Goal: Task Accomplishment & Management: Manage account settings

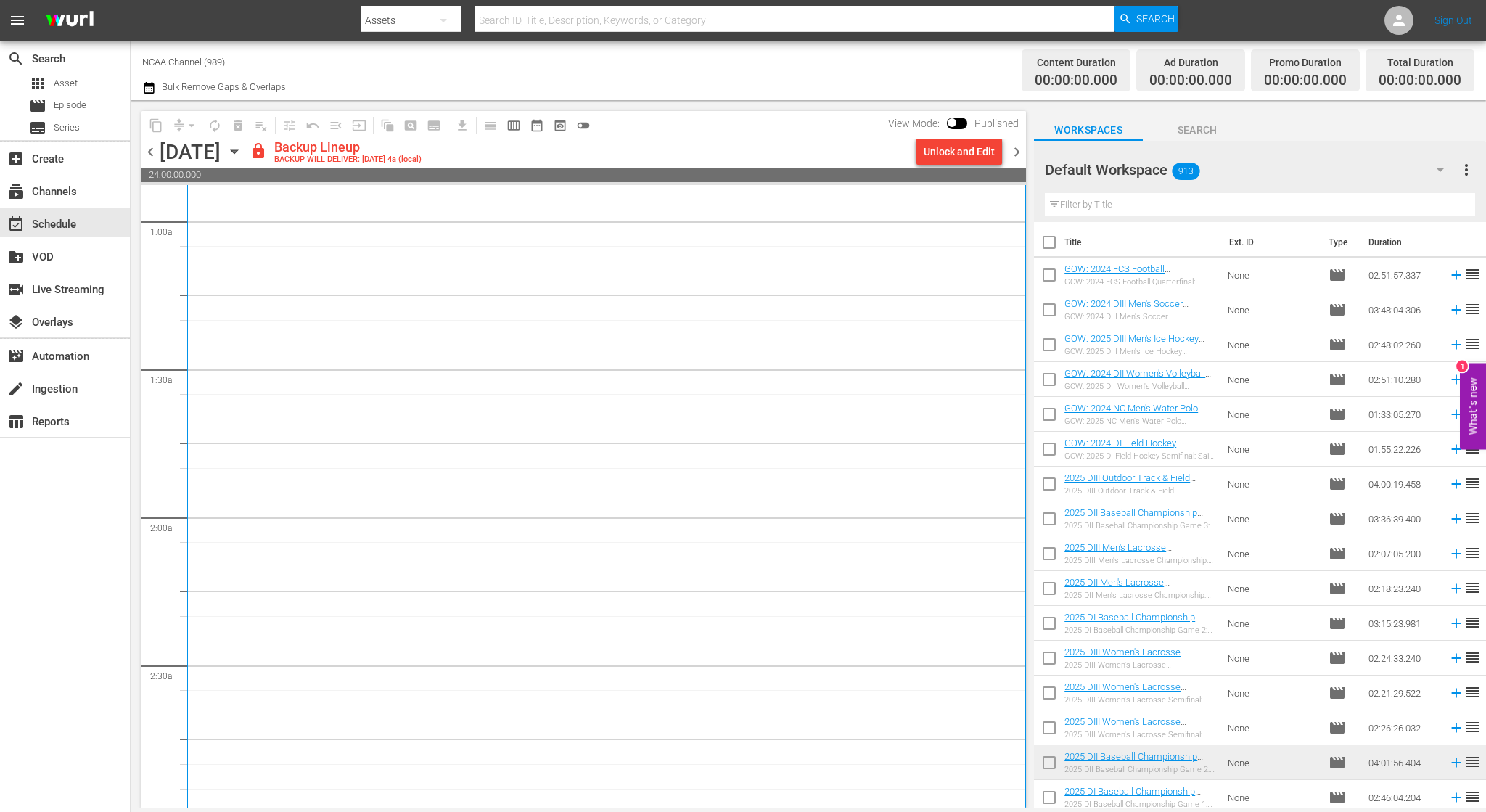
scroll to position [218, 0]
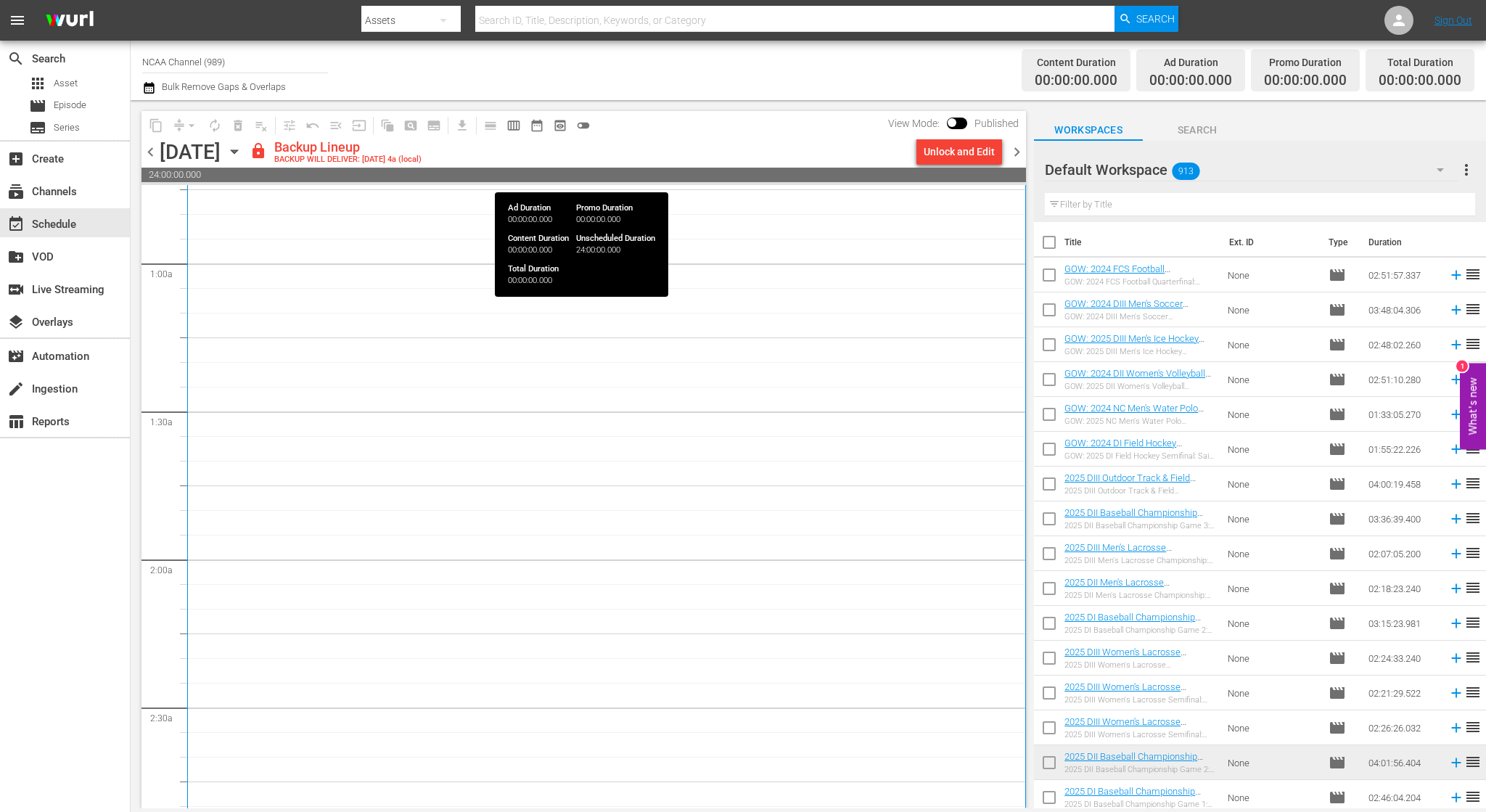
click at [958, 162] on div "Unlock and Edit" at bounding box center [959, 152] width 71 height 26
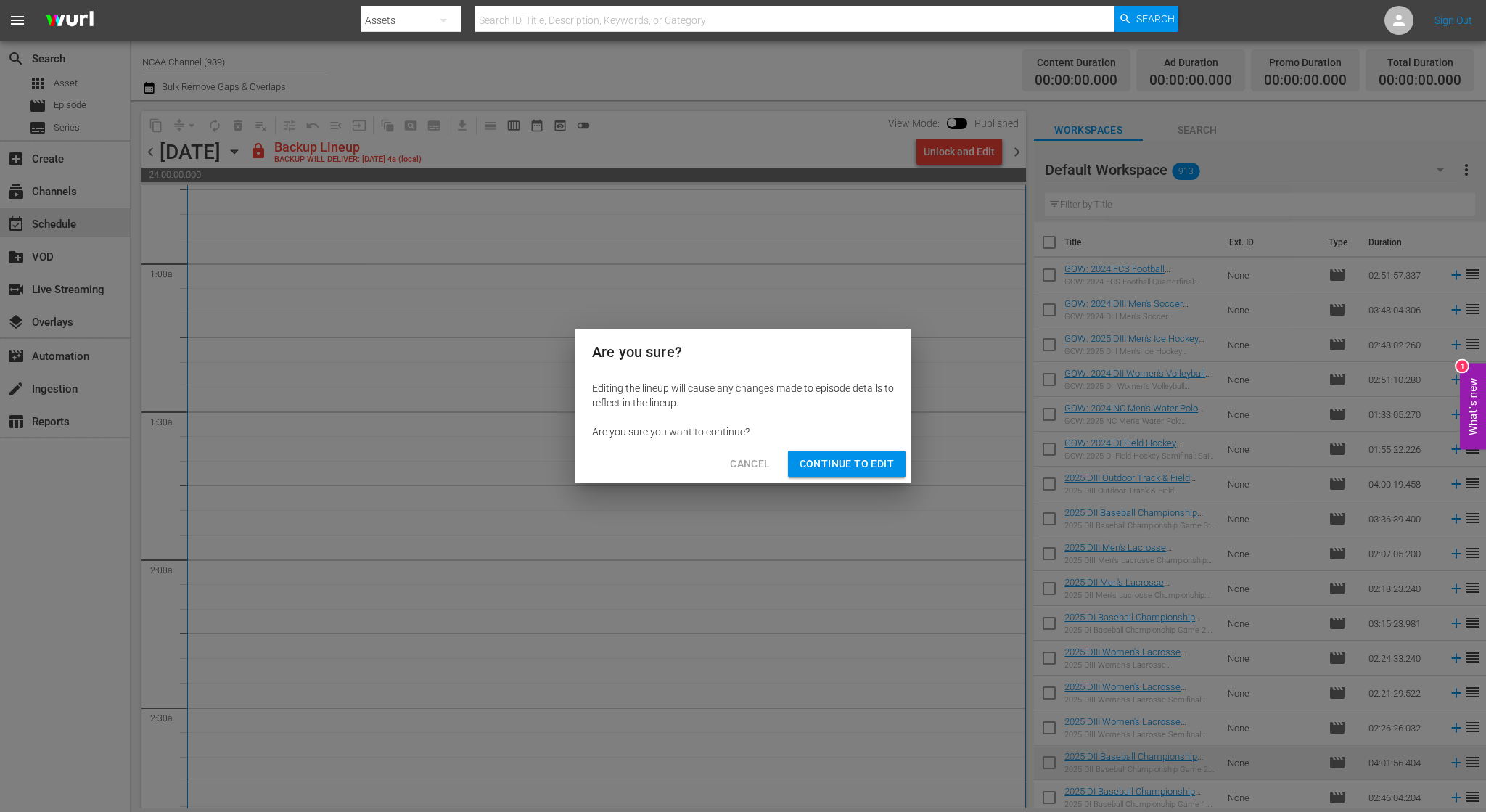
click at [827, 450] on div "Cancel Continue to Edit" at bounding box center [743, 463] width 337 height 38
click at [829, 456] on span "Continue to Edit" at bounding box center [847, 464] width 95 height 19
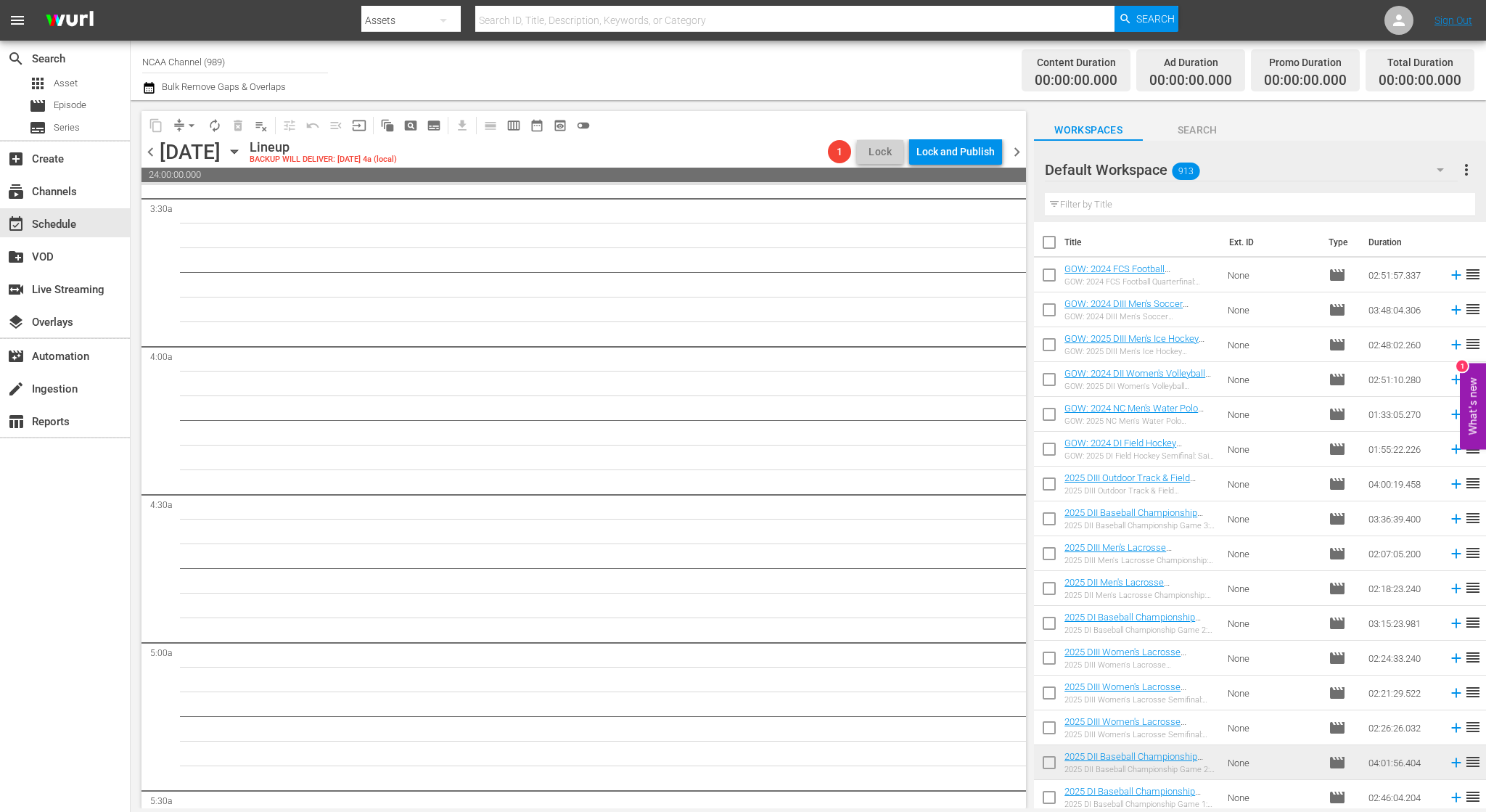
scroll to position [726, 0]
click at [1163, 209] on input "text" at bounding box center [1260, 204] width 430 height 23
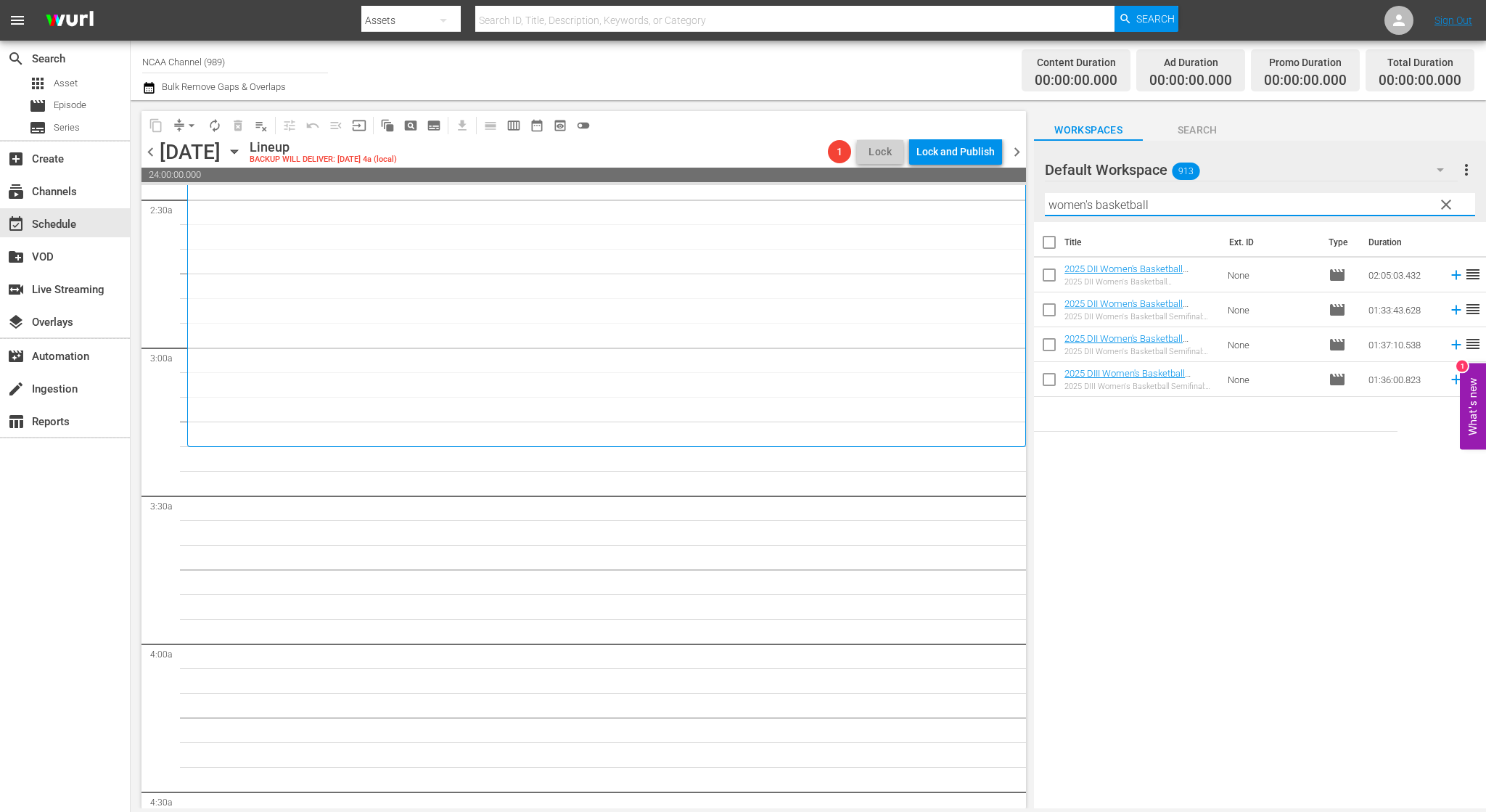
type input "women's basketball"
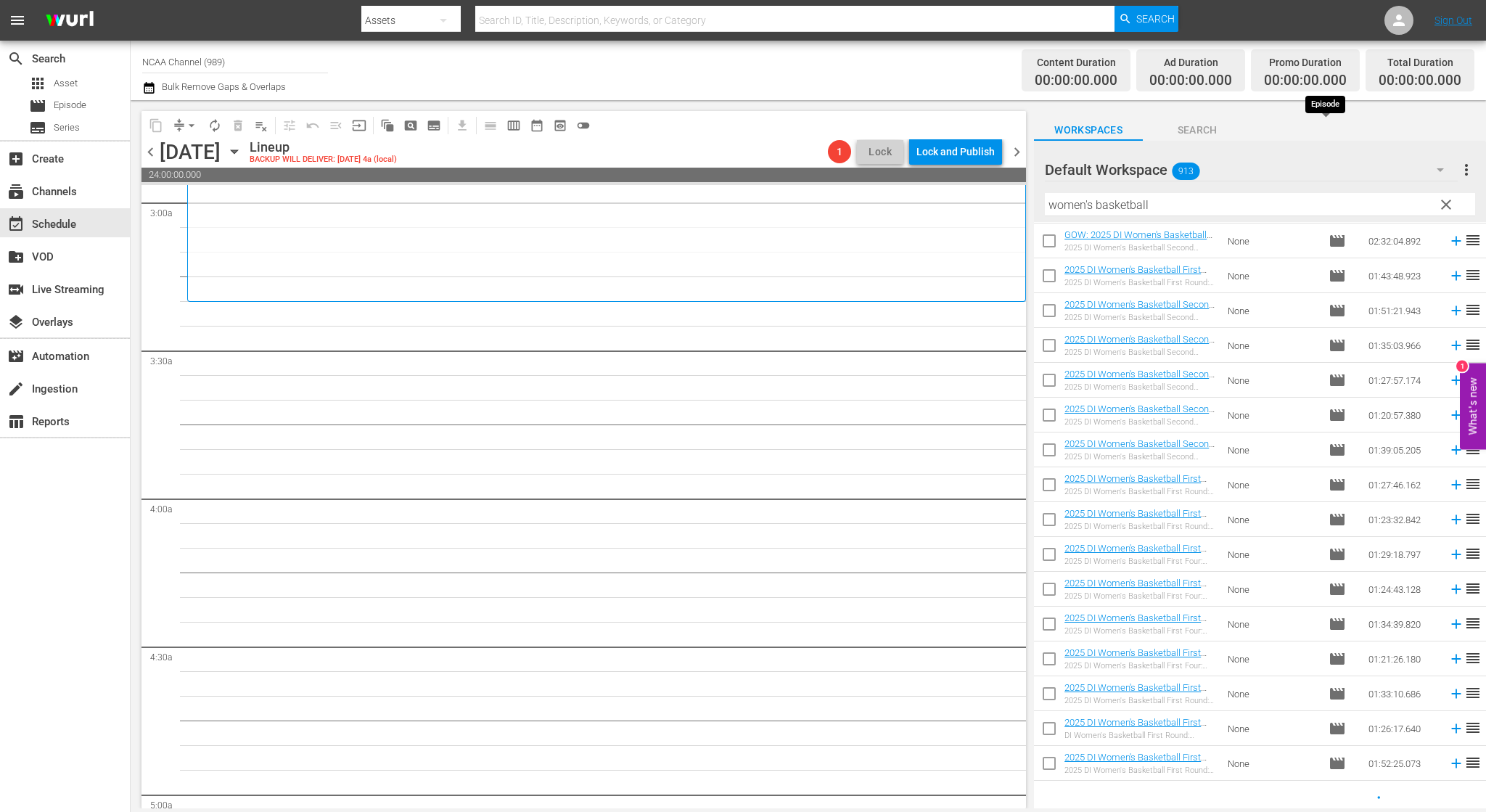
scroll to position [1466, 0]
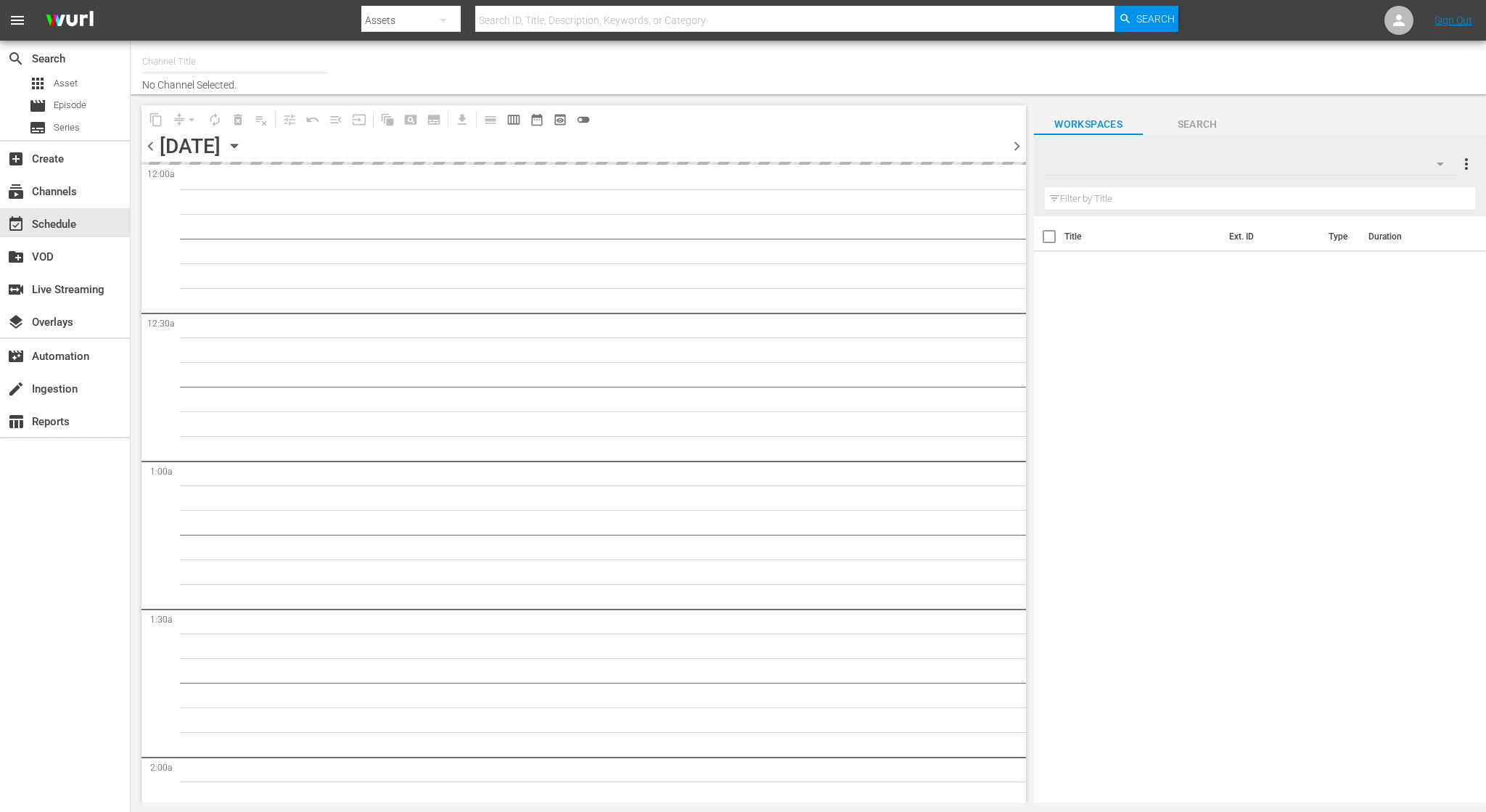
type input "NCAA Channel (989)"
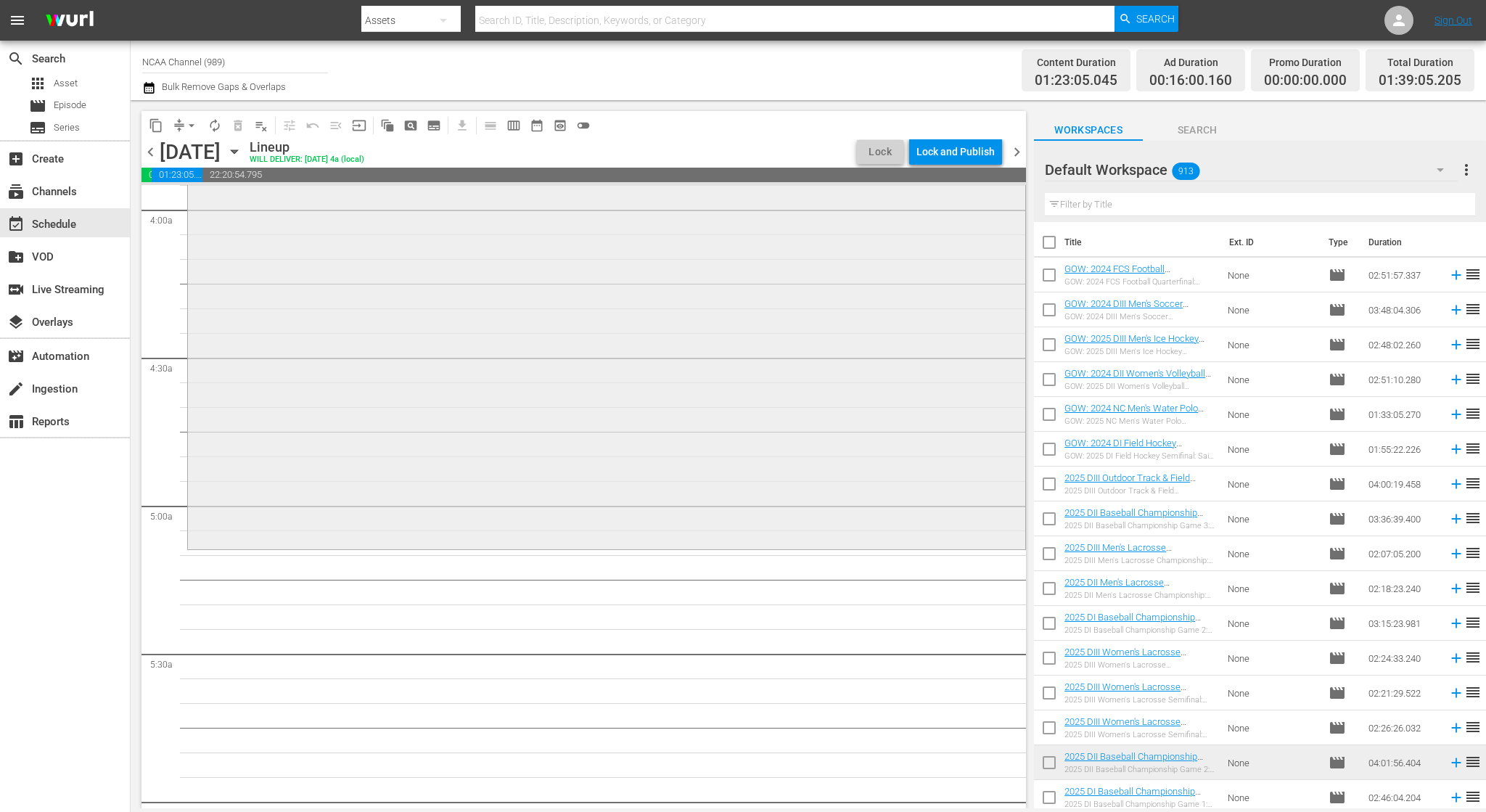
scroll to position [870, 0]
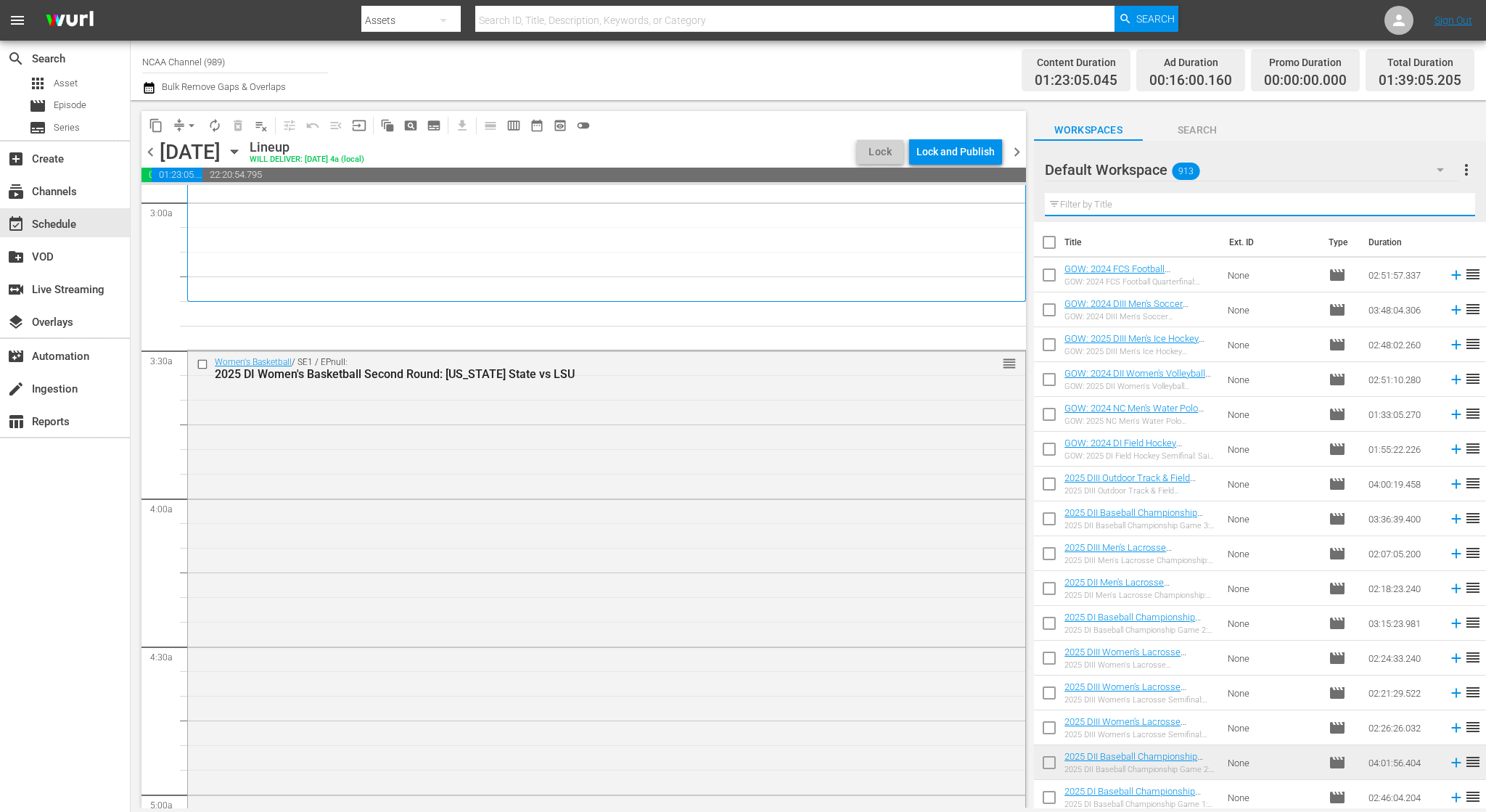
click at [1098, 209] on input "text" at bounding box center [1260, 204] width 430 height 23
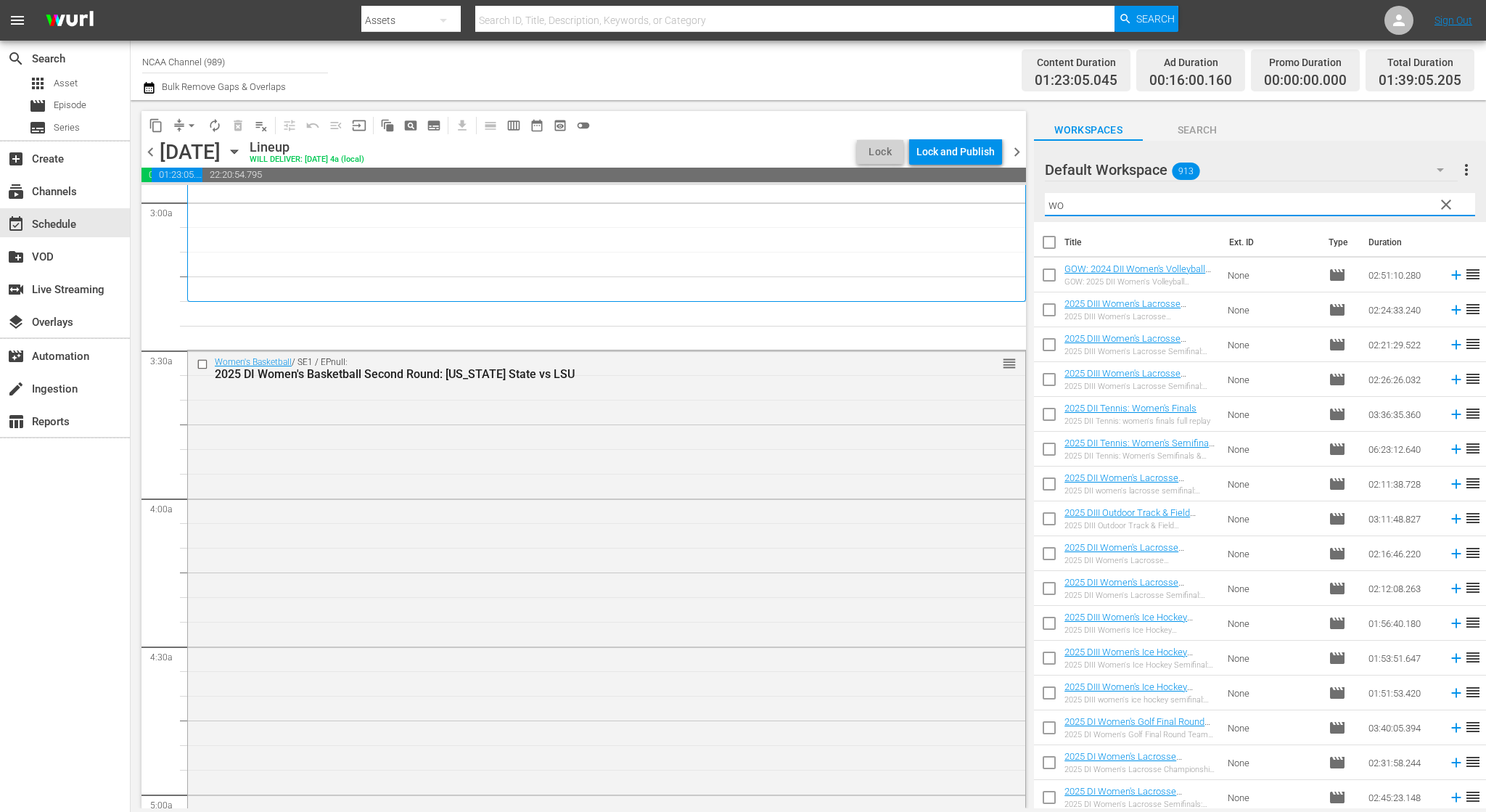
type input "women's basketball"
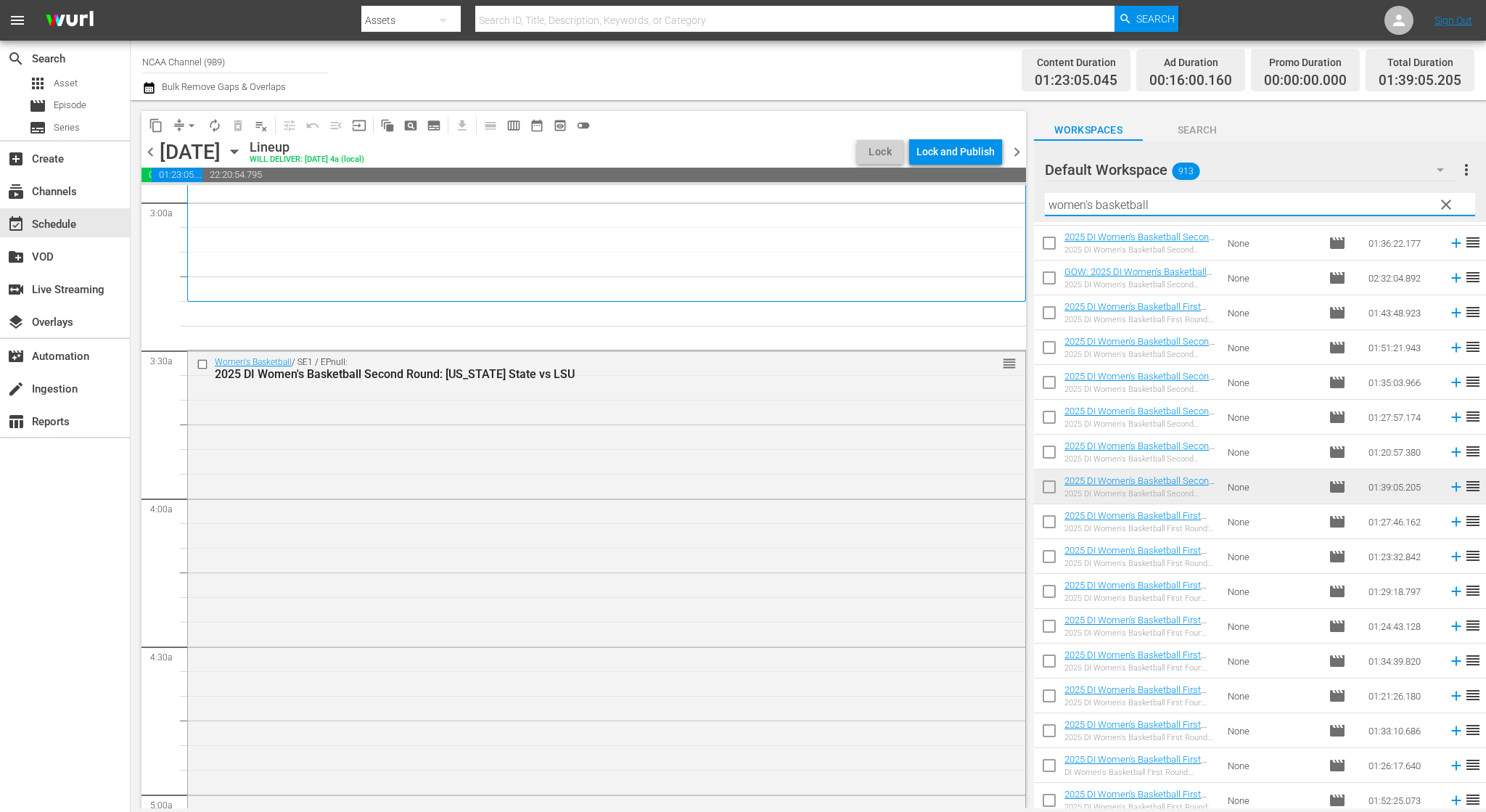
scroll to position [1466, 0]
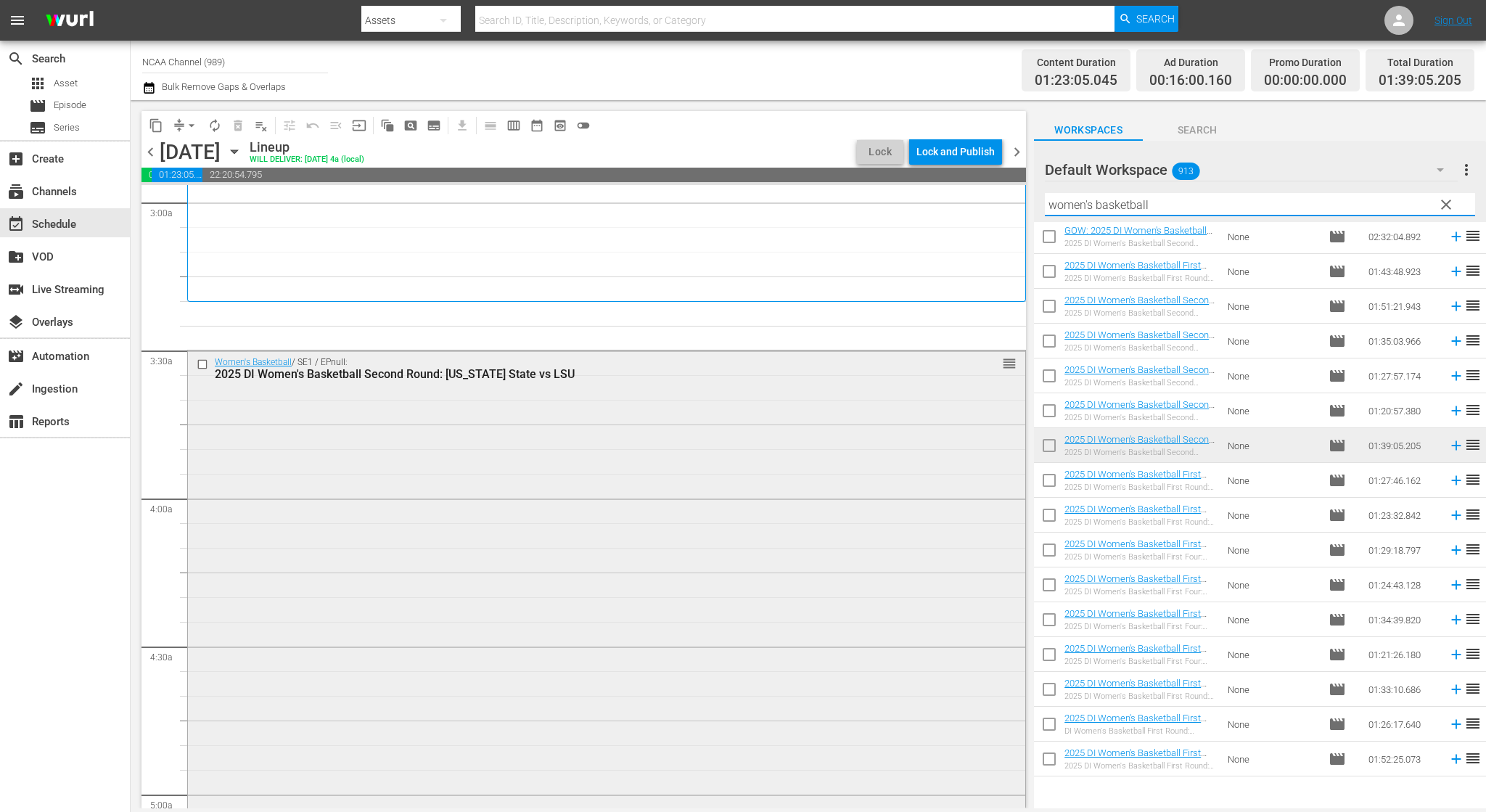
click at [202, 365] on input "checkbox" at bounding box center [204, 364] width 15 height 12
click at [231, 126] on span "delete_forever_outlined" at bounding box center [238, 126] width 15 height 15
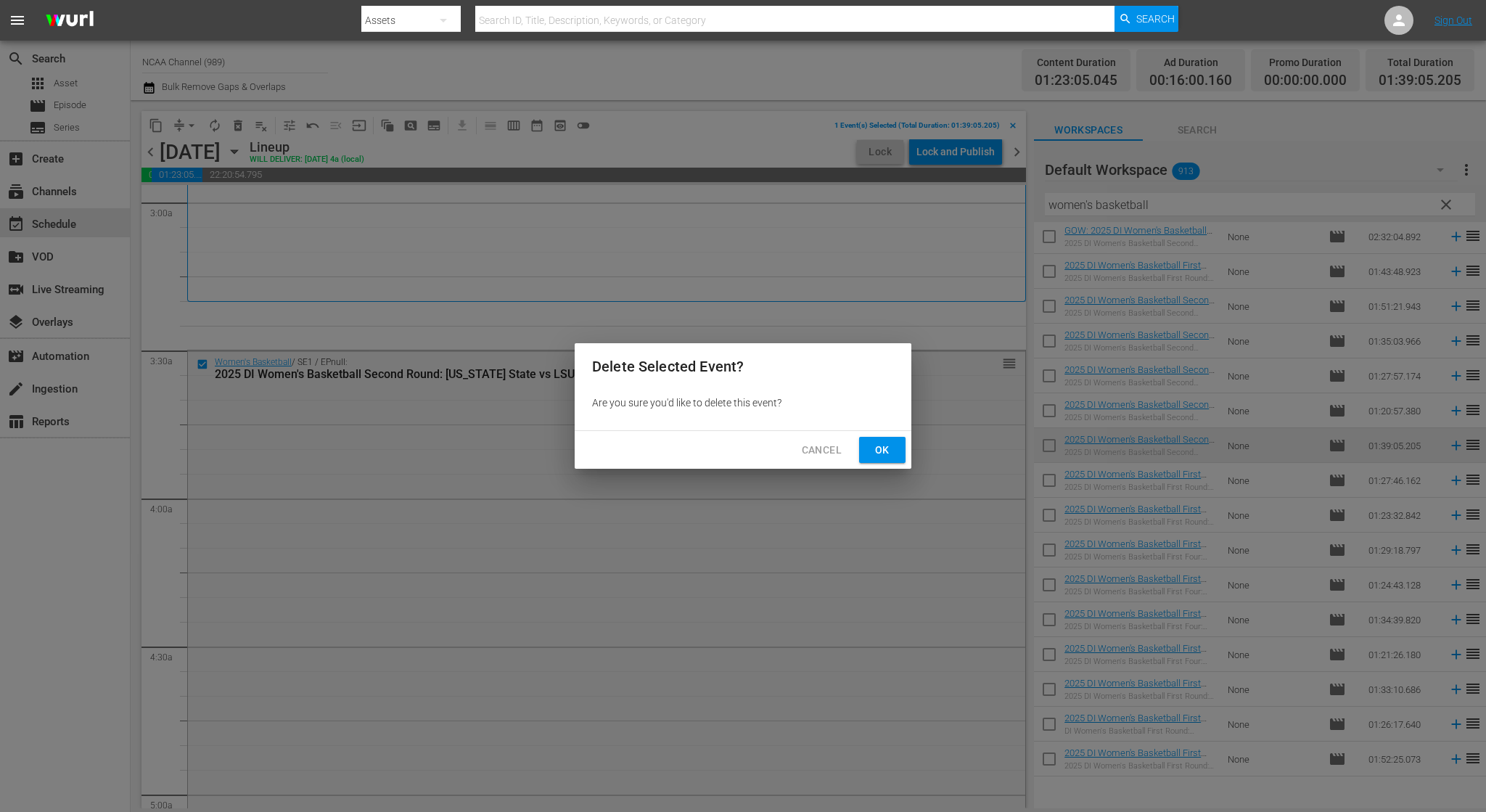
click at [883, 462] on button "Ok" at bounding box center [883, 450] width 46 height 27
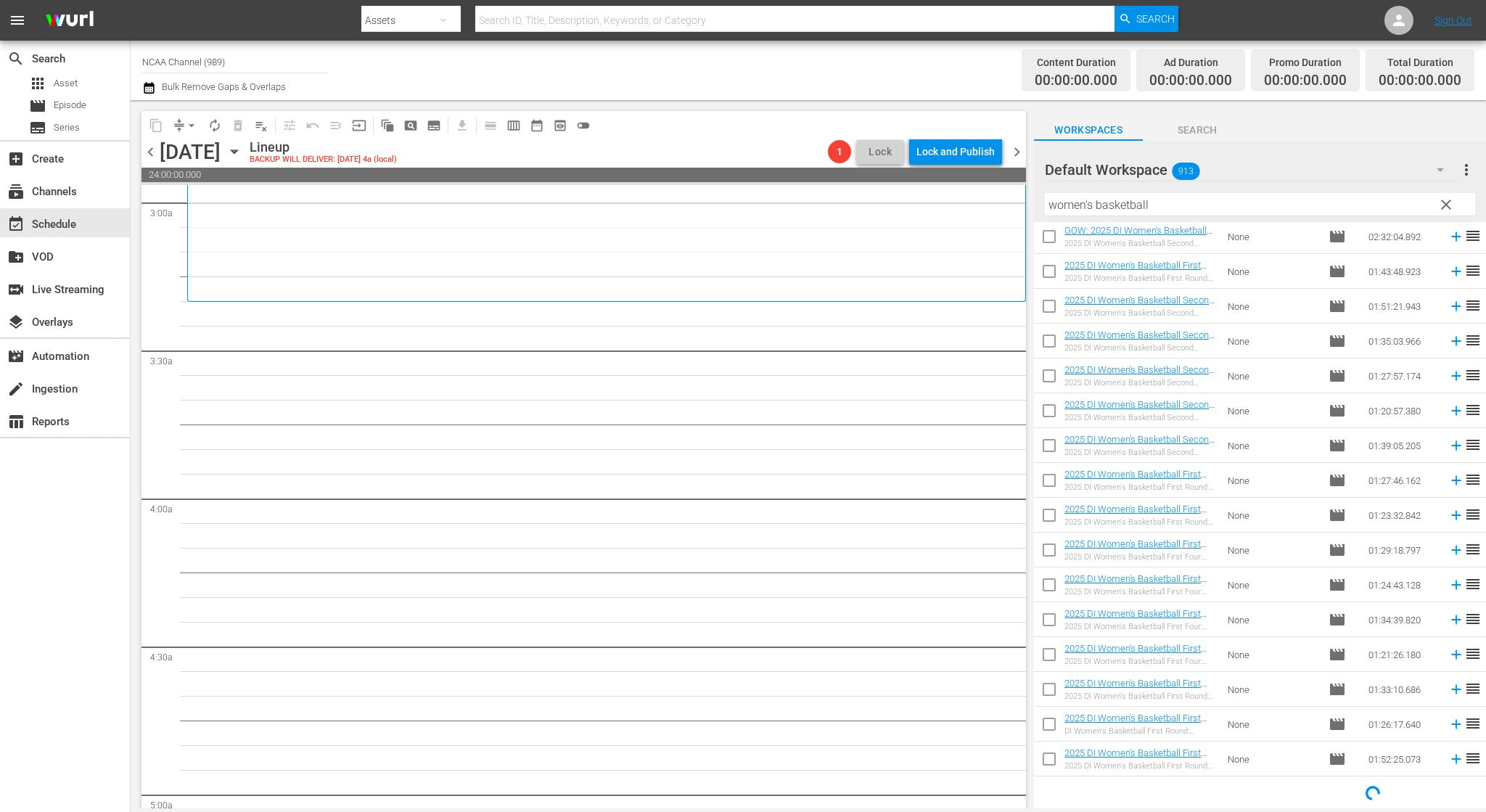
click at [1441, 201] on span "clear" at bounding box center [1446, 204] width 18 height 18
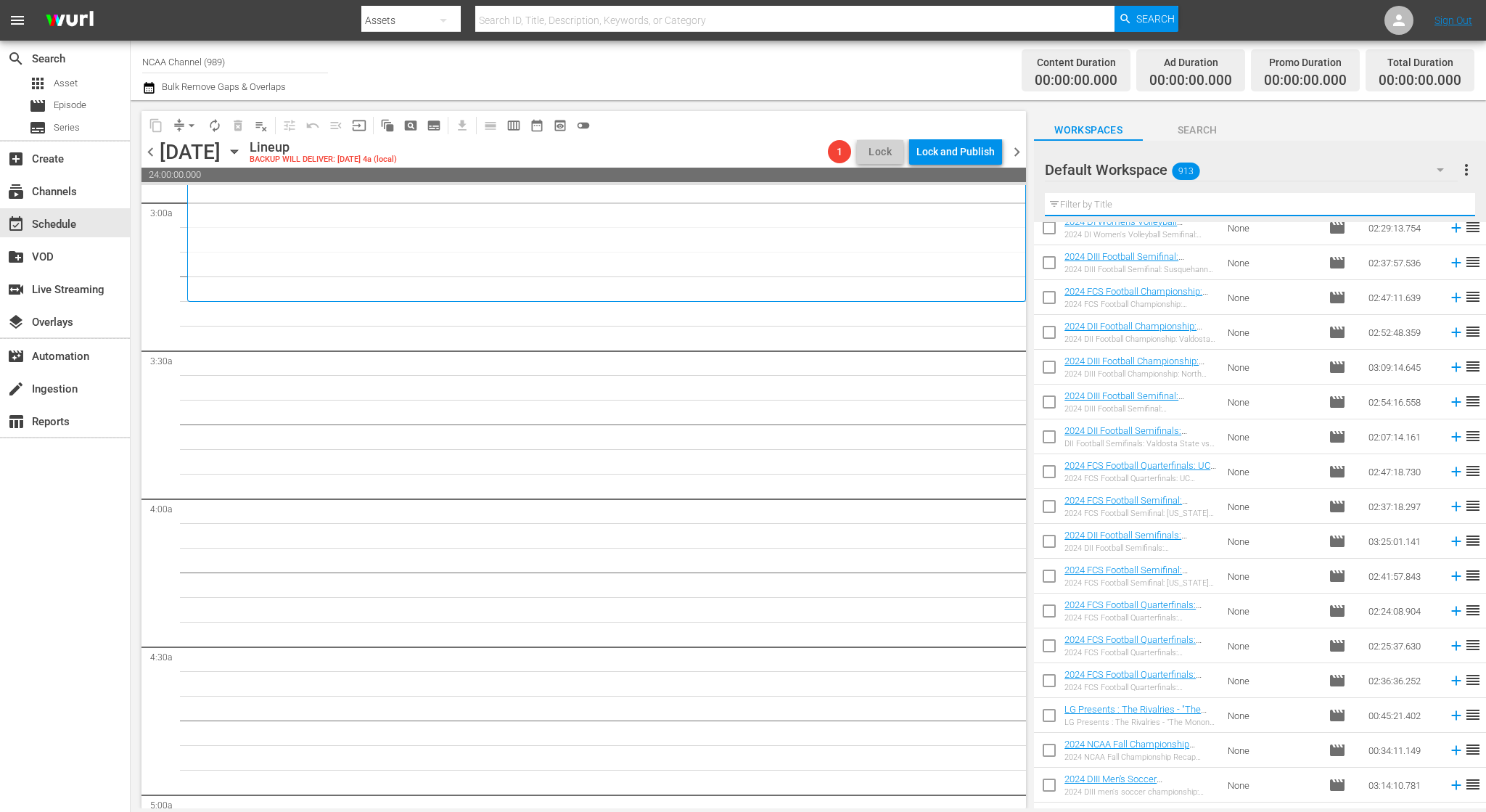
click at [1226, 203] on input "text" at bounding box center [1260, 204] width 430 height 23
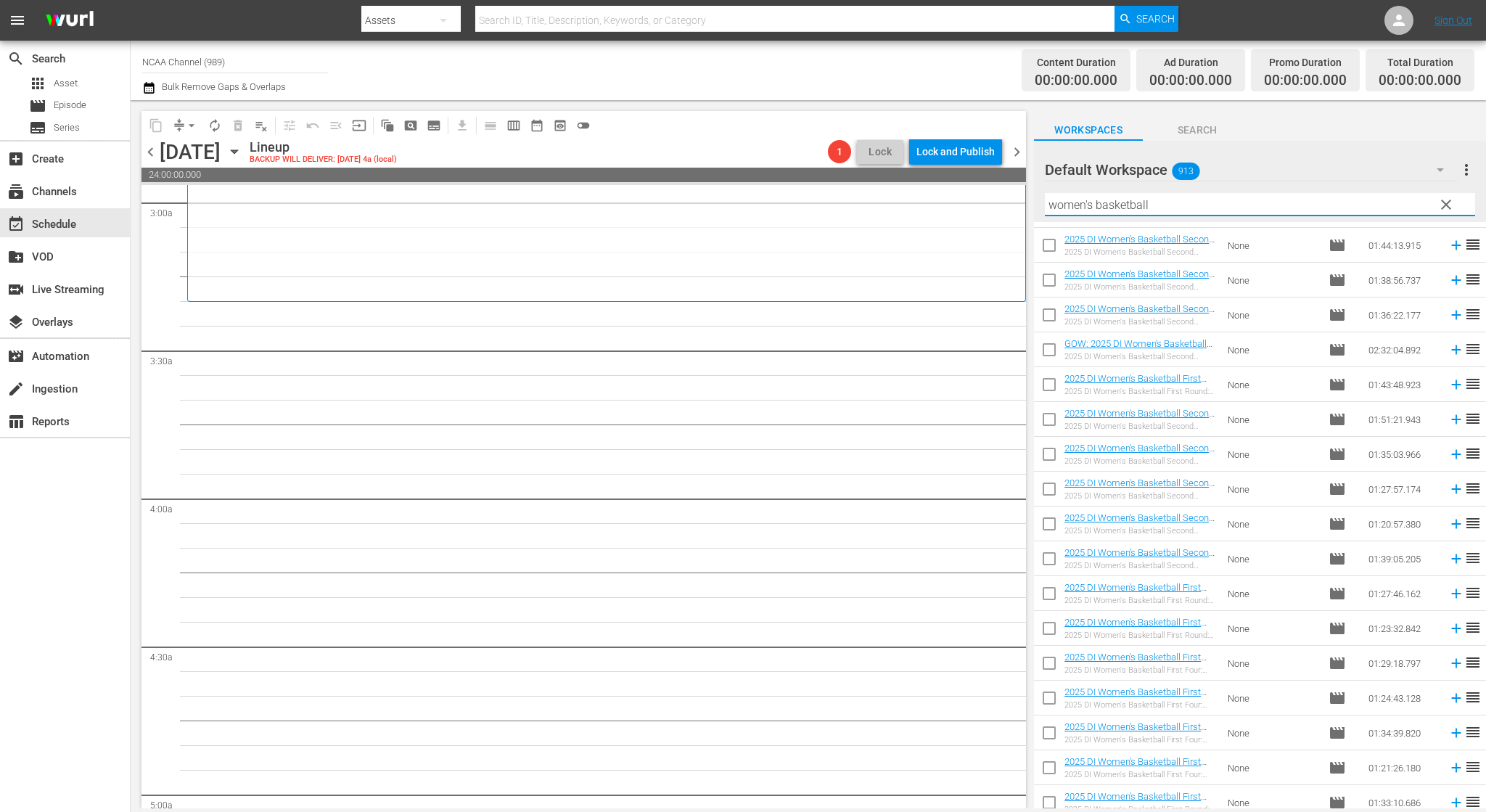
scroll to position [1466, 0]
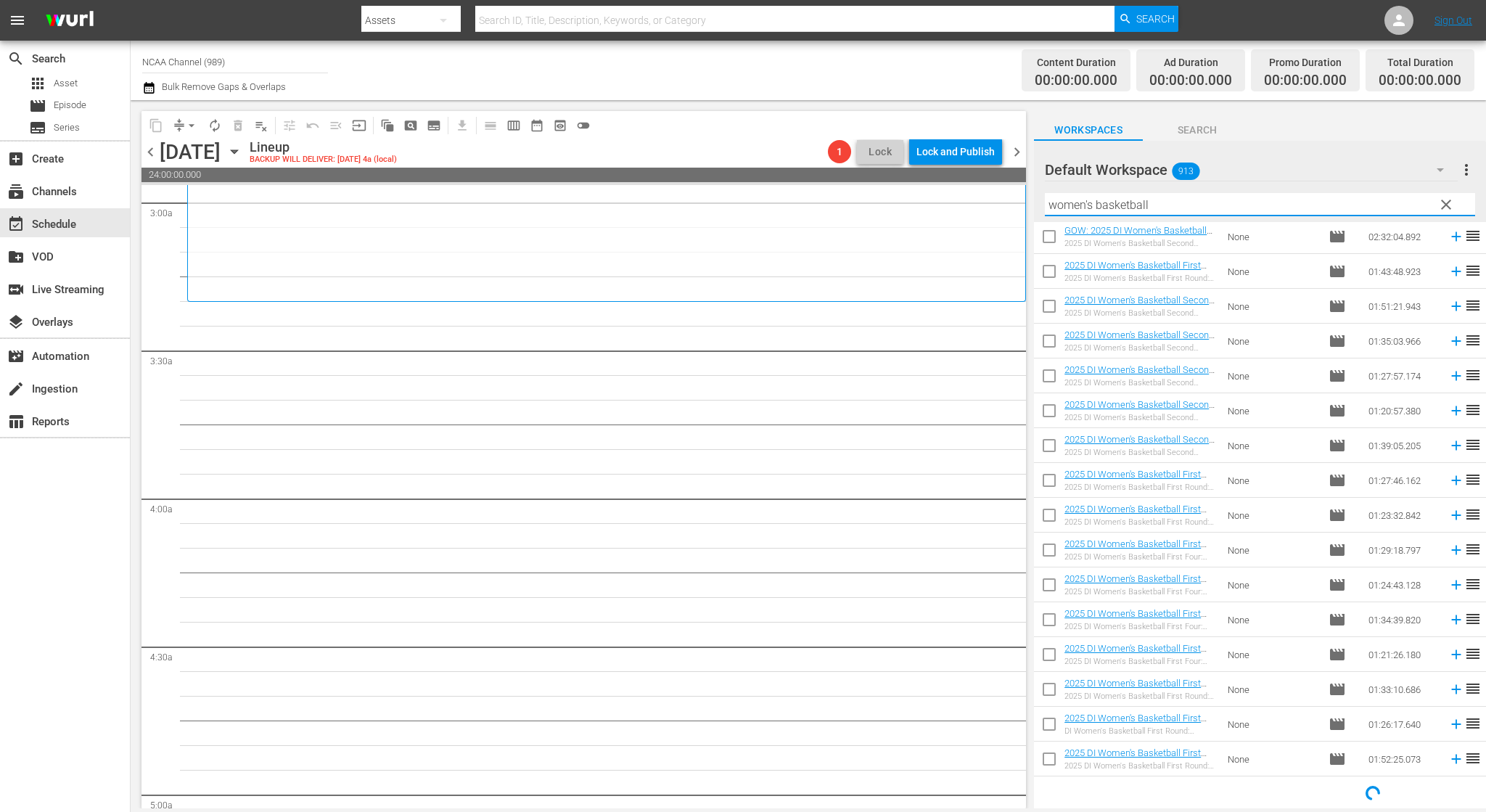
type input "women's basketball"
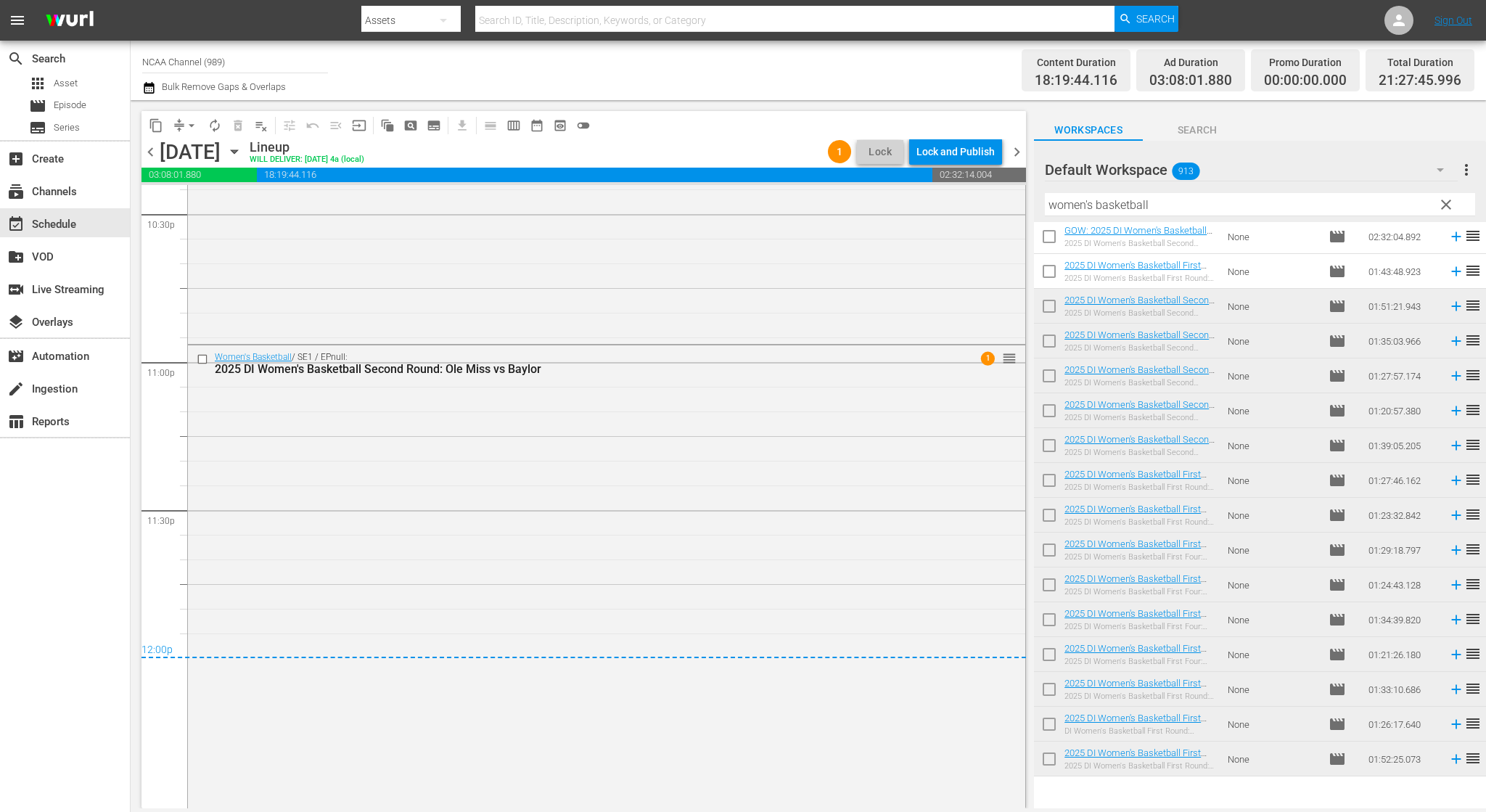
scroll to position [6718, 0]
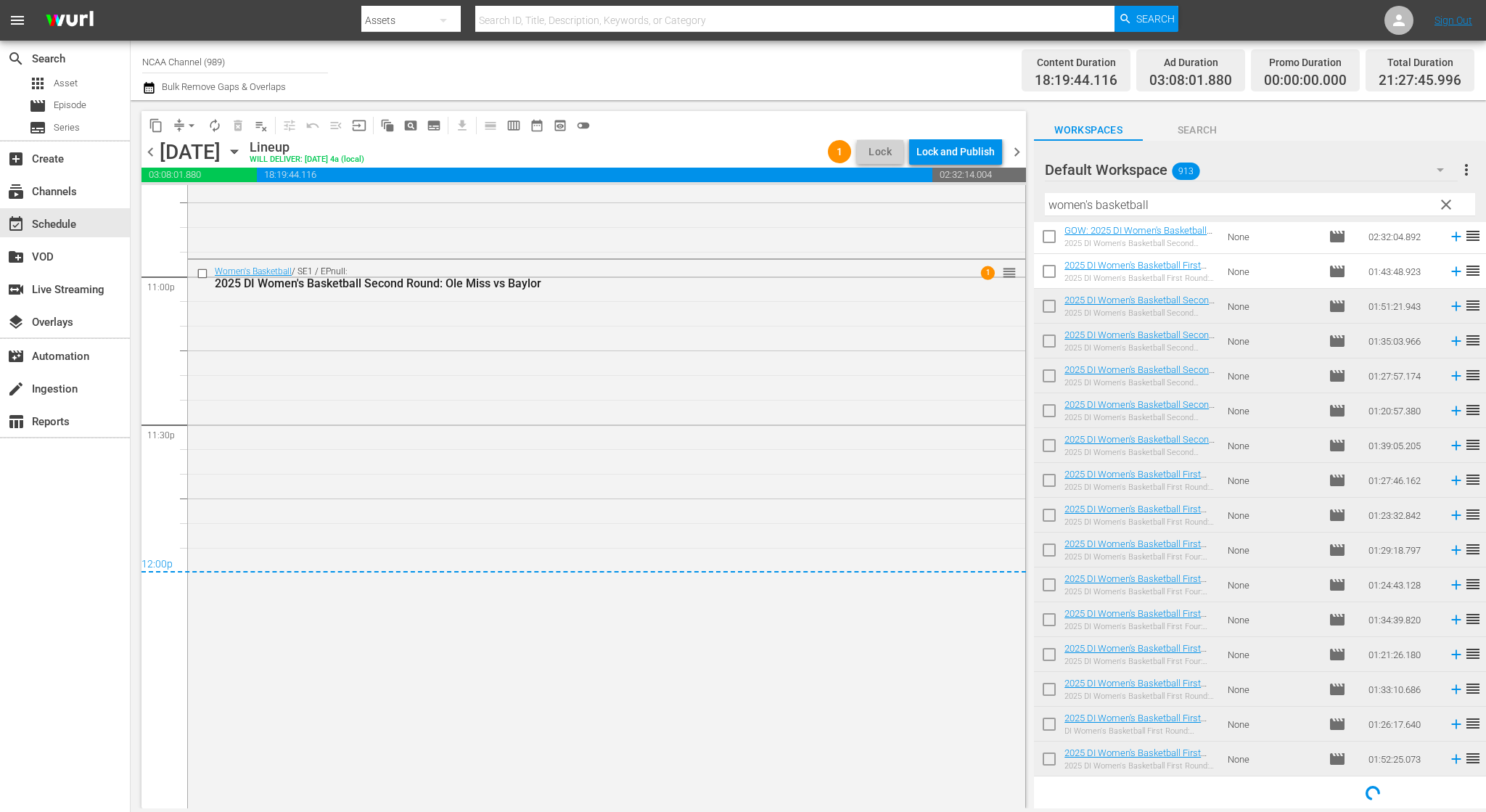
click at [1021, 148] on span "chevron_right" at bounding box center [1017, 152] width 19 height 19
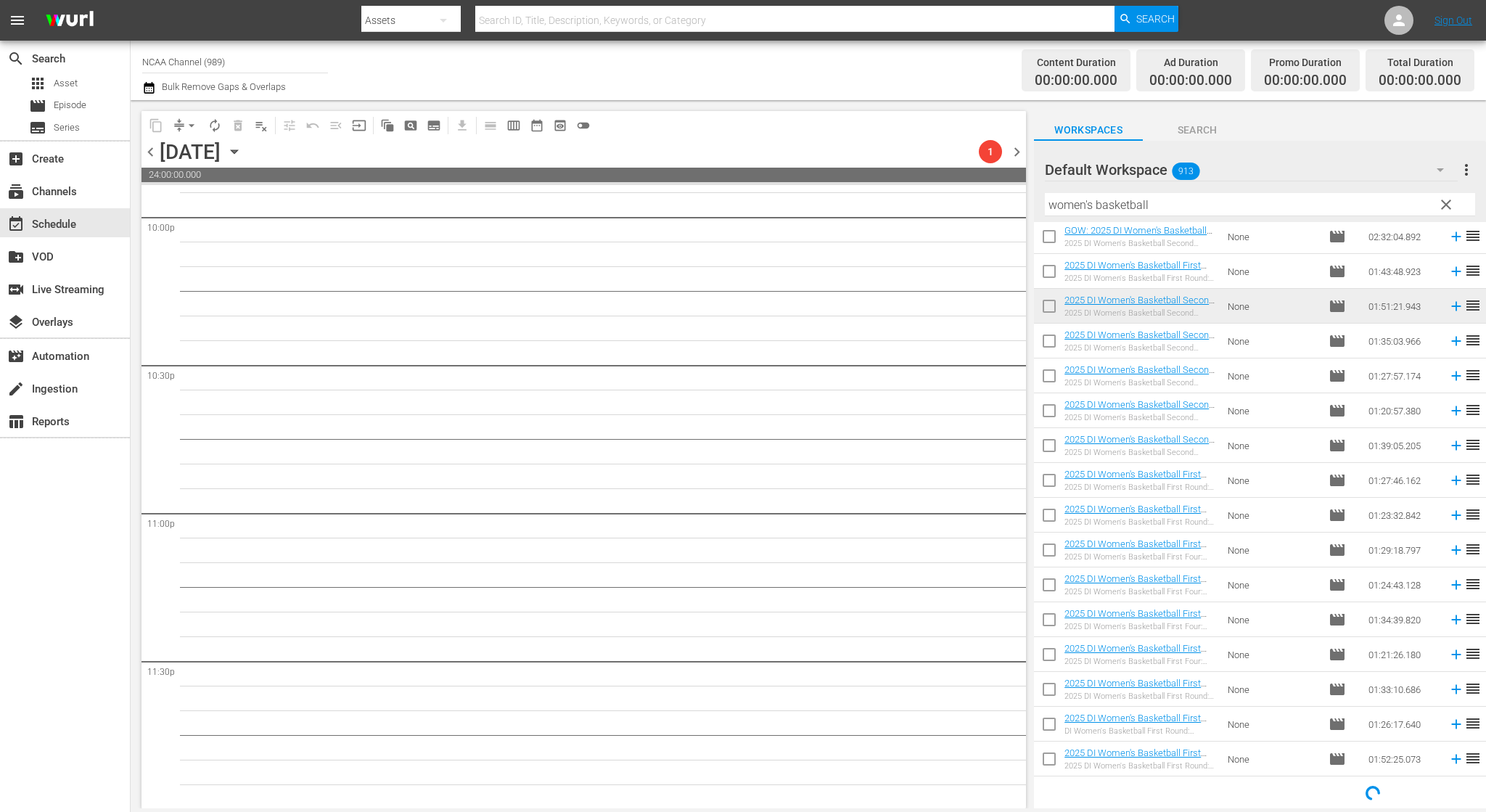
scroll to position [6482, 0]
click at [963, 156] on div "Unlock and Edit" at bounding box center [959, 152] width 71 height 26
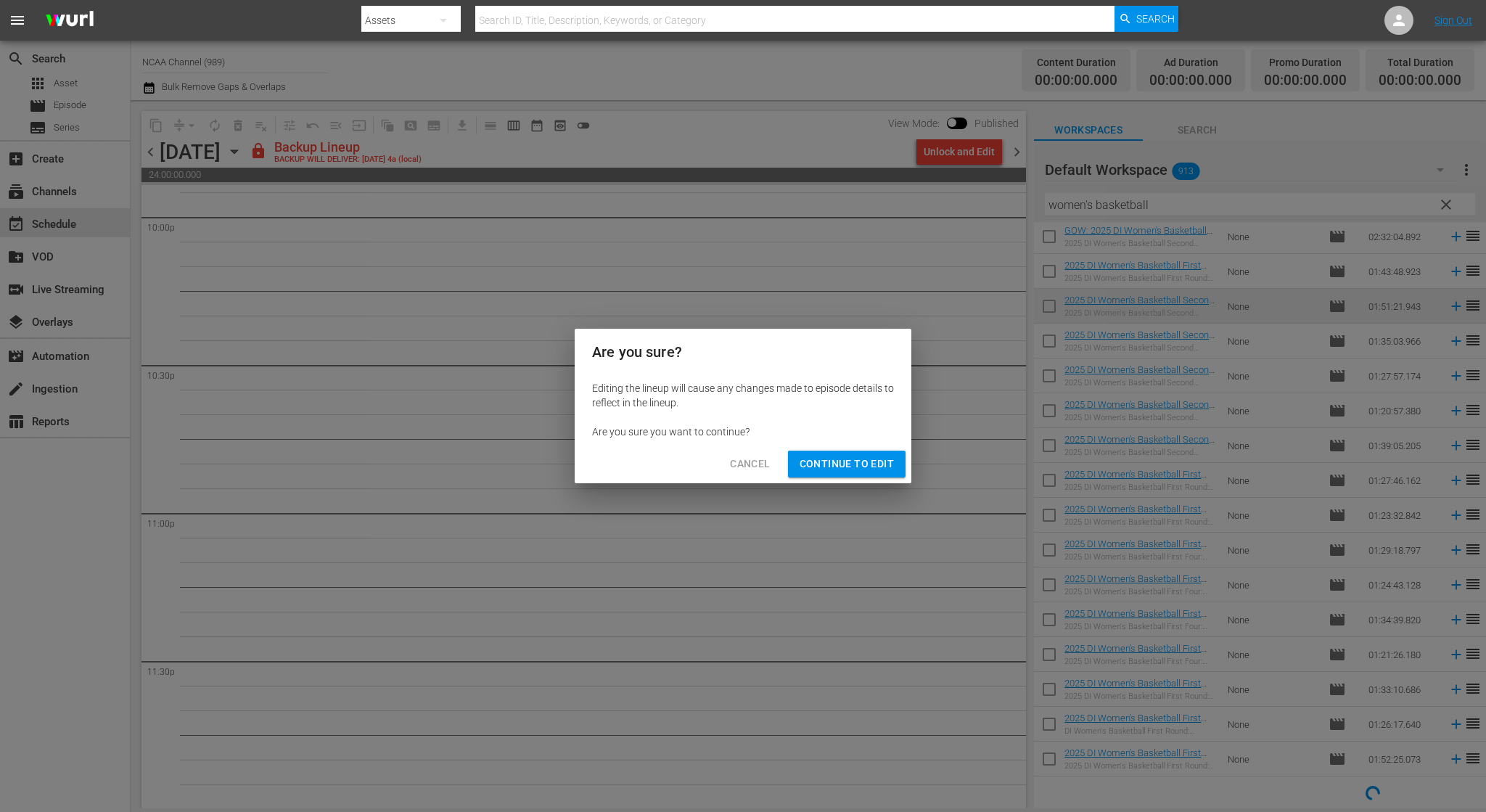
click at [854, 468] on span "Continue to Edit" at bounding box center [847, 464] width 95 height 19
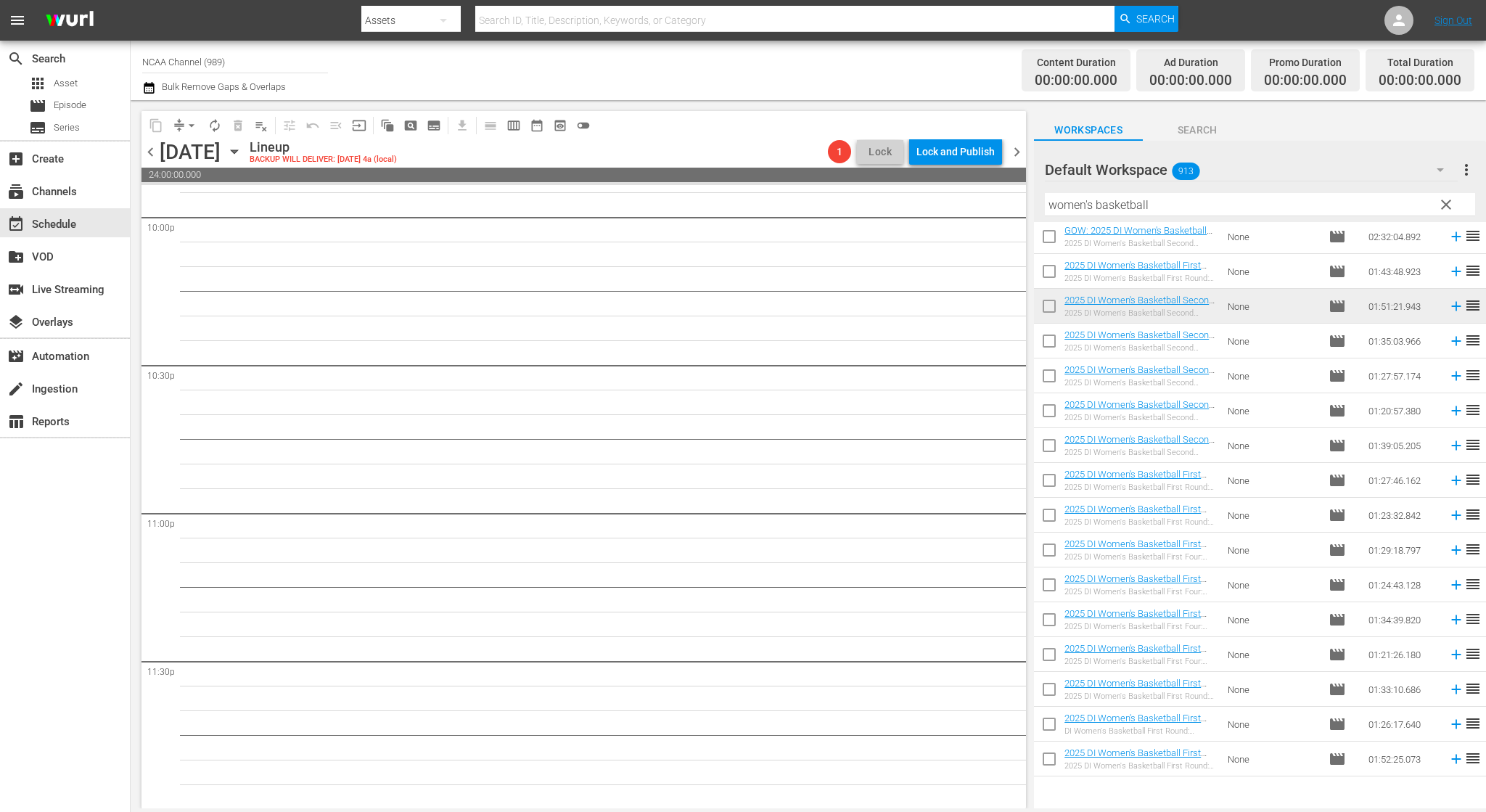
click at [1018, 154] on span "chevron_right" at bounding box center [1017, 152] width 19 height 19
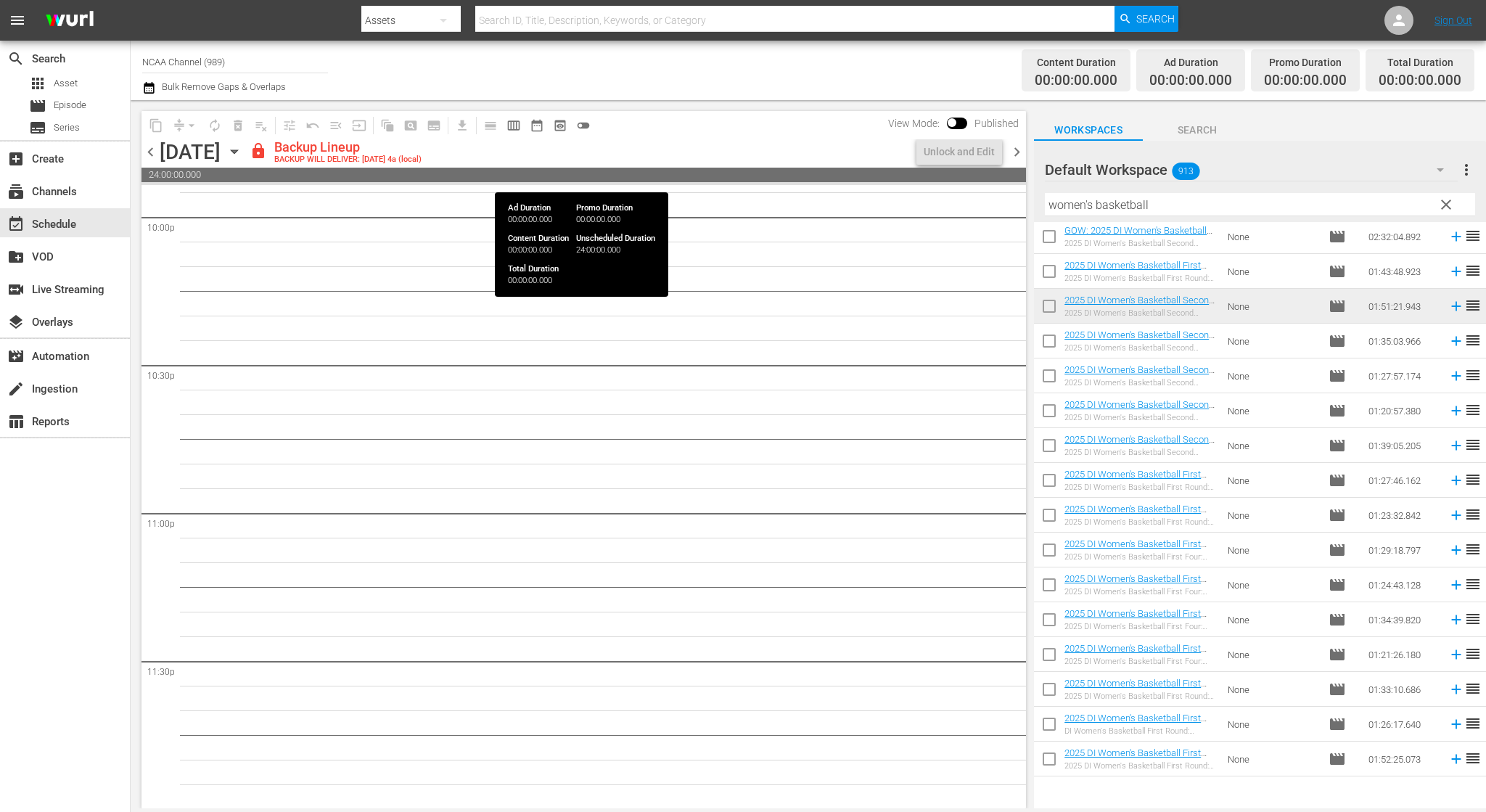
scroll to position [6482, 0]
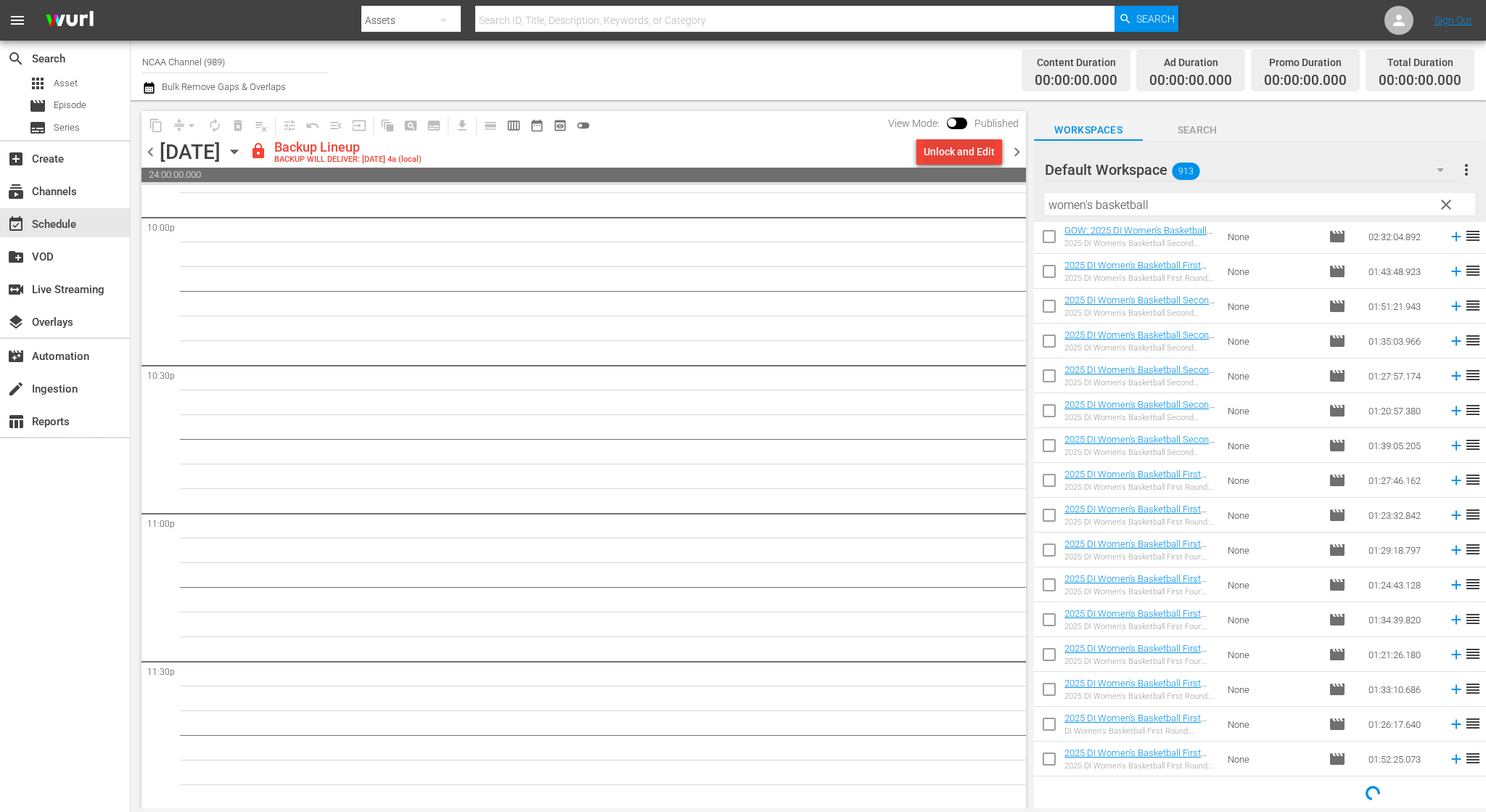
click at [975, 159] on div "Unlock and Edit" at bounding box center [959, 152] width 71 height 26
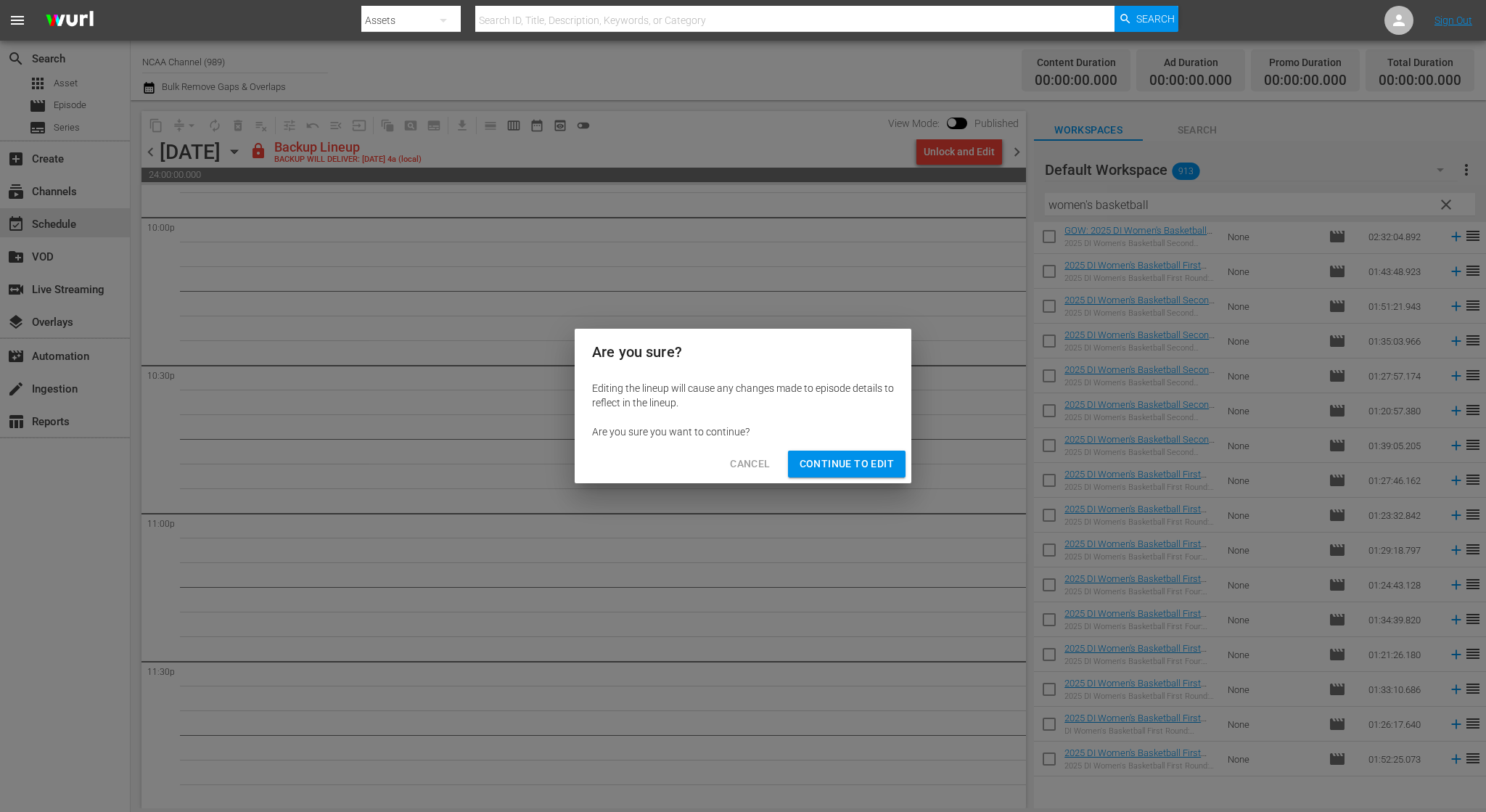
click at [885, 462] on span "Continue to Edit" at bounding box center [847, 464] width 95 height 19
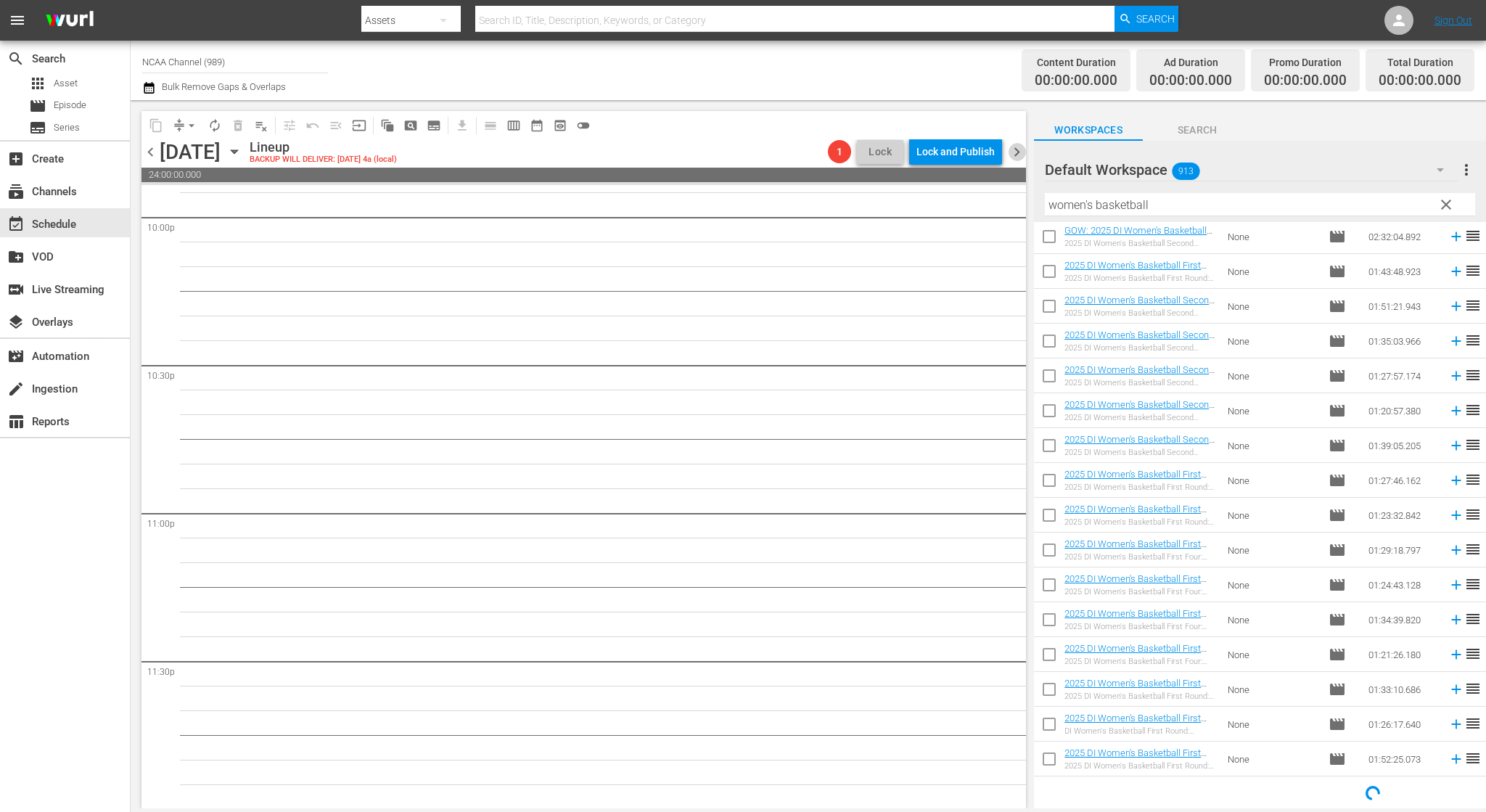
click at [1022, 156] on span "chevron_right" at bounding box center [1017, 152] width 19 height 19
click at [974, 156] on div "Unlock and Edit" at bounding box center [959, 152] width 71 height 26
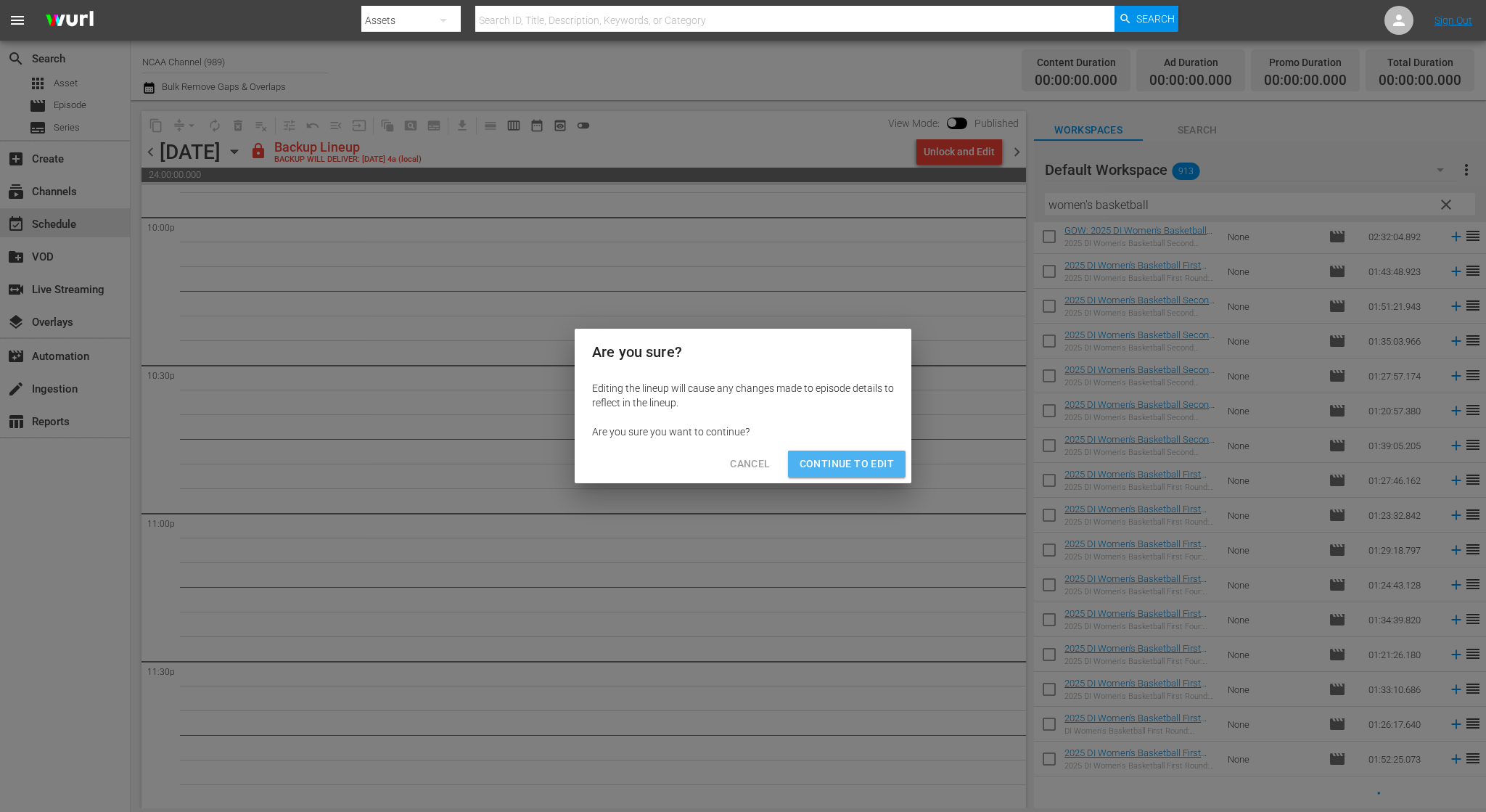
click at [852, 466] on span "Continue to Edit" at bounding box center [847, 464] width 95 height 19
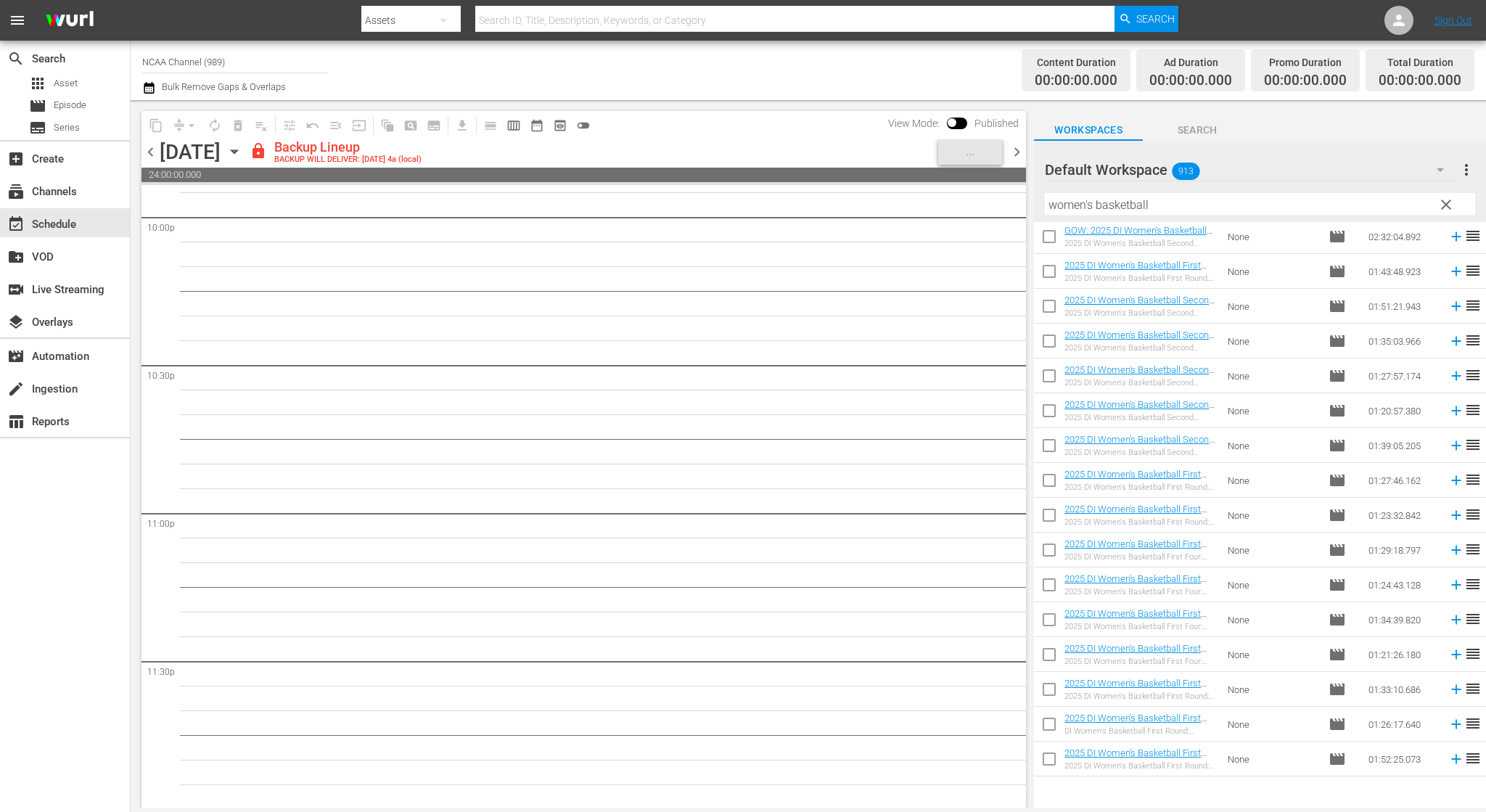
click at [155, 152] on span "chevron_left" at bounding box center [151, 152] width 19 height 19
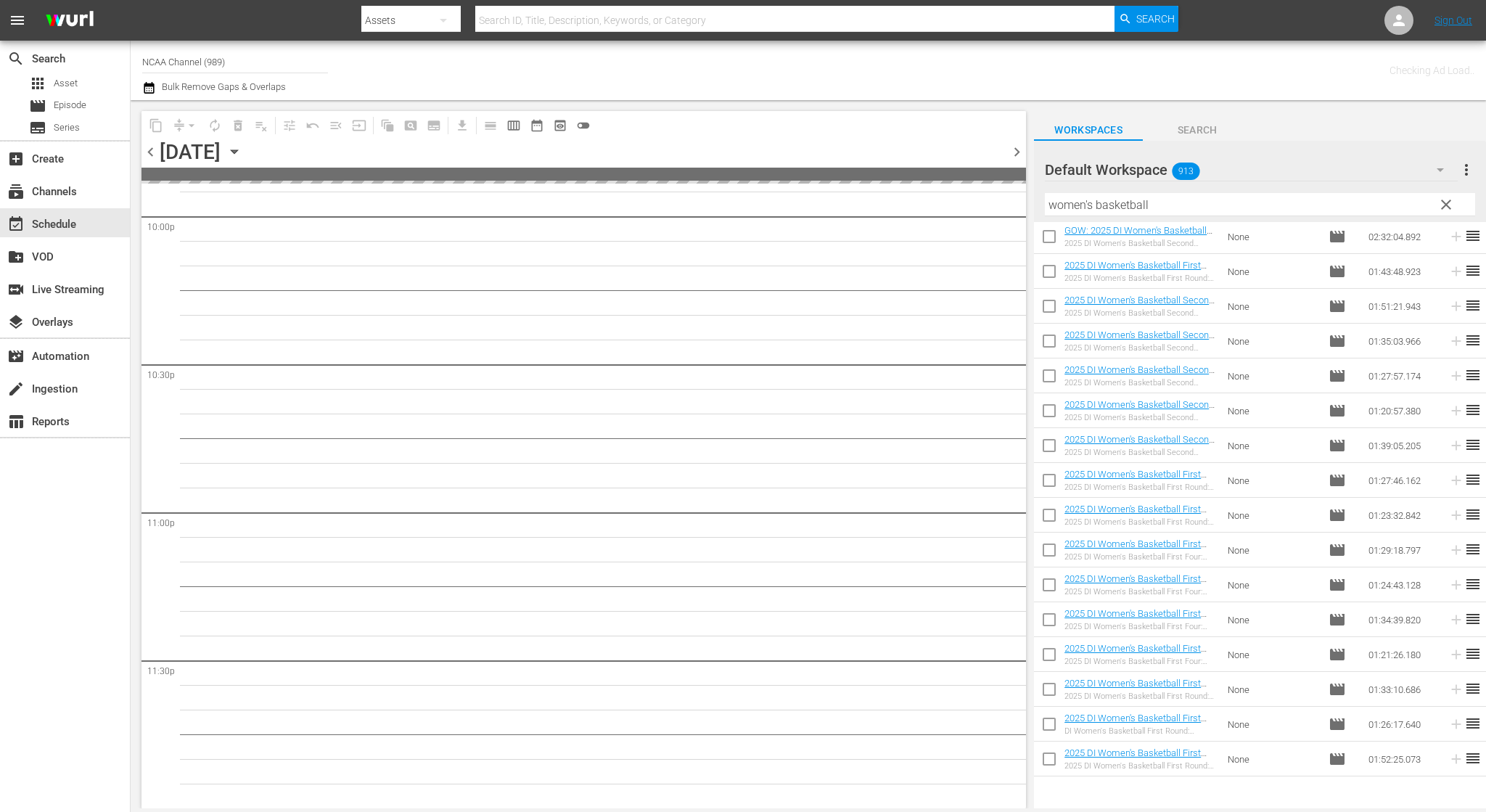
click at [155, 152] on span "chevron_left" at bounding box center [151, 152] width 19 height 19
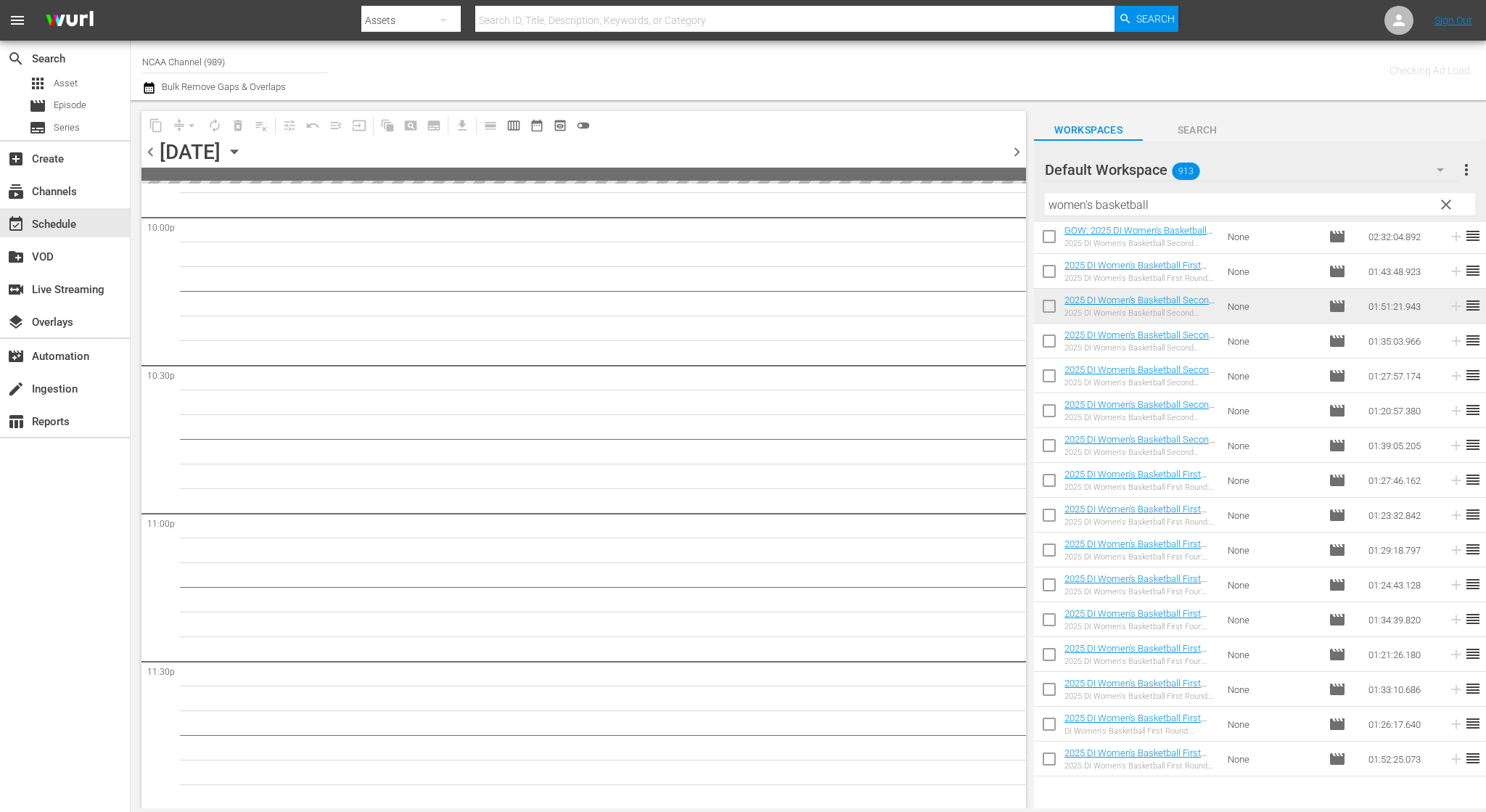
click at [155, 152] on span "chevron_left" at bounding box center [151, 152] width 19 height 19
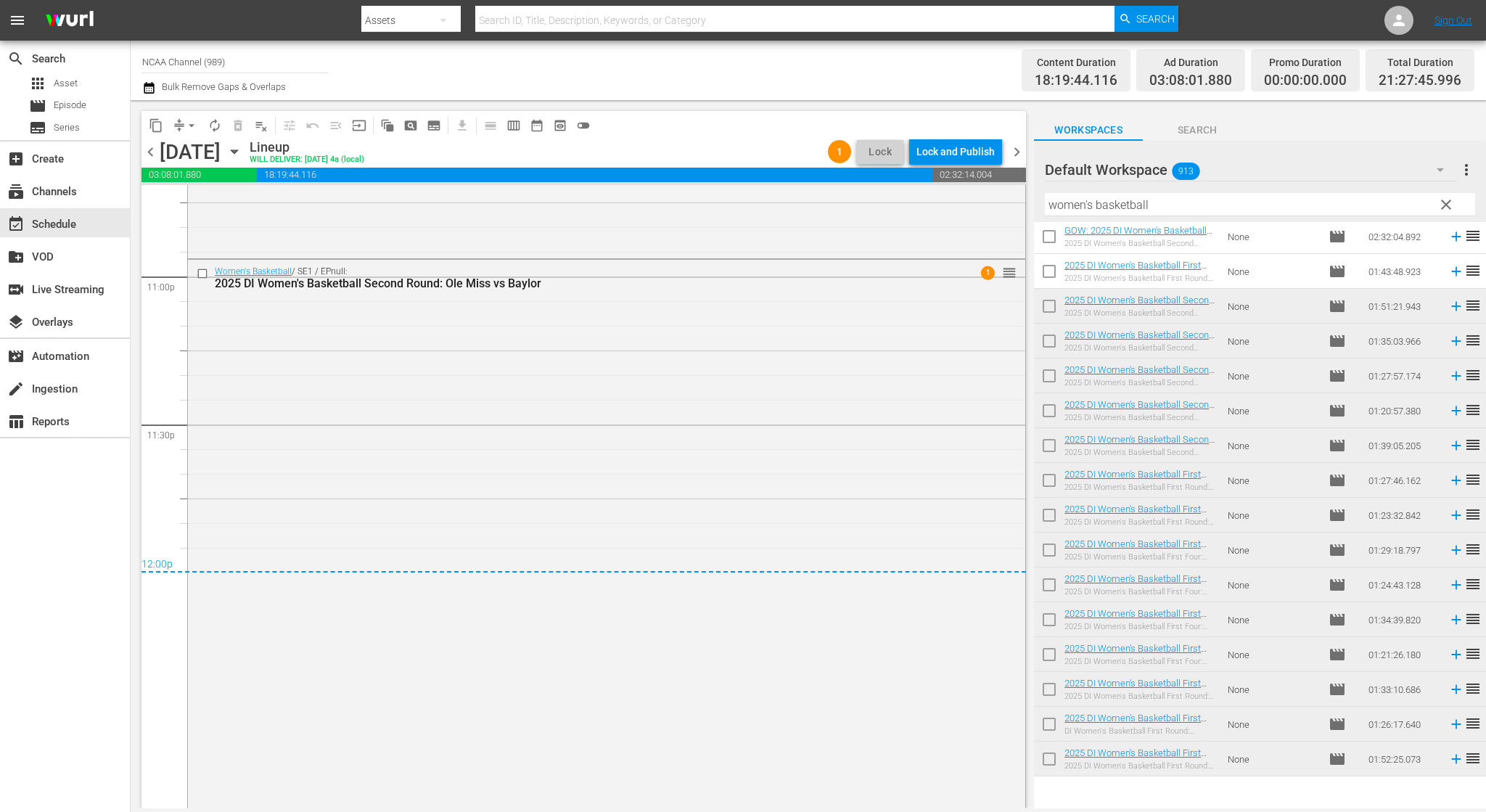
click at [1018, 152] on span "chevron_right" at bounding box center [1017, 152] width 19 height 19
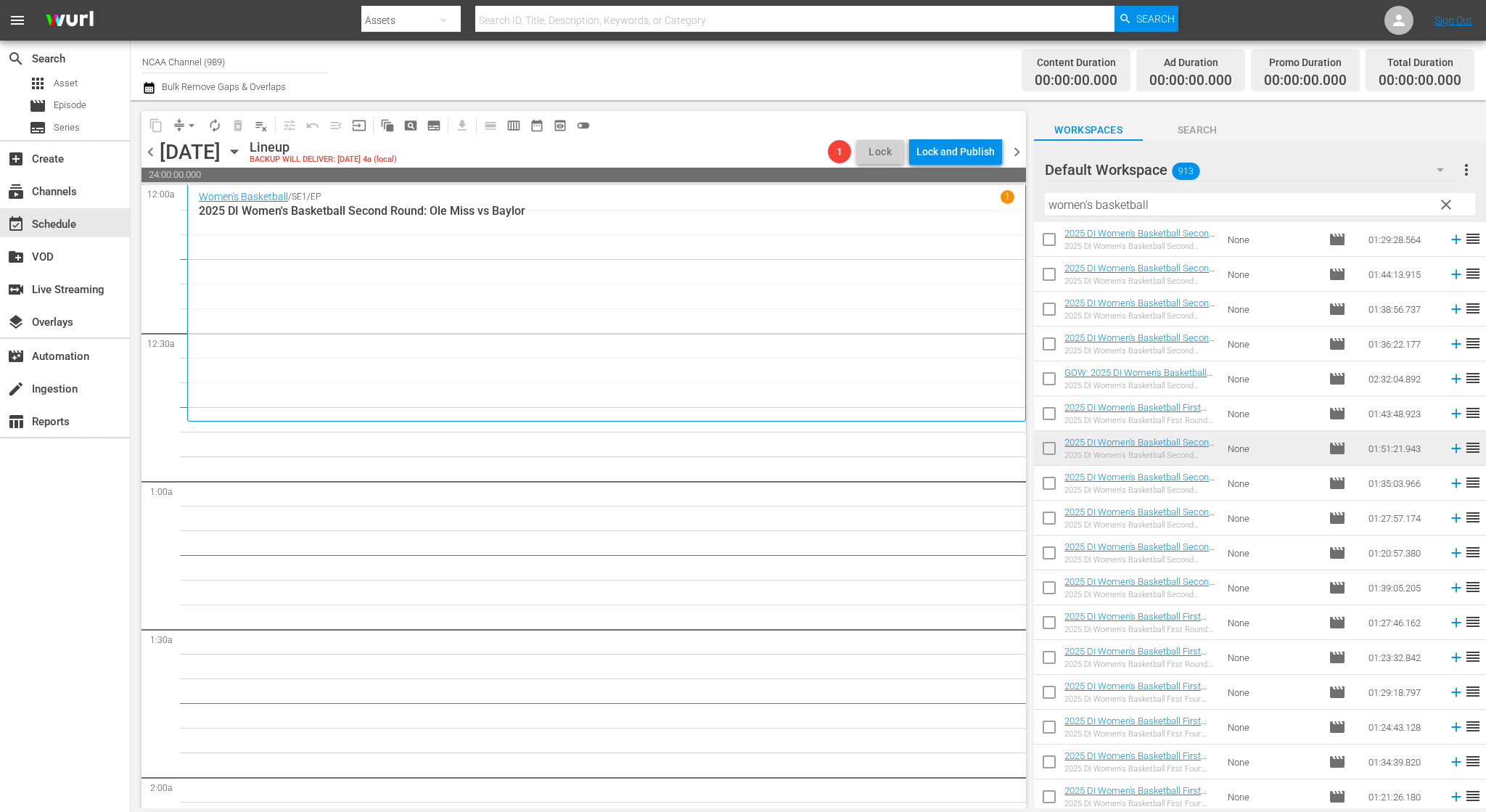
scroll to position [1322, 0]
click at [153, 146] on span "chevron_left" at bounding box center [151, 152] width 19 height 19
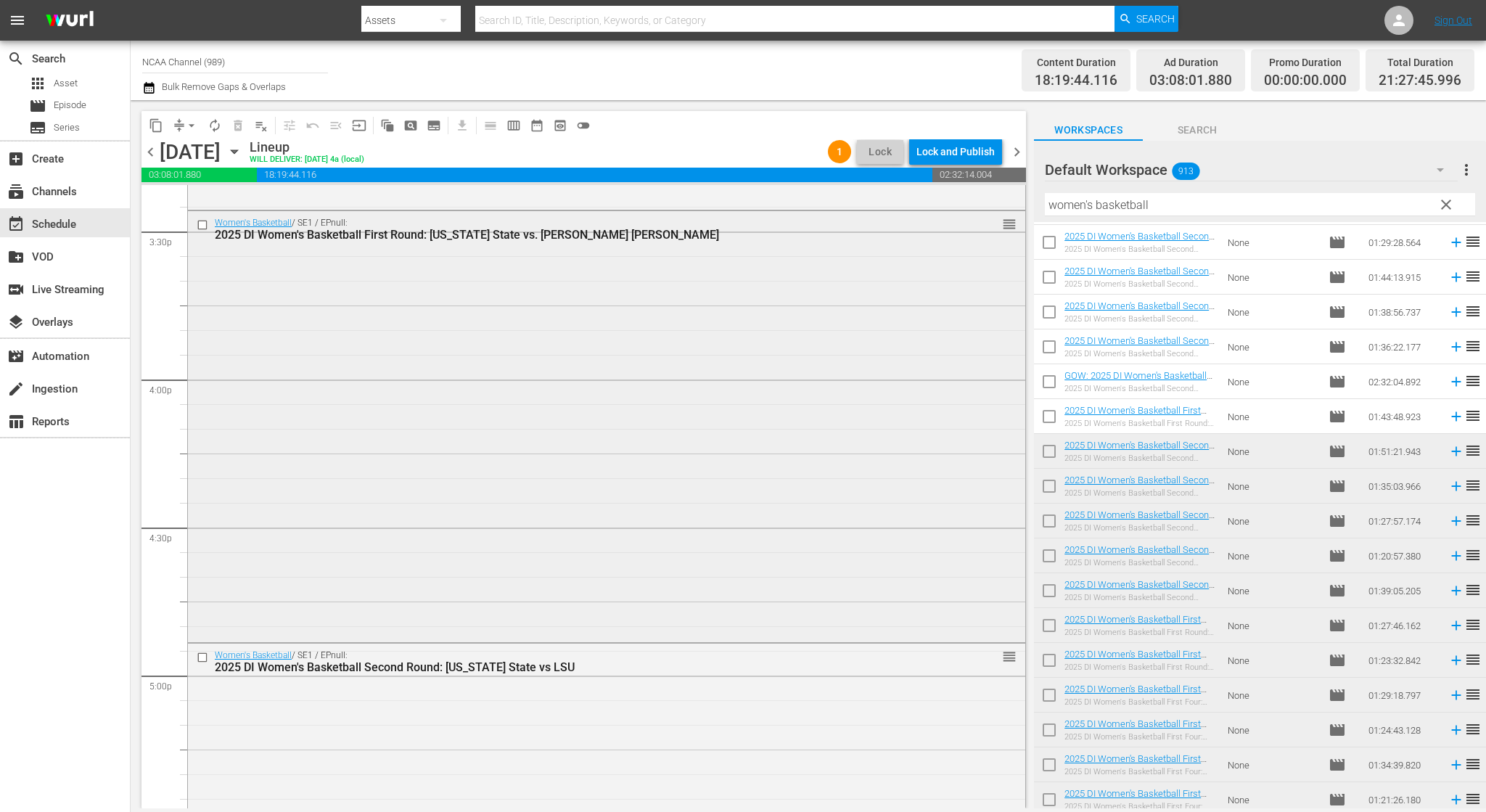
scroll to position [4541, 0]
click at [1020, 153] on span "chevron_right" at bounding box center [1017, 152] width 19 height 19
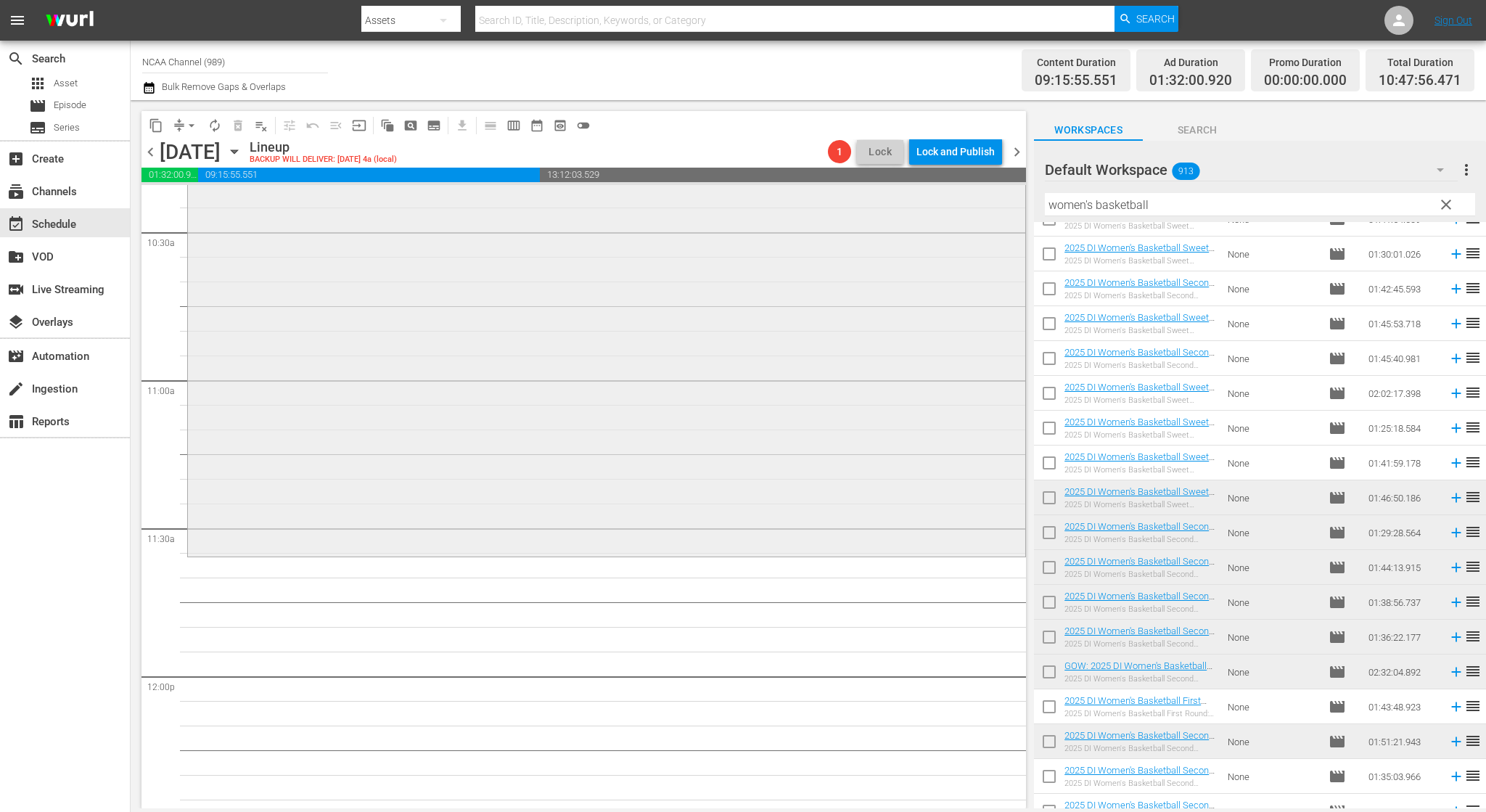
scroll to position [2902, 0]
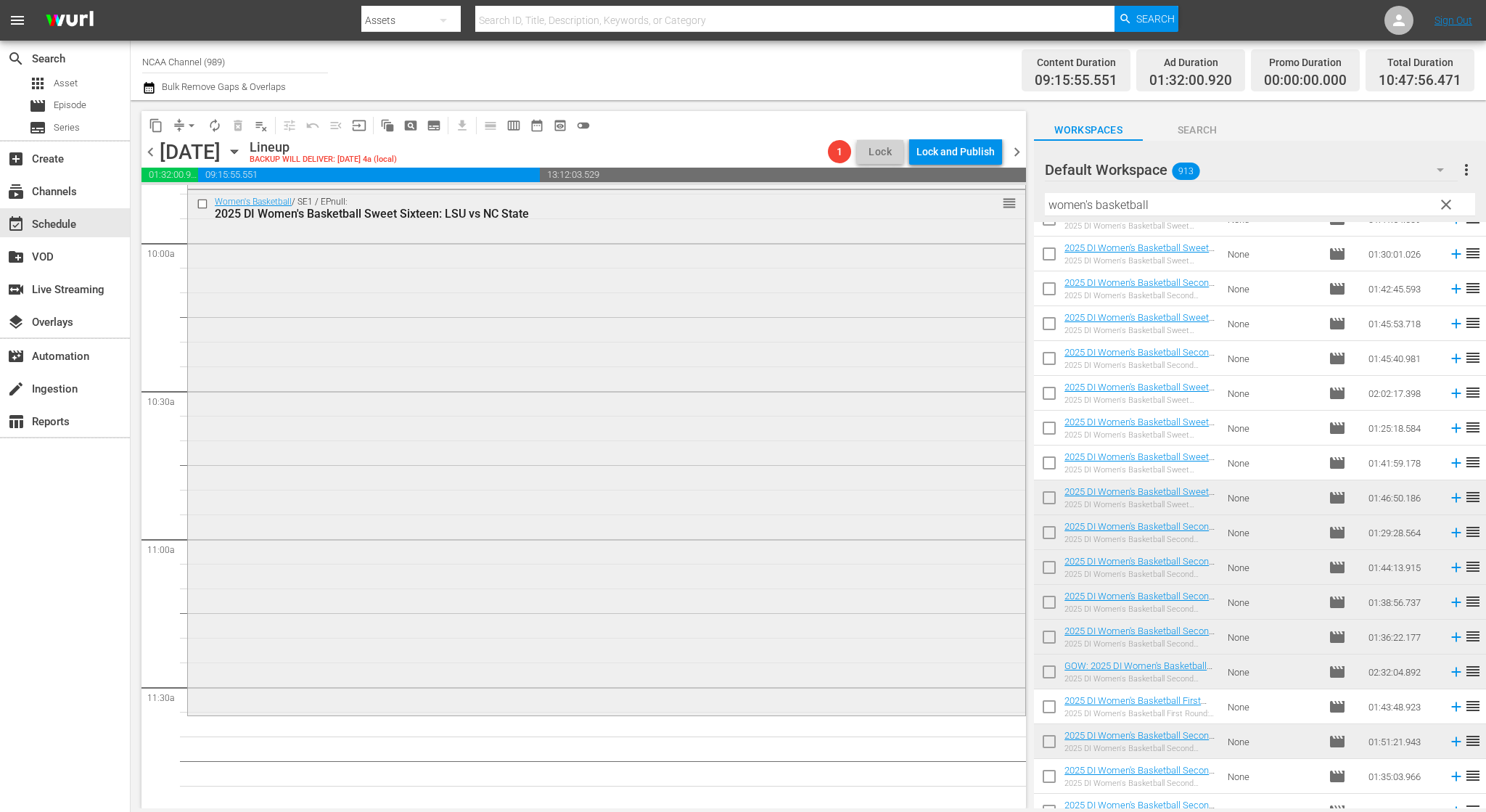
click at [197, 203] on input "checkbox" at bounding box center [204, 203] width 15 height 12
click at [238, 120] on span "delete_forever_outlined" at bounding box center [238, 126] width 15 height 15
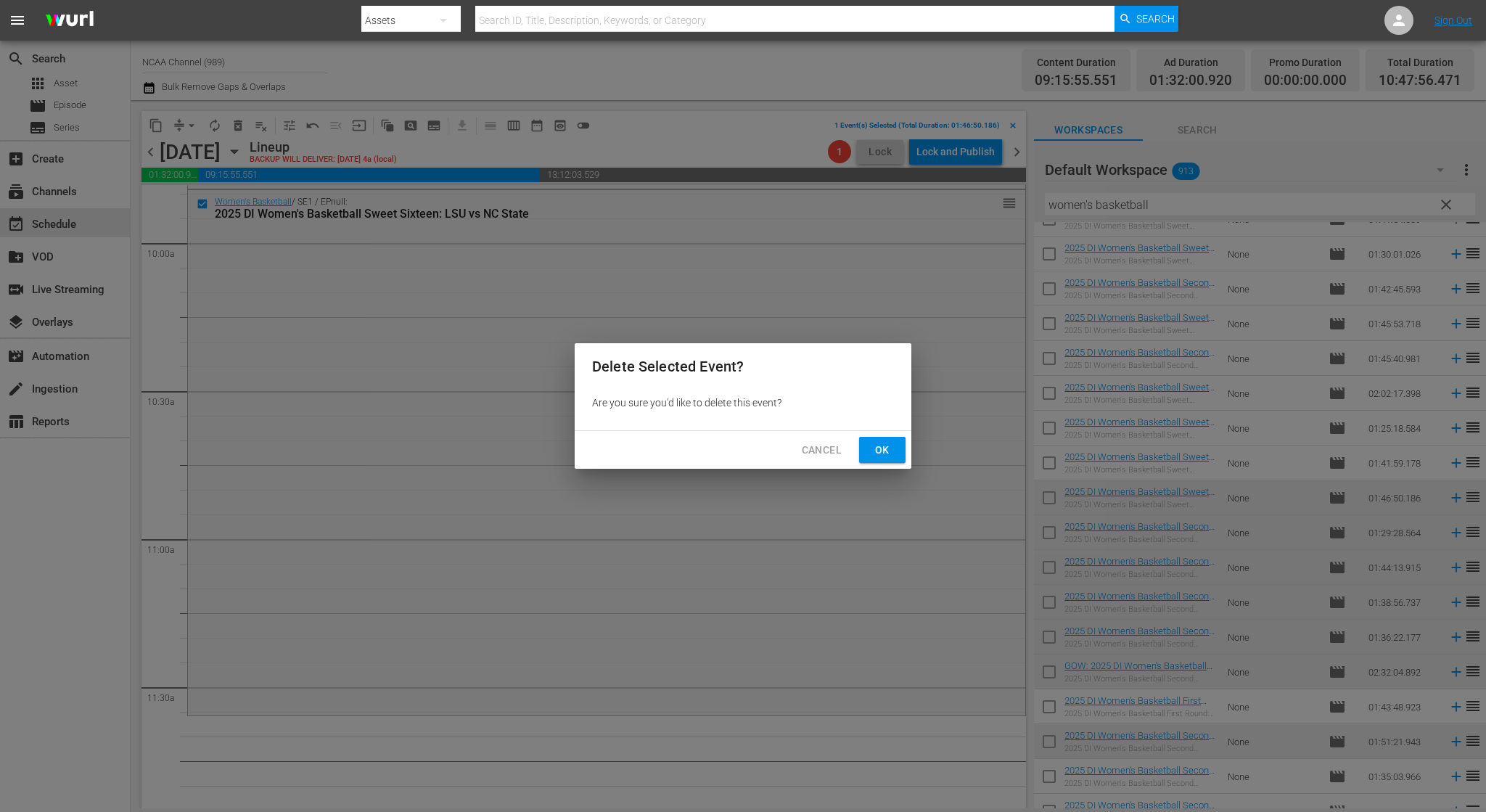
click at [877, 448] on span "Ok" at bounding box center [882, 450] width 23 height 19
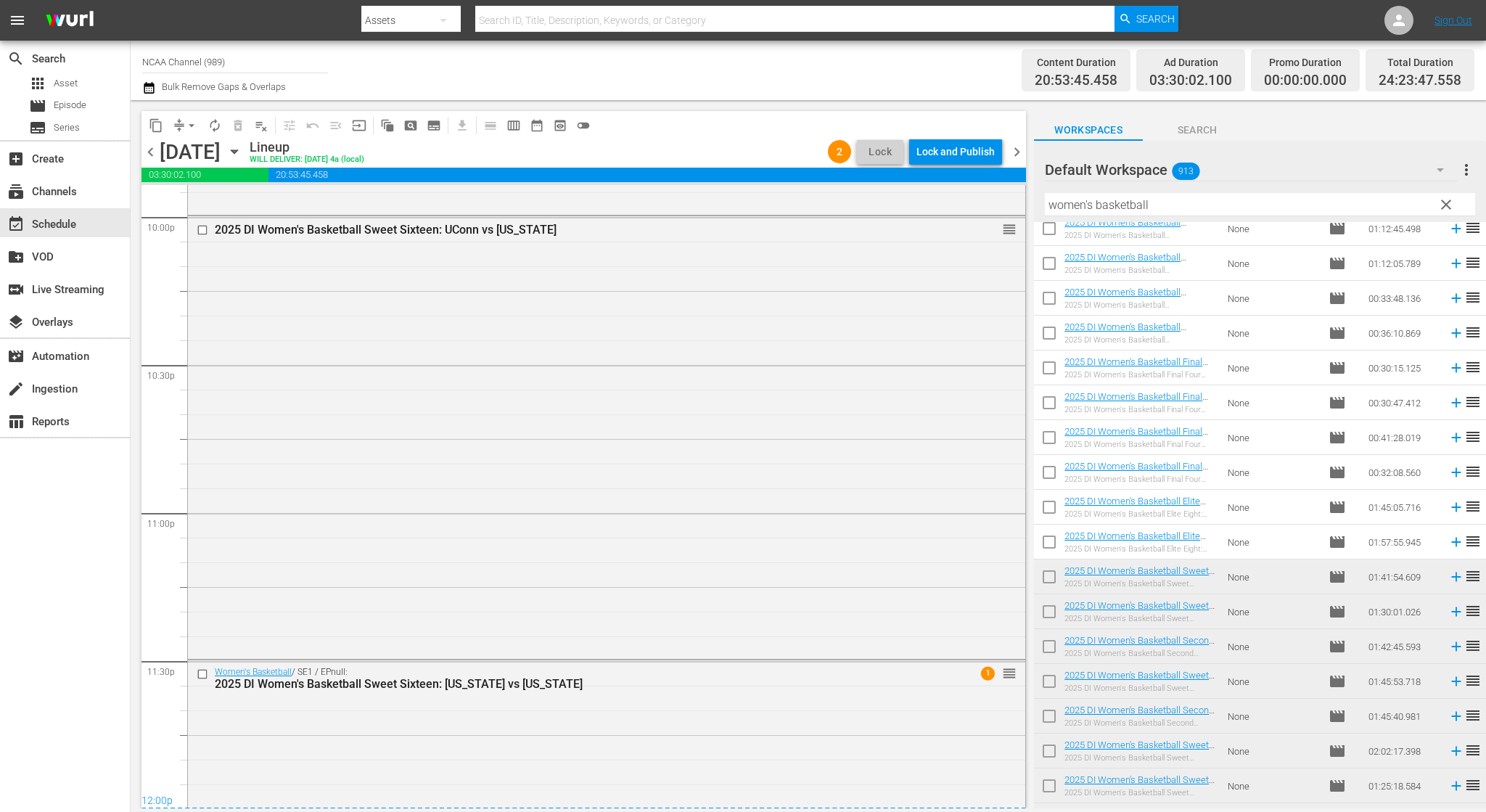
scroll to position [668, 0]
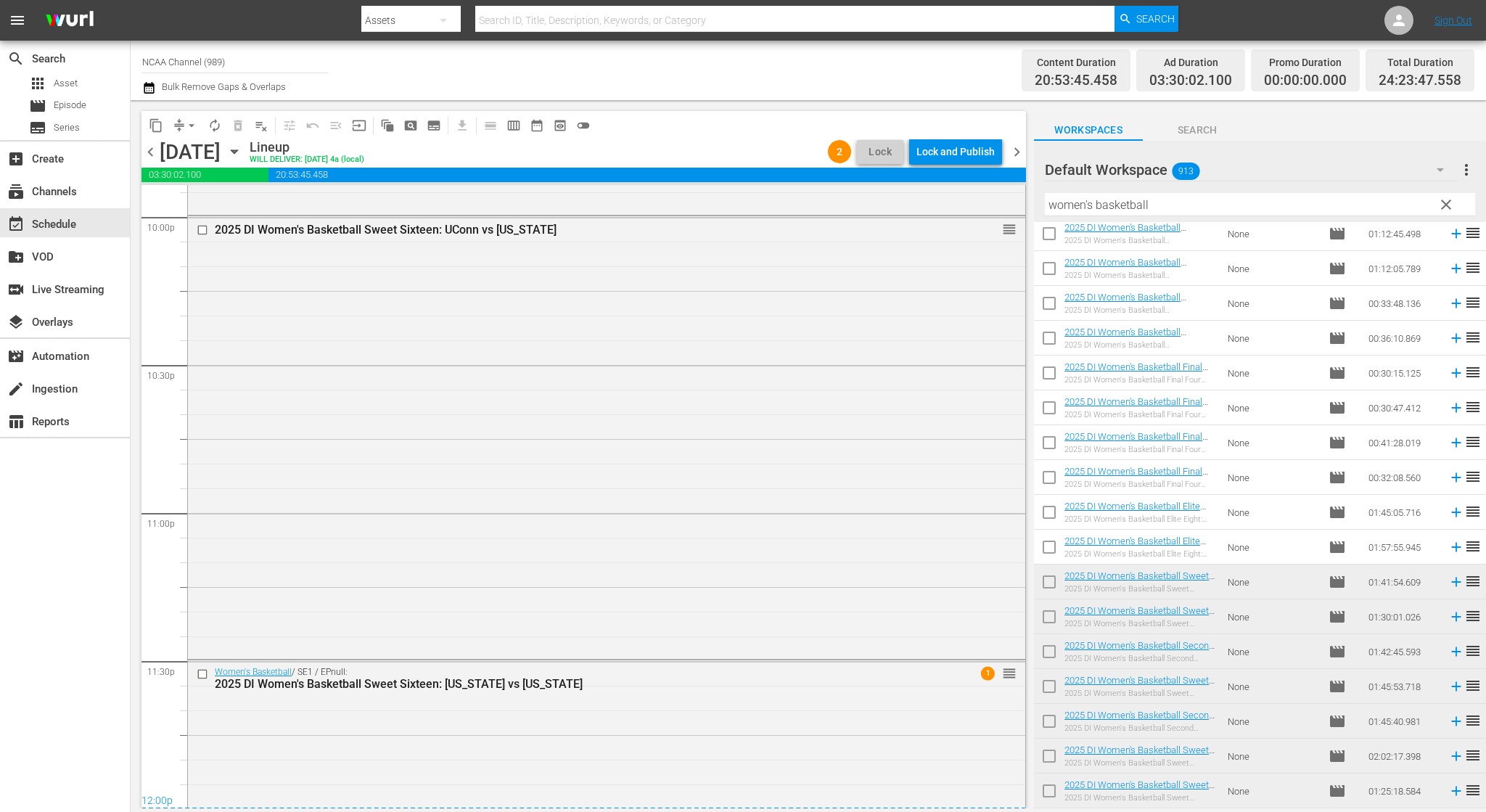
click at [1014, 152] on span "chevron_right" at bounding box center [1017, 152] width 19 height 19
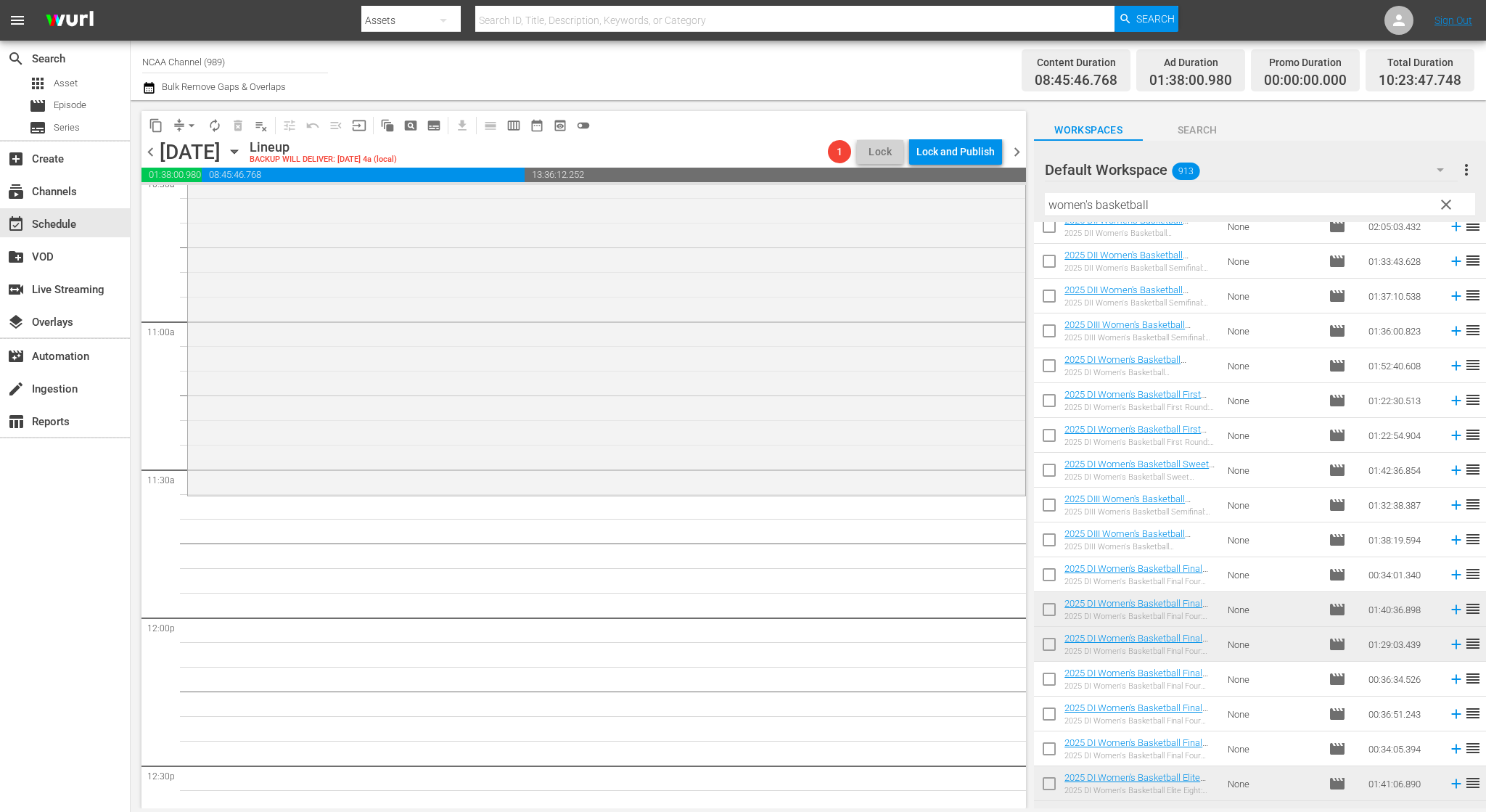
scroll to position [15, 0]
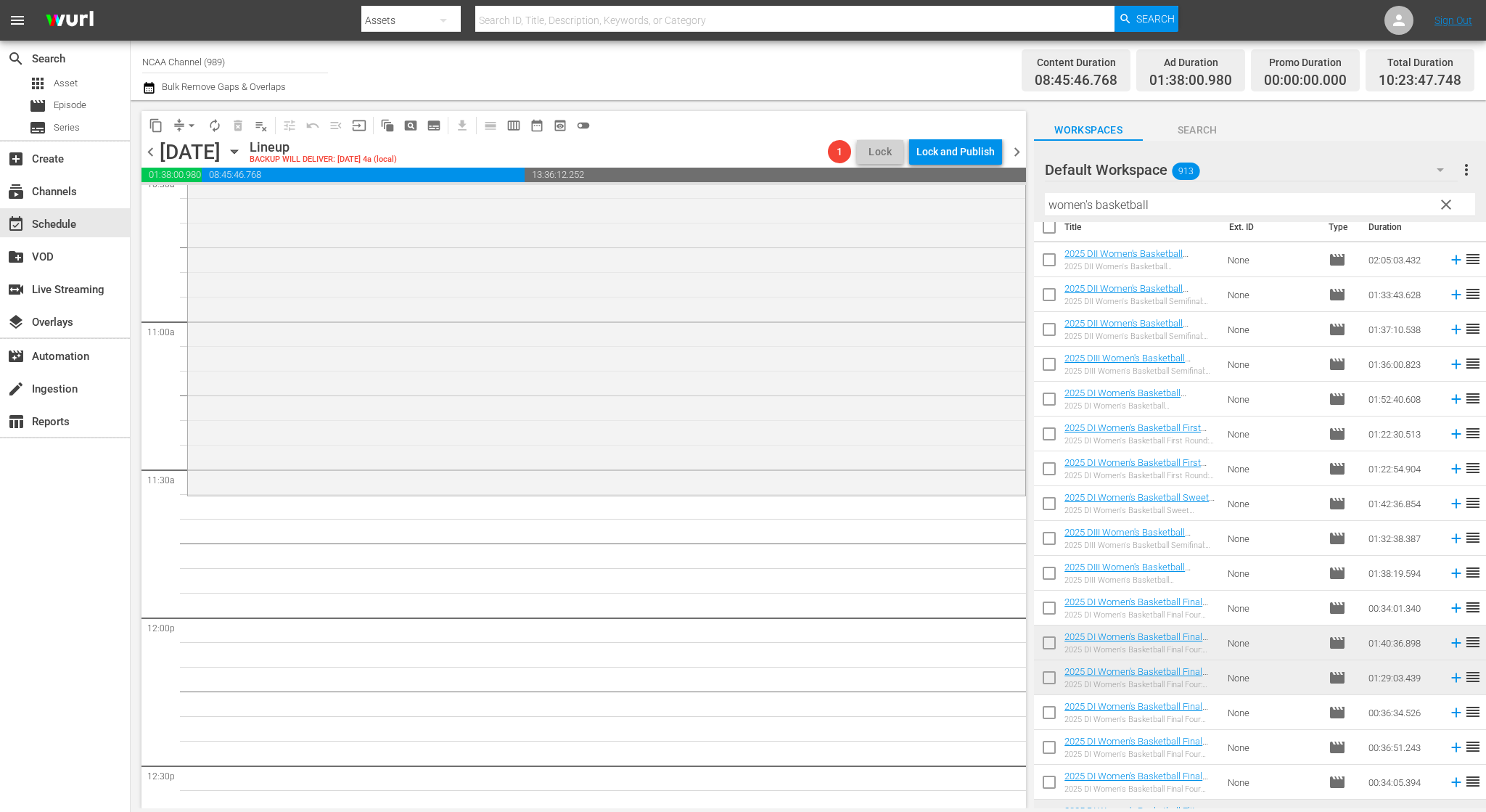
click at [147, 150] on span "chevron_left" at bounding box center [151, 152] width 19 height 19
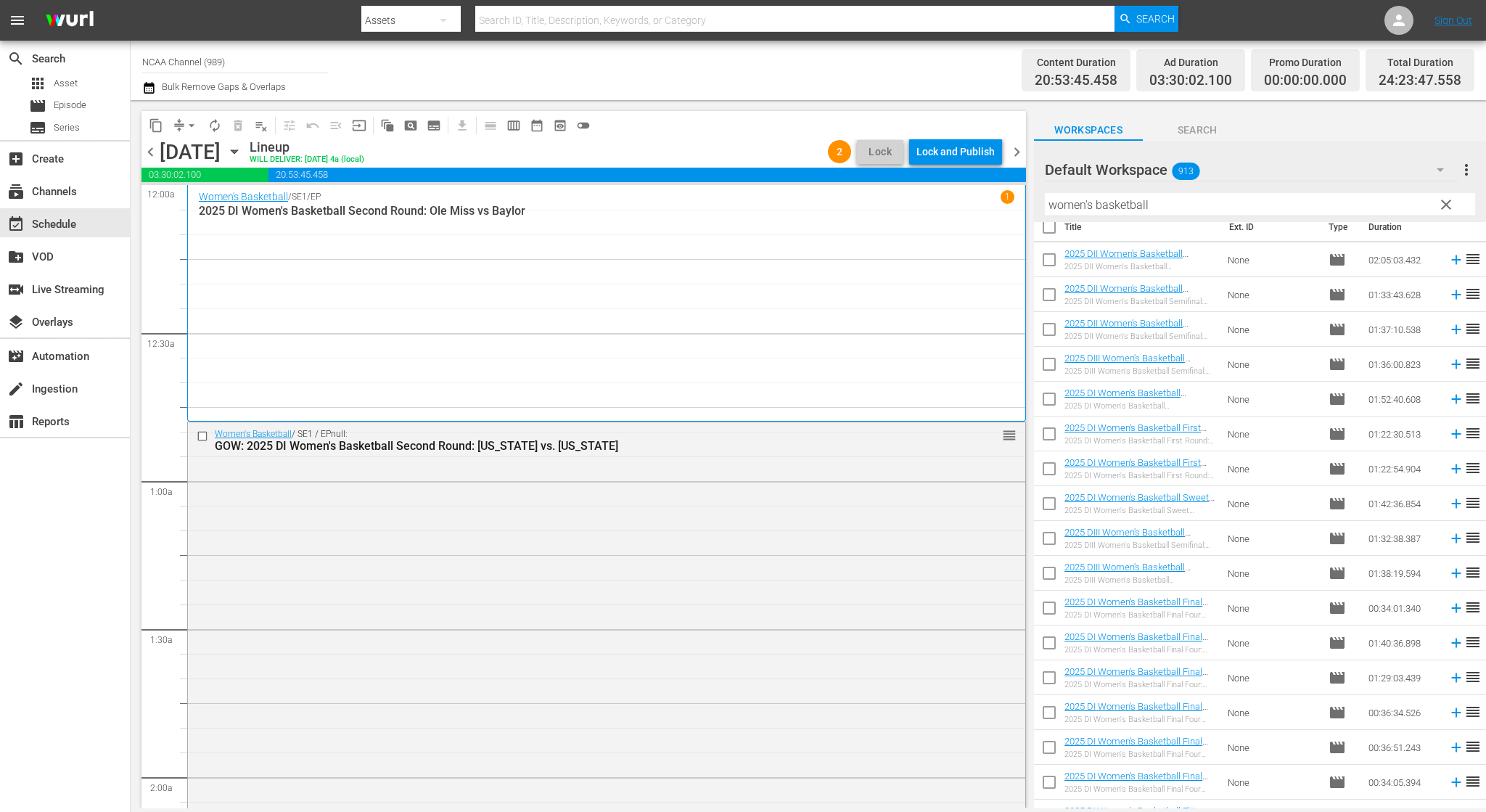
click at [148, 152] on span "chevron_left" at bounding box center [151, 152] width 19 height 19
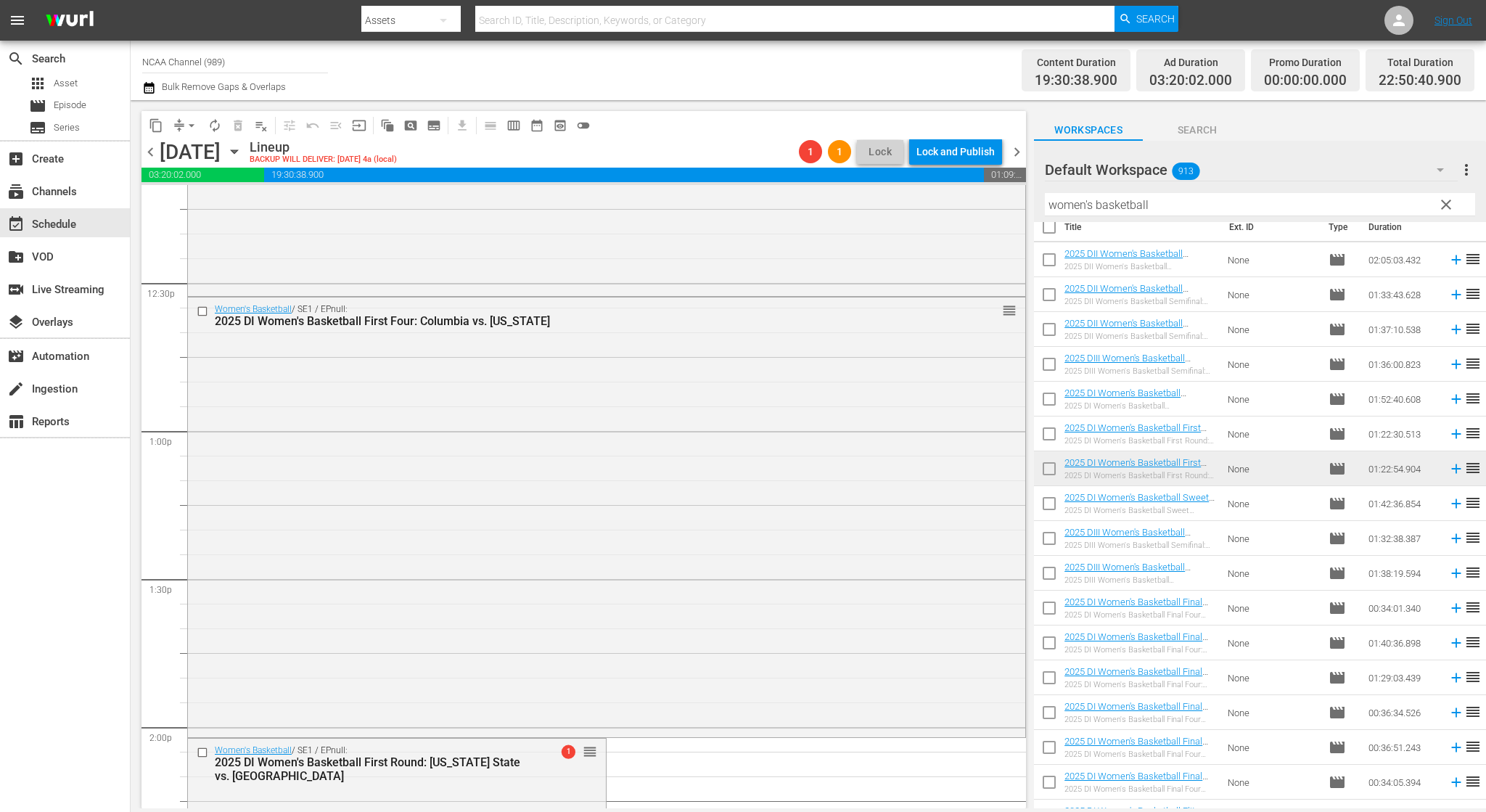
scroll to position [3628, 0]
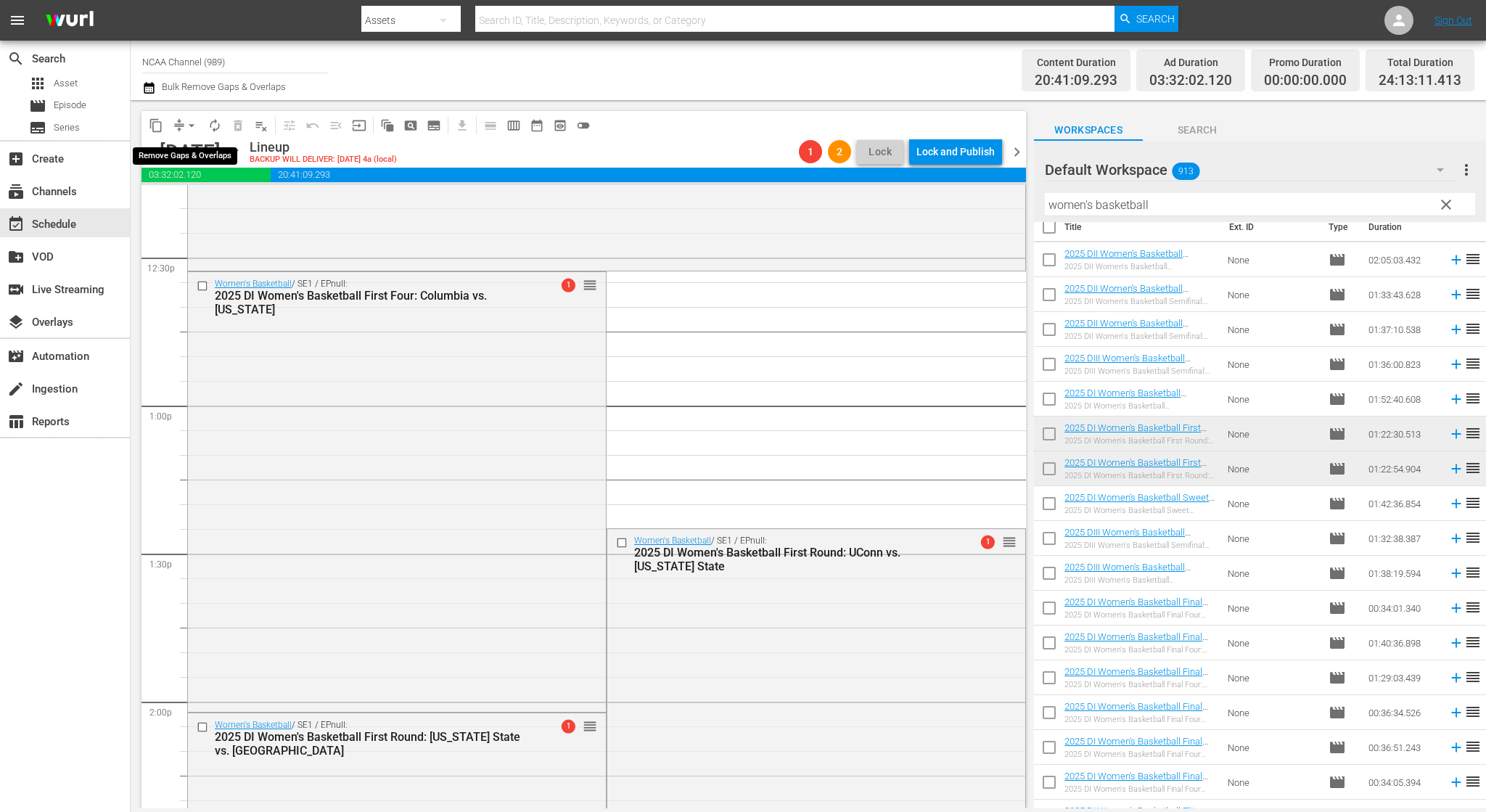
click at [183, 125] on button "arrow_drop_down" at bounding box center [191, 125] width 23 height 23
click at [225, 212] on li "Align to End of Previous Day" at bounding box center [192, 203] width 152 height 24
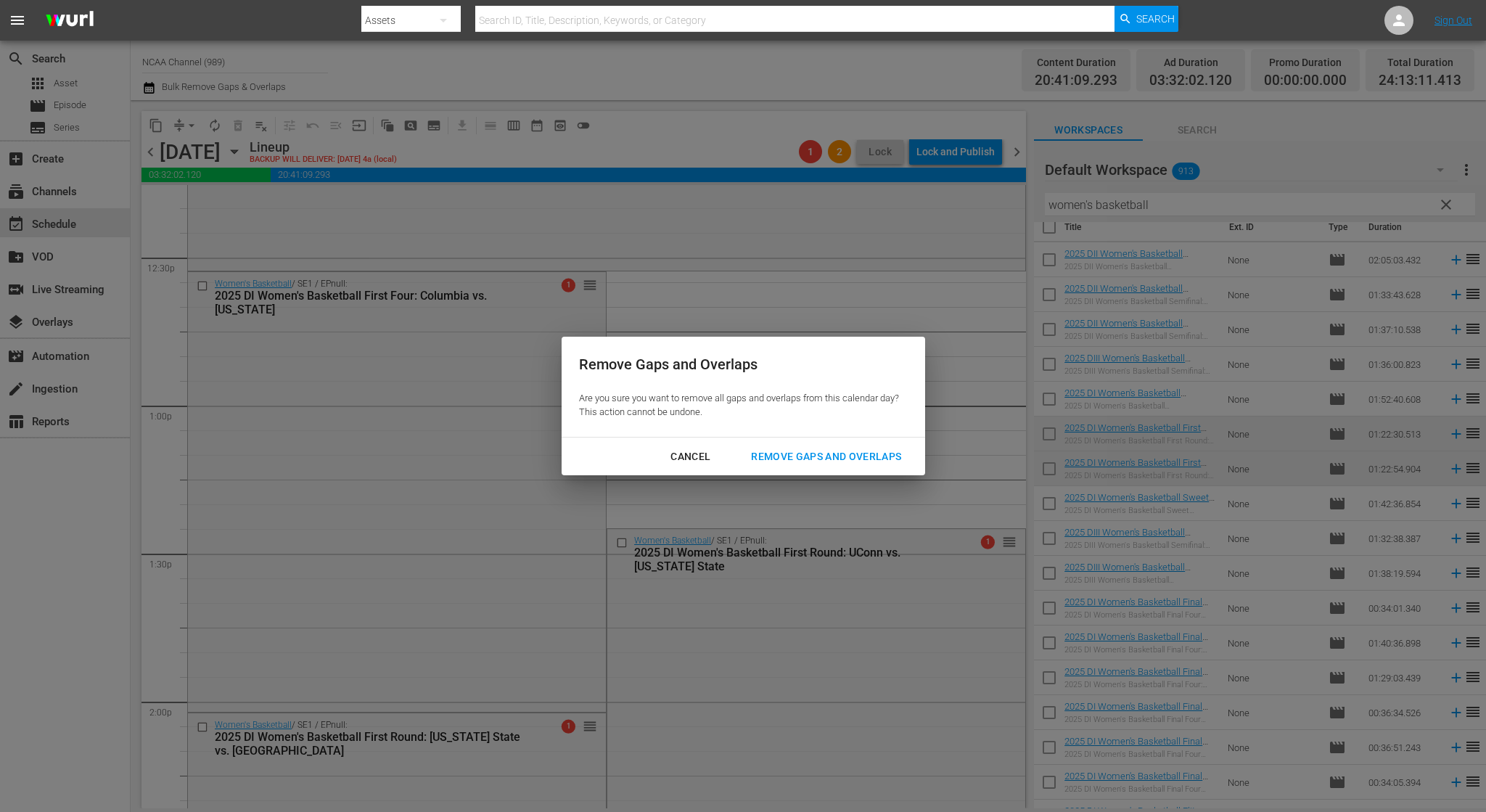
click at [769, 450] on div "Remove Gaps and Overlaps" at bounding box center [826, 457] width 173 height 19
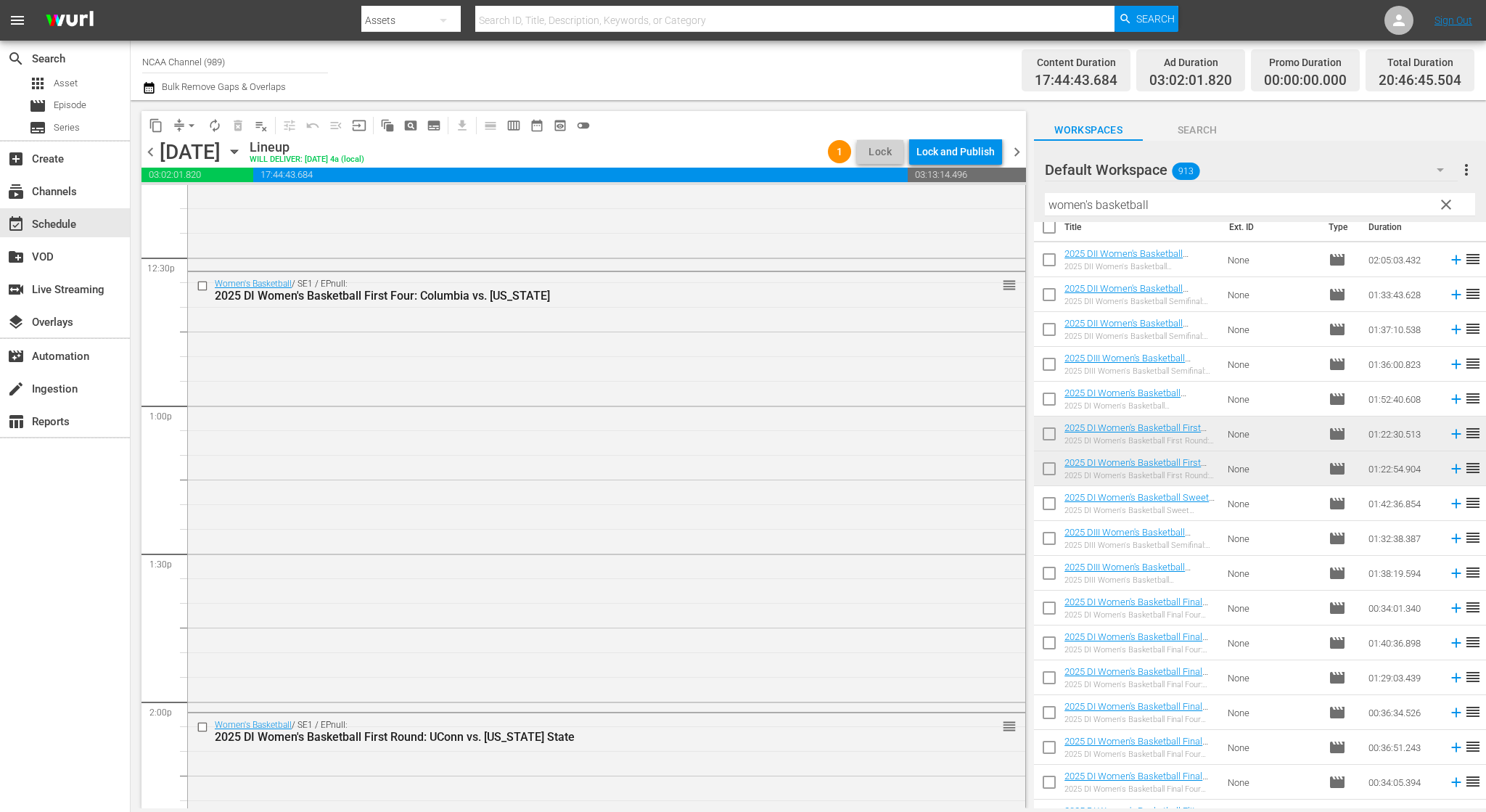
click at [1011, 152] on span "chevron_right" at bounding box center [1017, 152] width 19 height 19
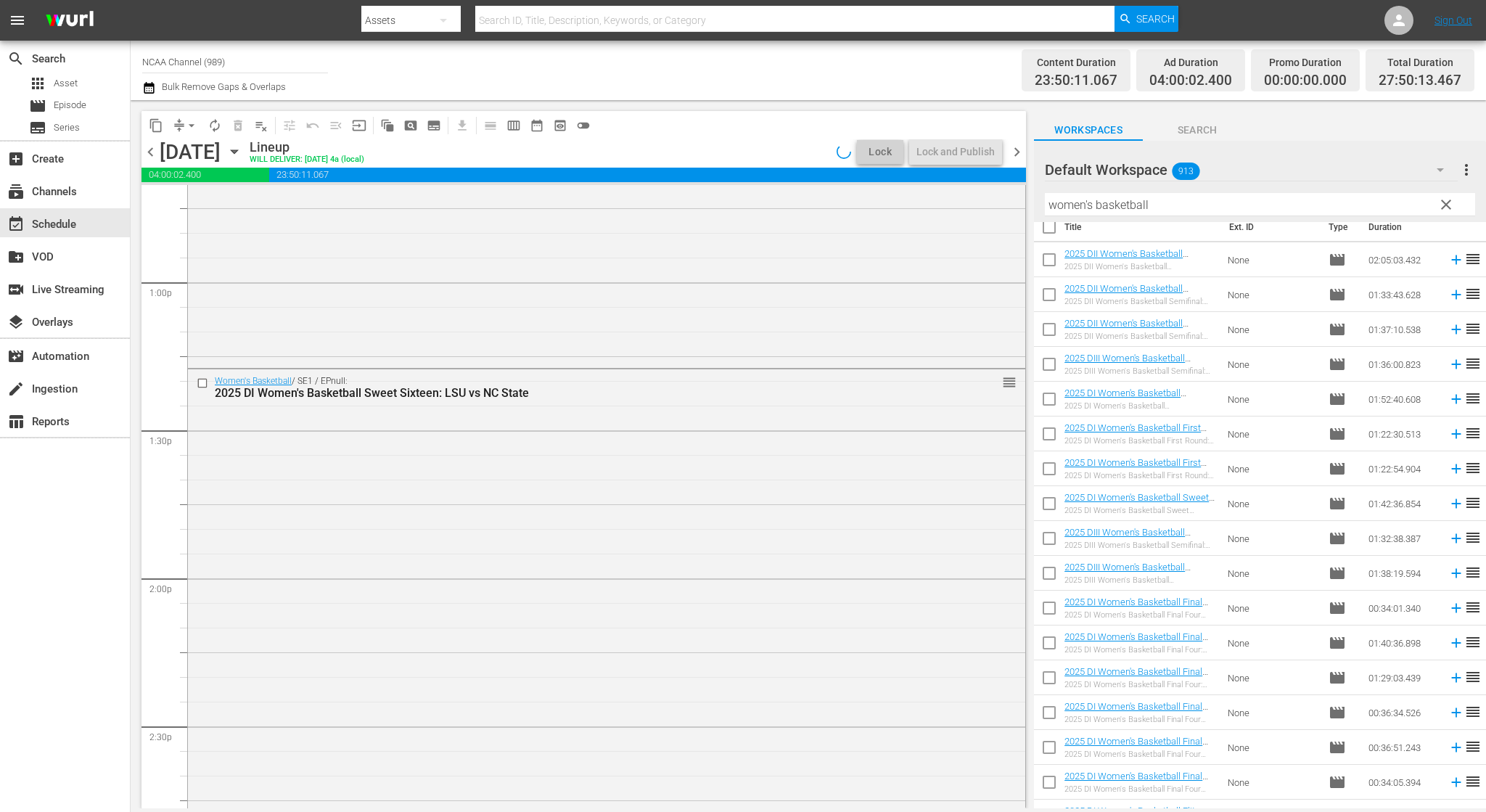
scroll to position [3653, 0]
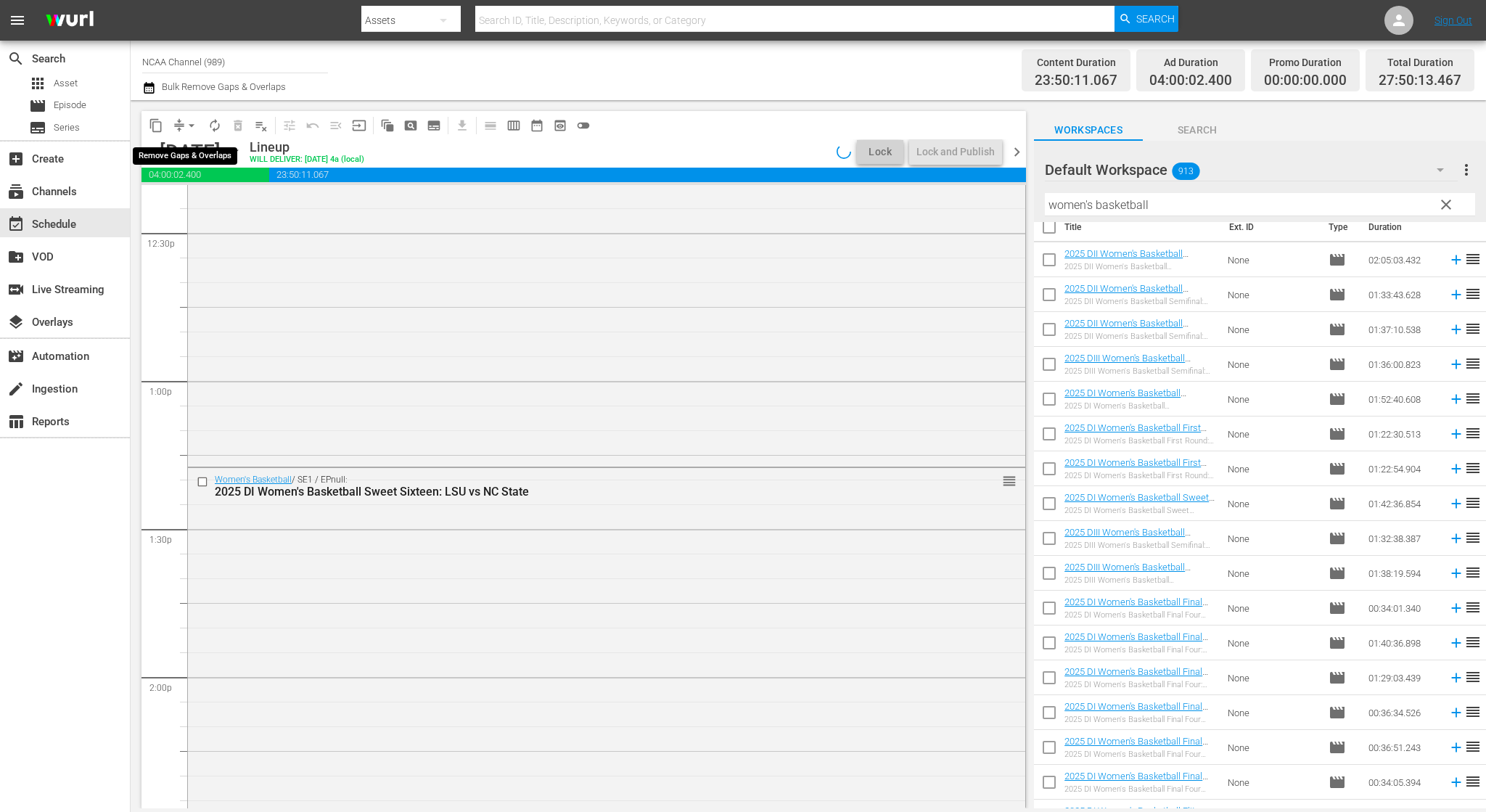
click at [185, 129] on span "arrow_drop_down" at bounding box center [192, 126] width 15 height 15
click at [245, 199] on li "Align to End of Previous Day" at bounding box center [192, 203] width 152 height 24
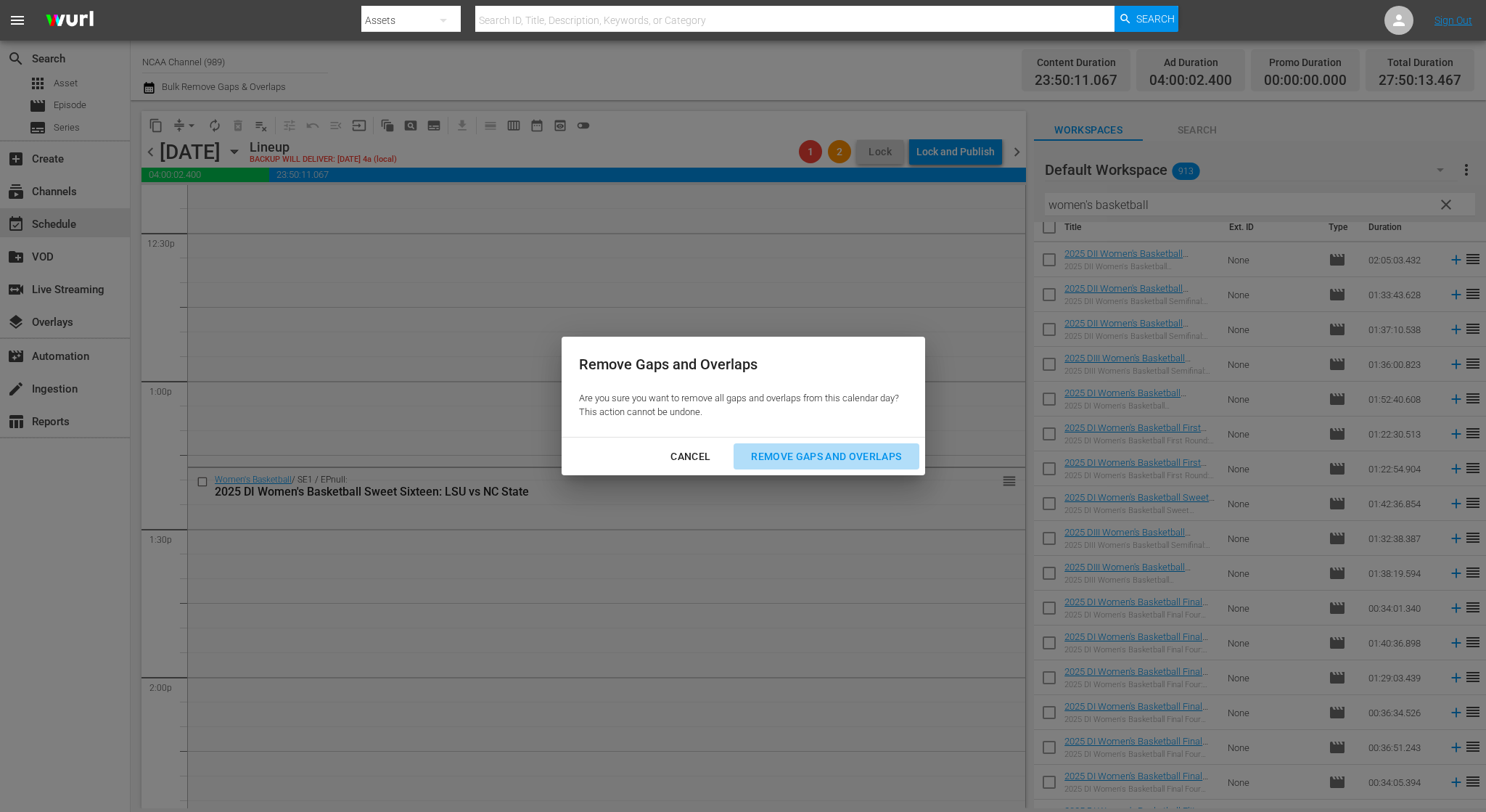
click at [815, 460] on div "Remove Gaps and Overlaps" at bounding box center [826, 457] width 173 height 19
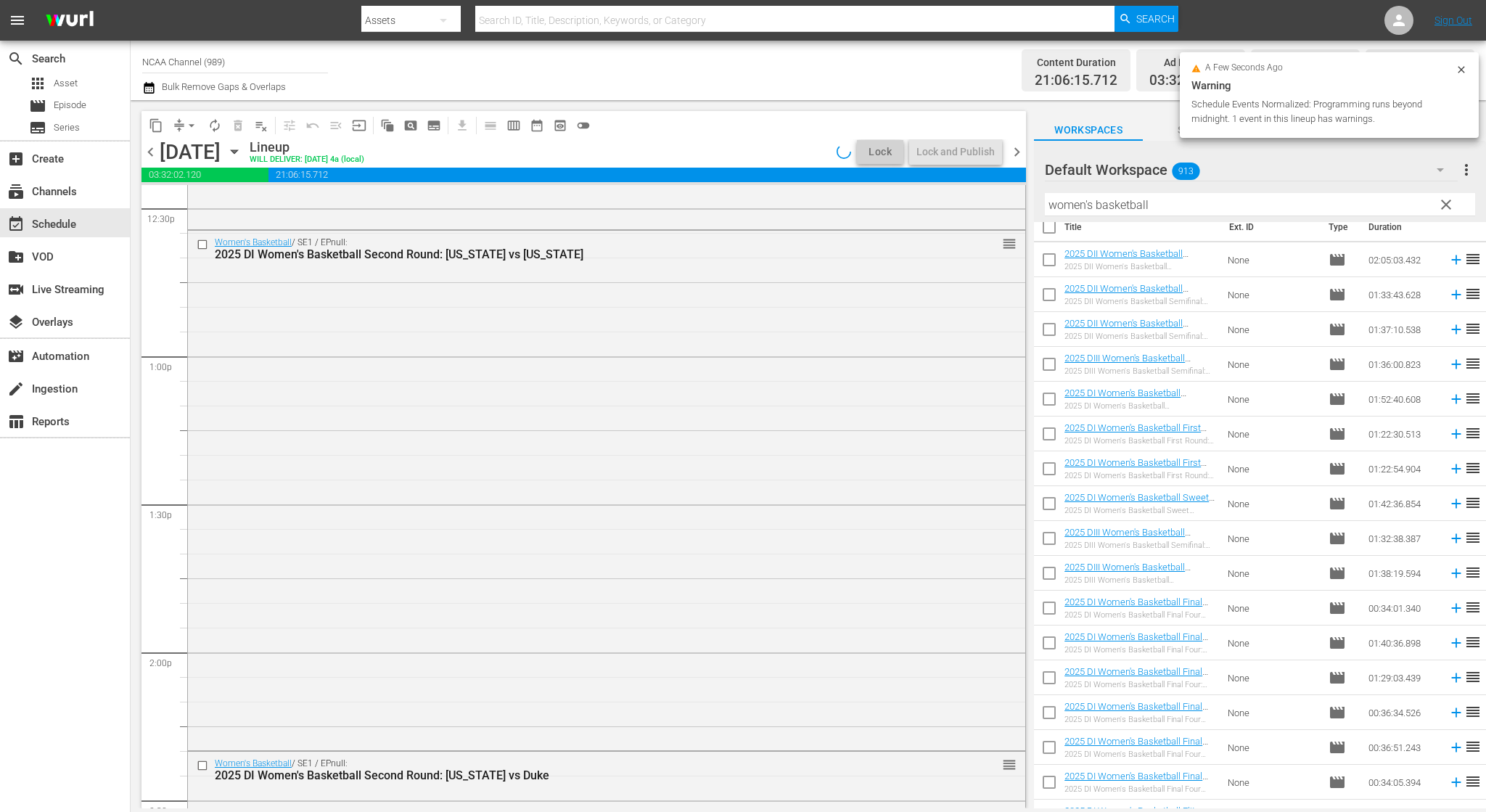
click at [1017, 157] on span "chevron_right" at bounding box center [1017, 152] width 19 height 19
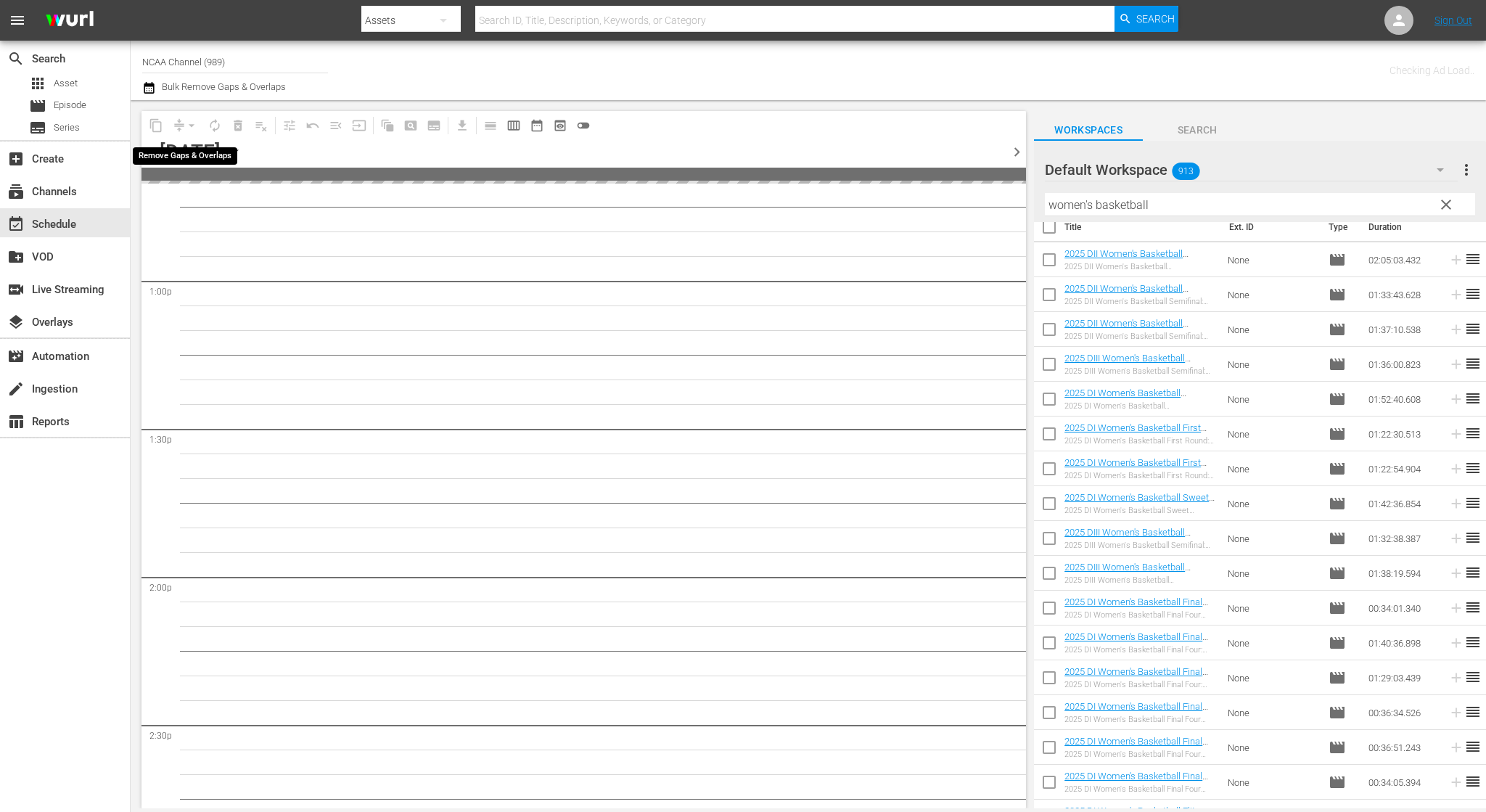
scroll to position [3727, 0]
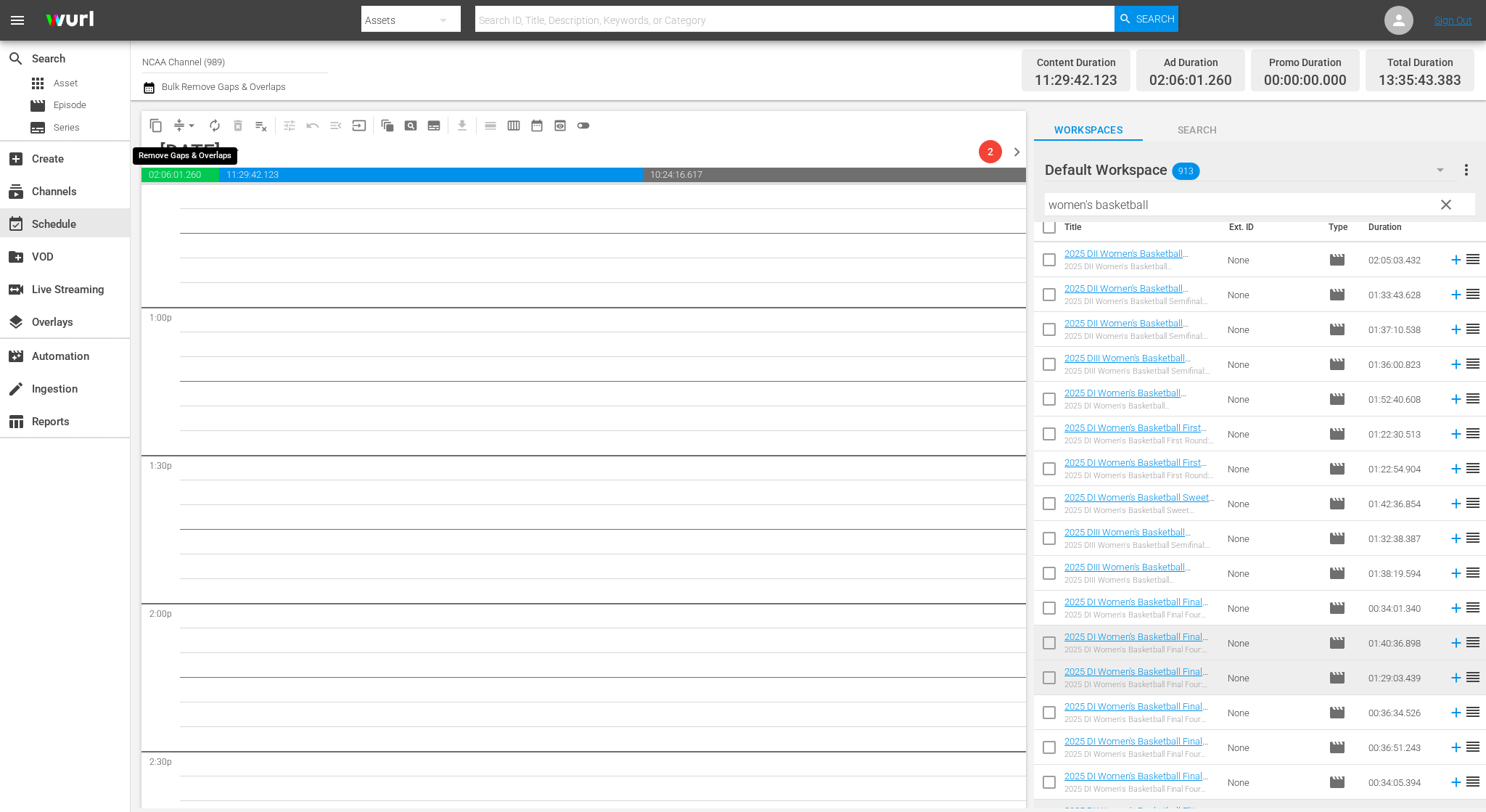
click at [193, 131] on span "arrow_drop_down" at bounding box center [192, 126] width 15 height 15
click at [221, 206] on li "Align to End of Previous Day" at bounding box center [192, 203] width 152 height 24
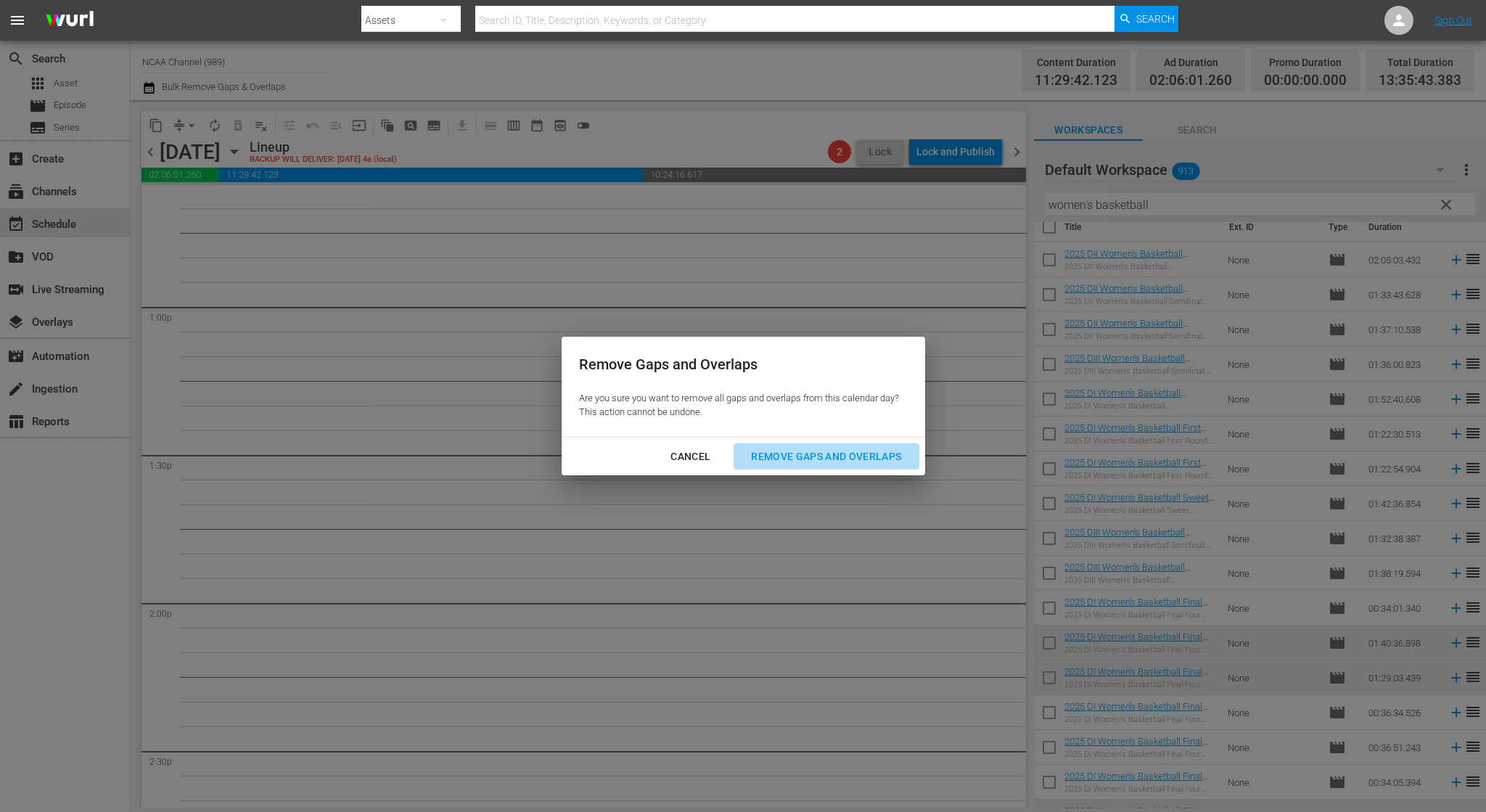
click at [858, 450] on div "Remove Gaps and Overlaps" at bounding box center [826, 457] width 173 height 19
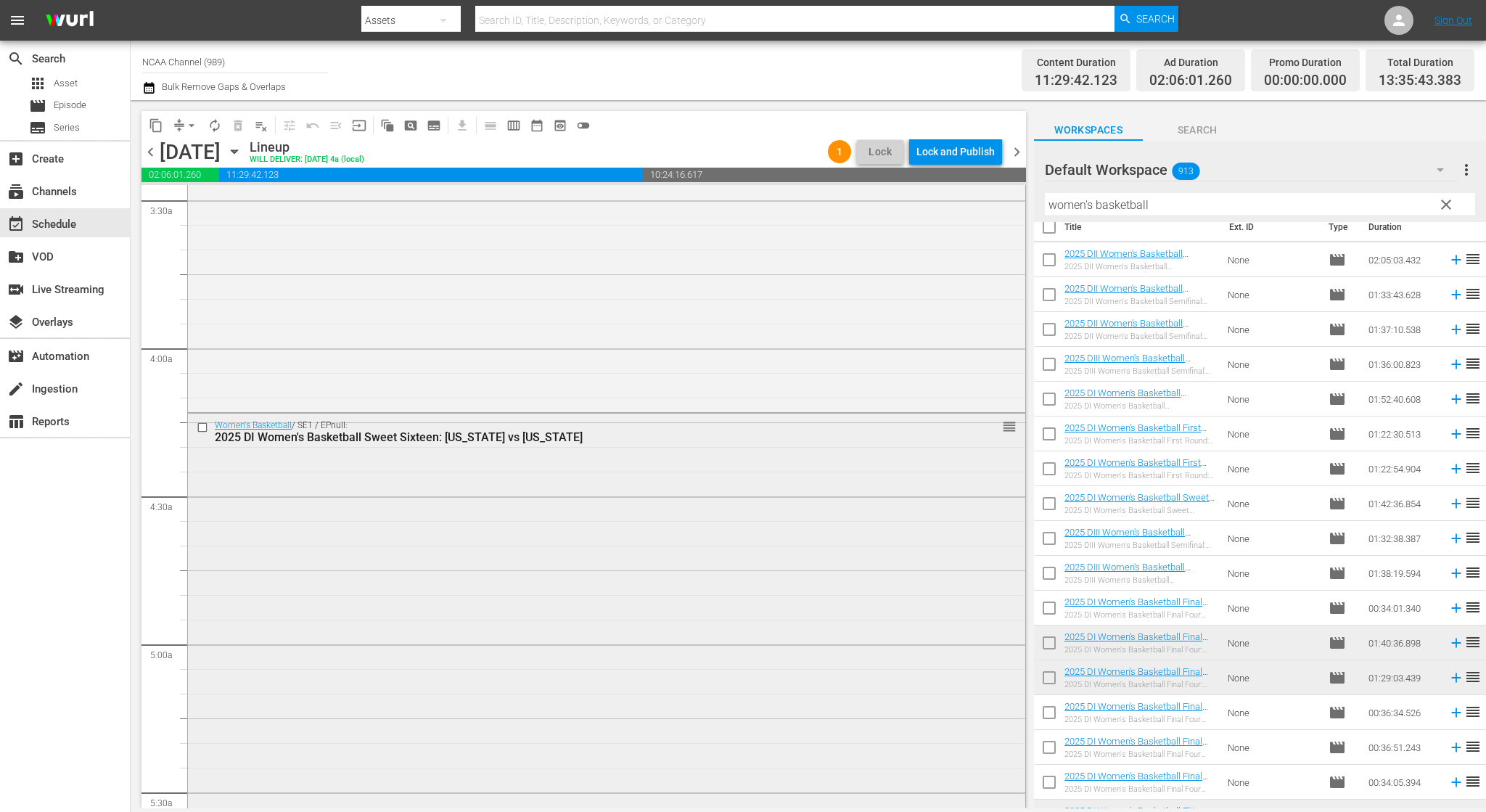
scroll to position [1016, 0]
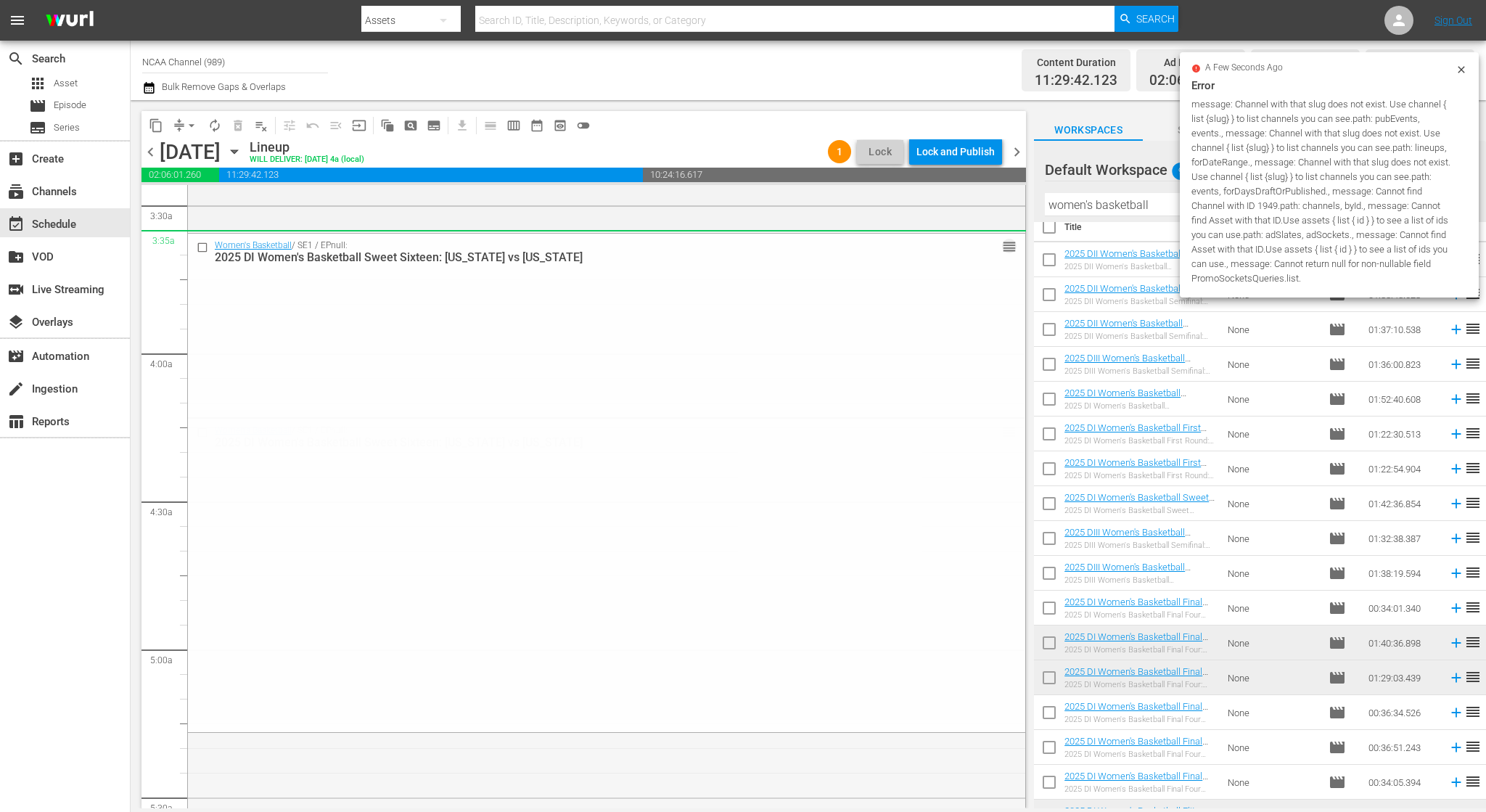
drag, startPoint x: 998, startPoint y: 434, endPoint x: 973, endPoint y: 211, distance: 224.4
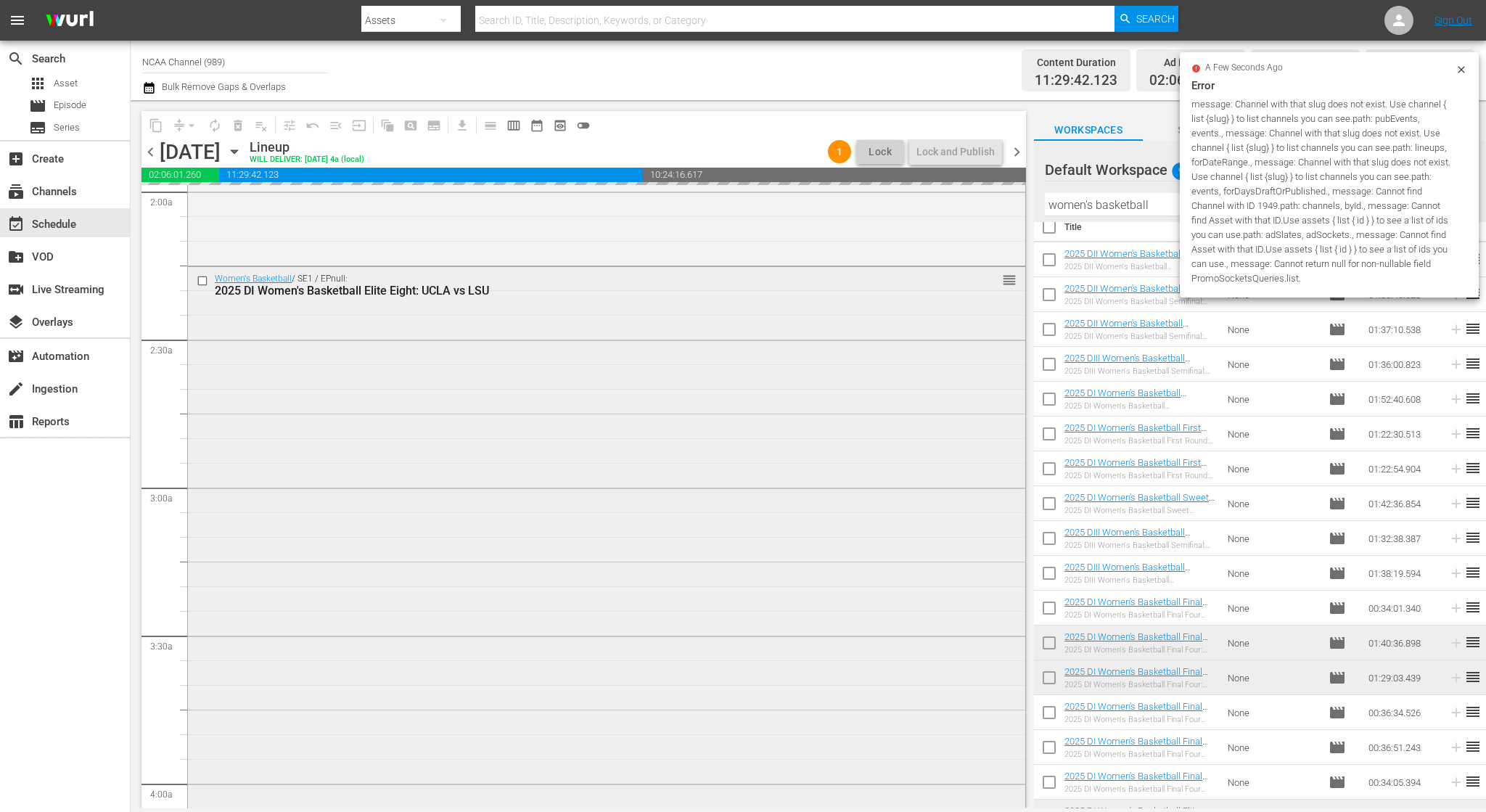
scroll to position [580, 0]
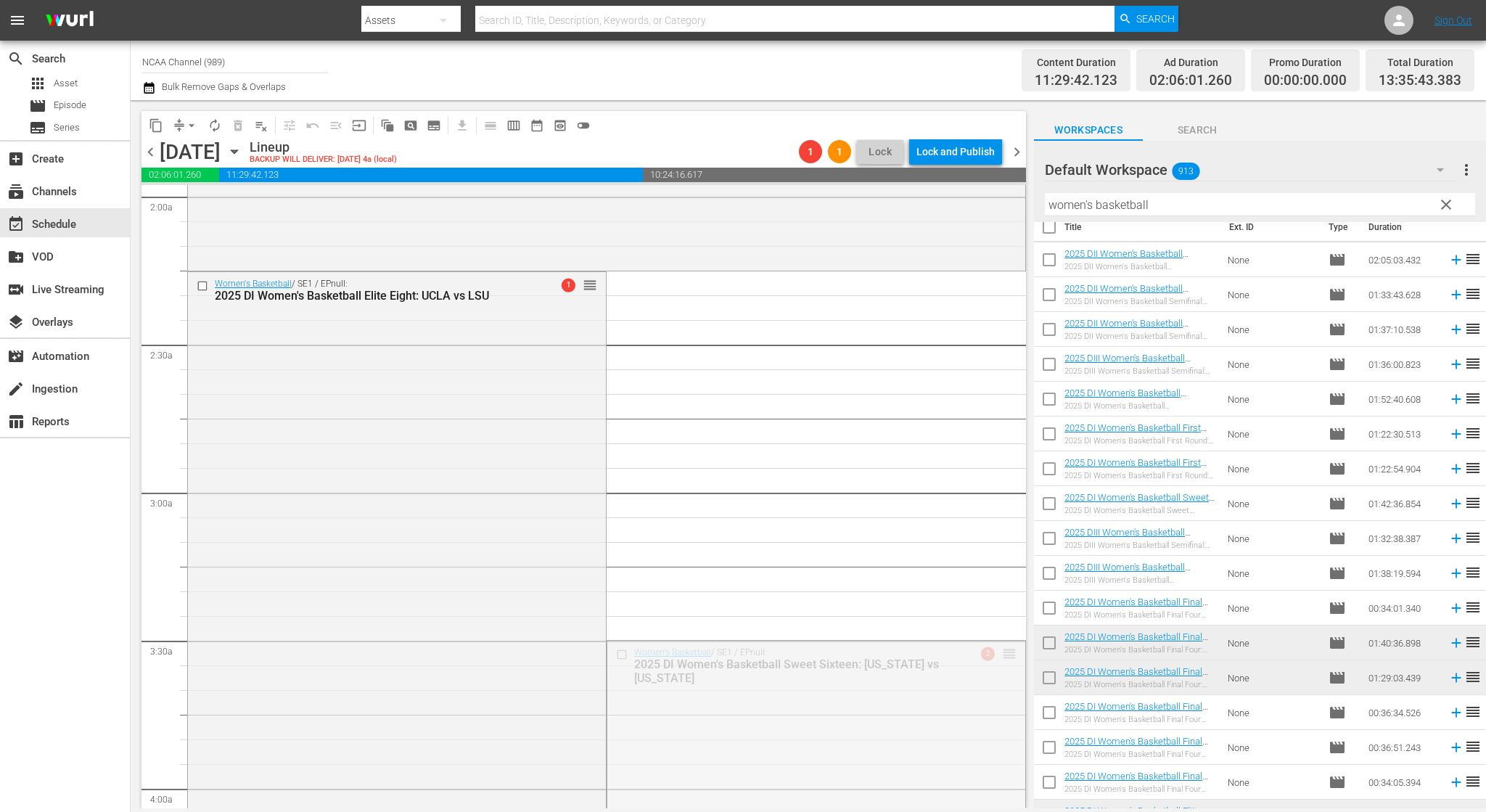
drag, startPoint x: 997, startPoint y: 654, endPoint x: 901, endPoint y: 292, distance: 374.5
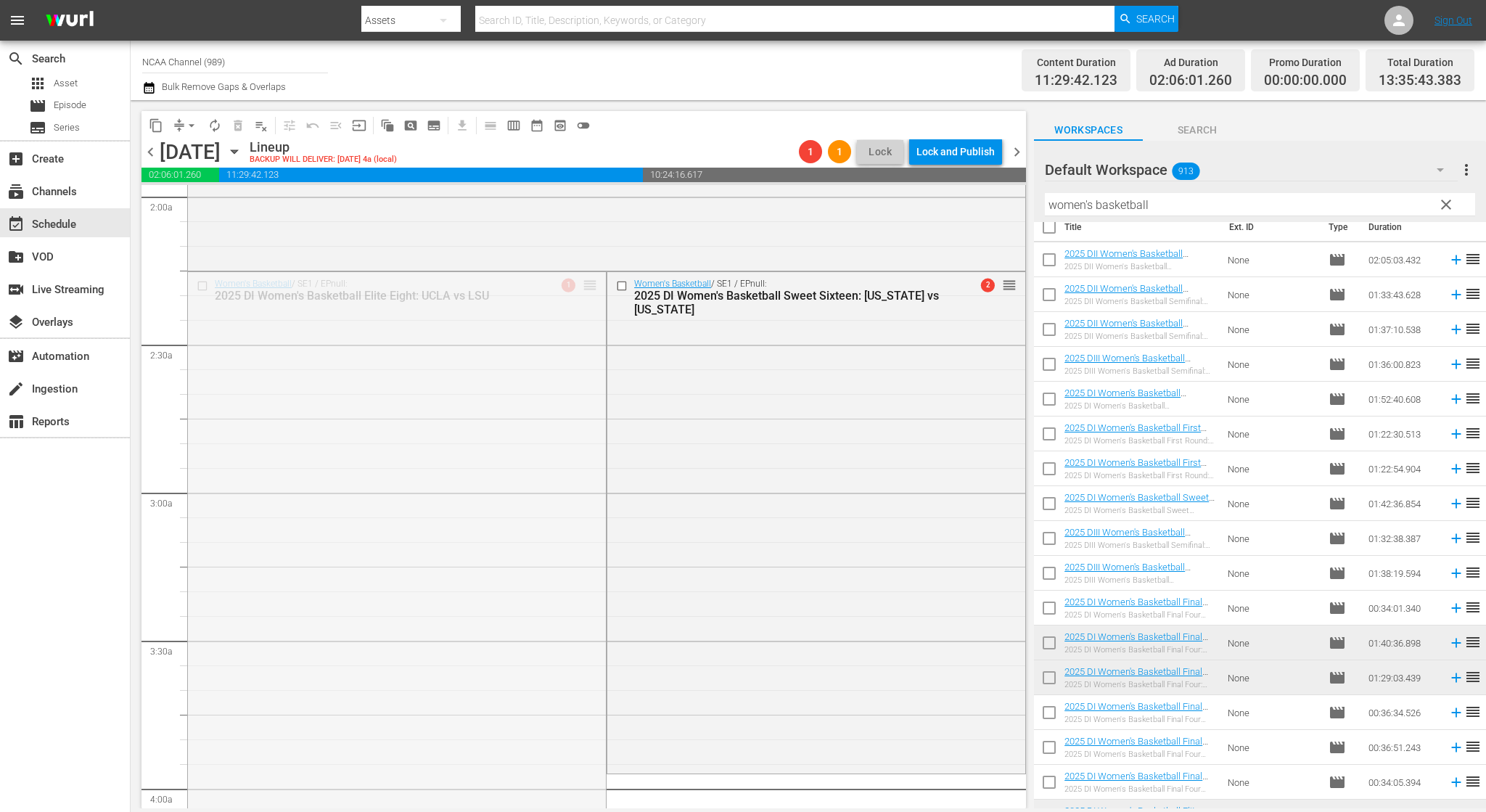
drag, startPoint x: 587, startPoint y: 286, endPoint x: 587, endPoint y: 777, distance: 491.0
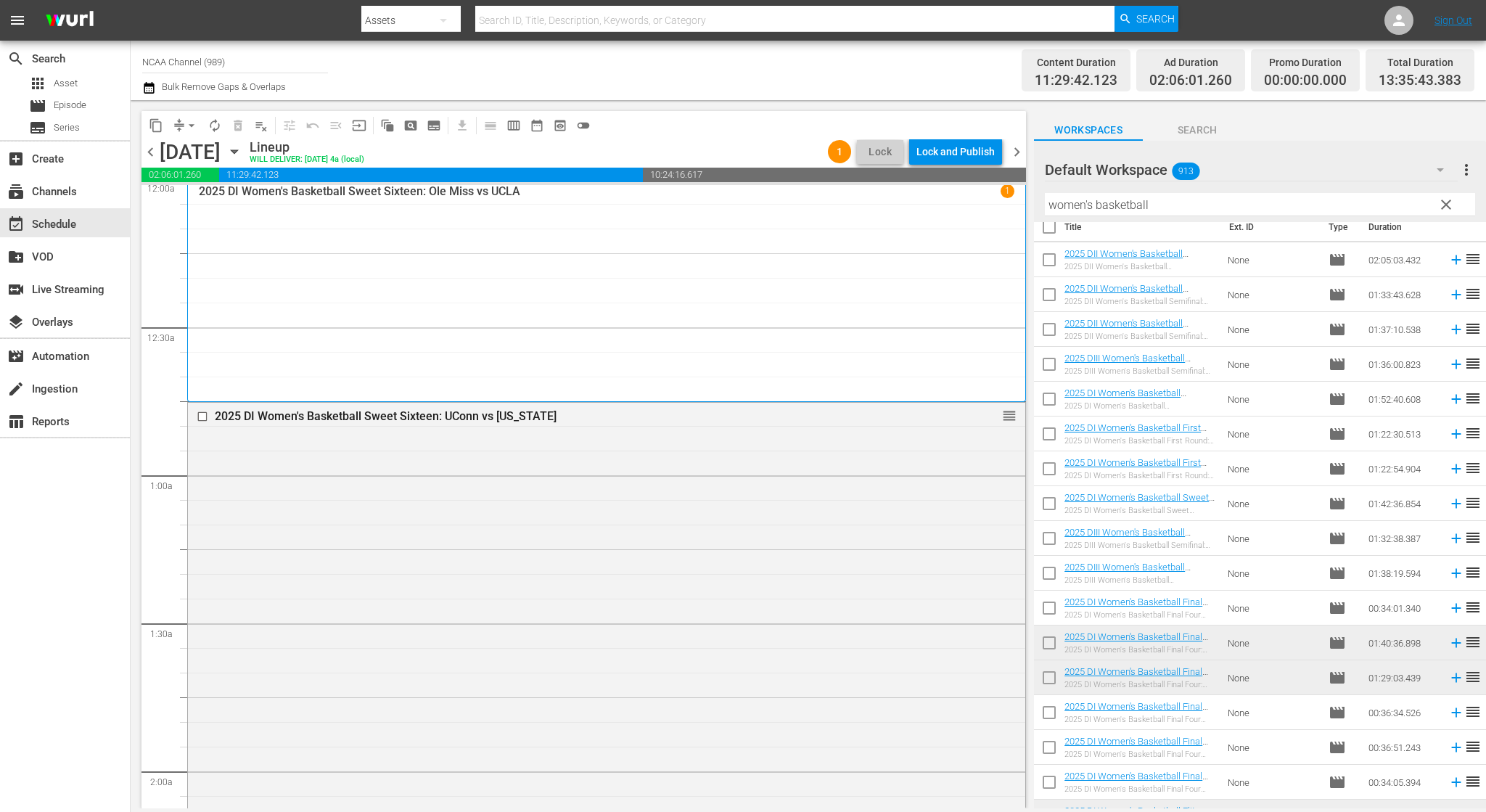
scroll to position [0, 0]
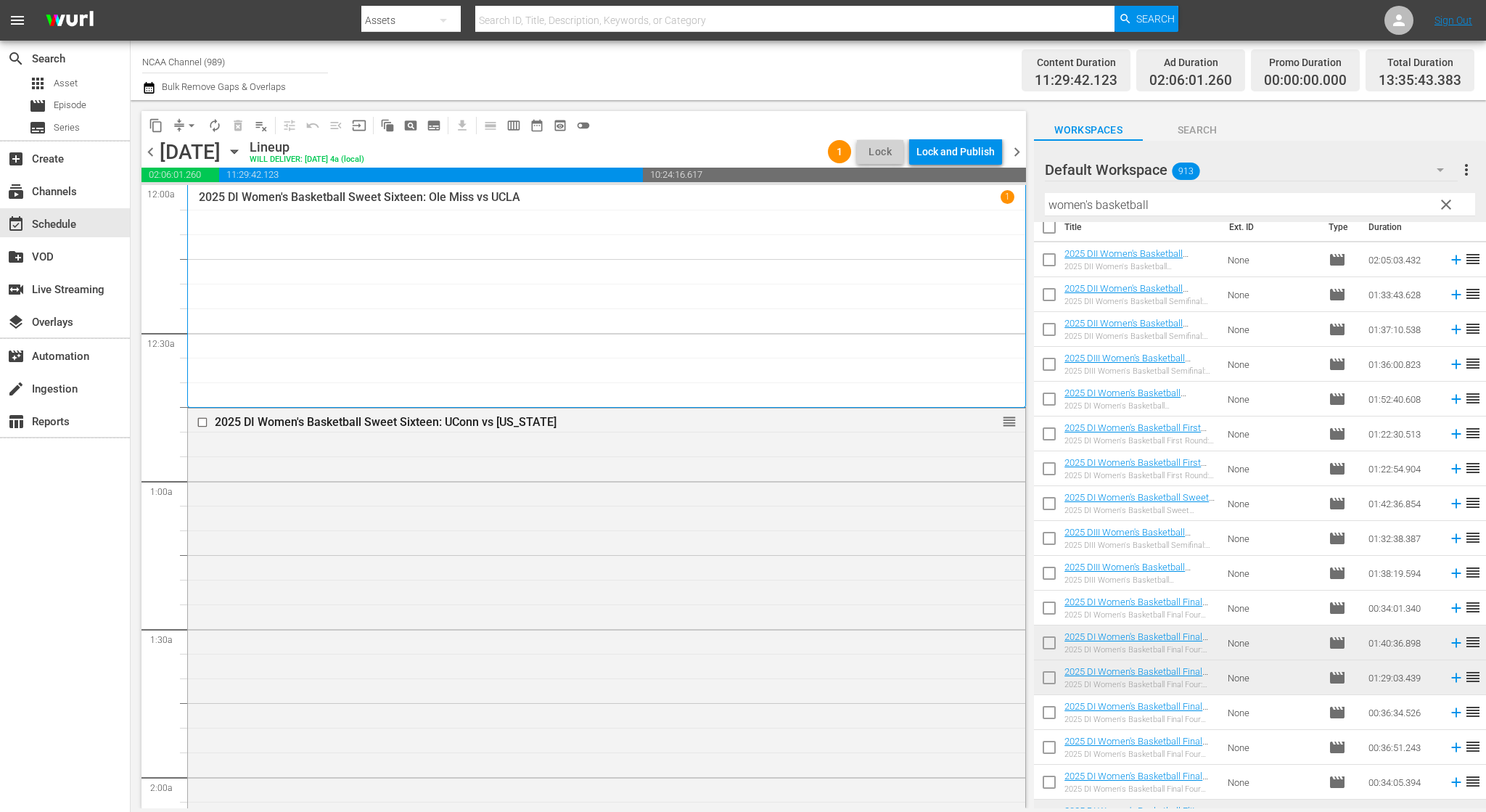
click at [154, 146] on span "chevron_left" at bounding box center [151, 152] width 19 height 19
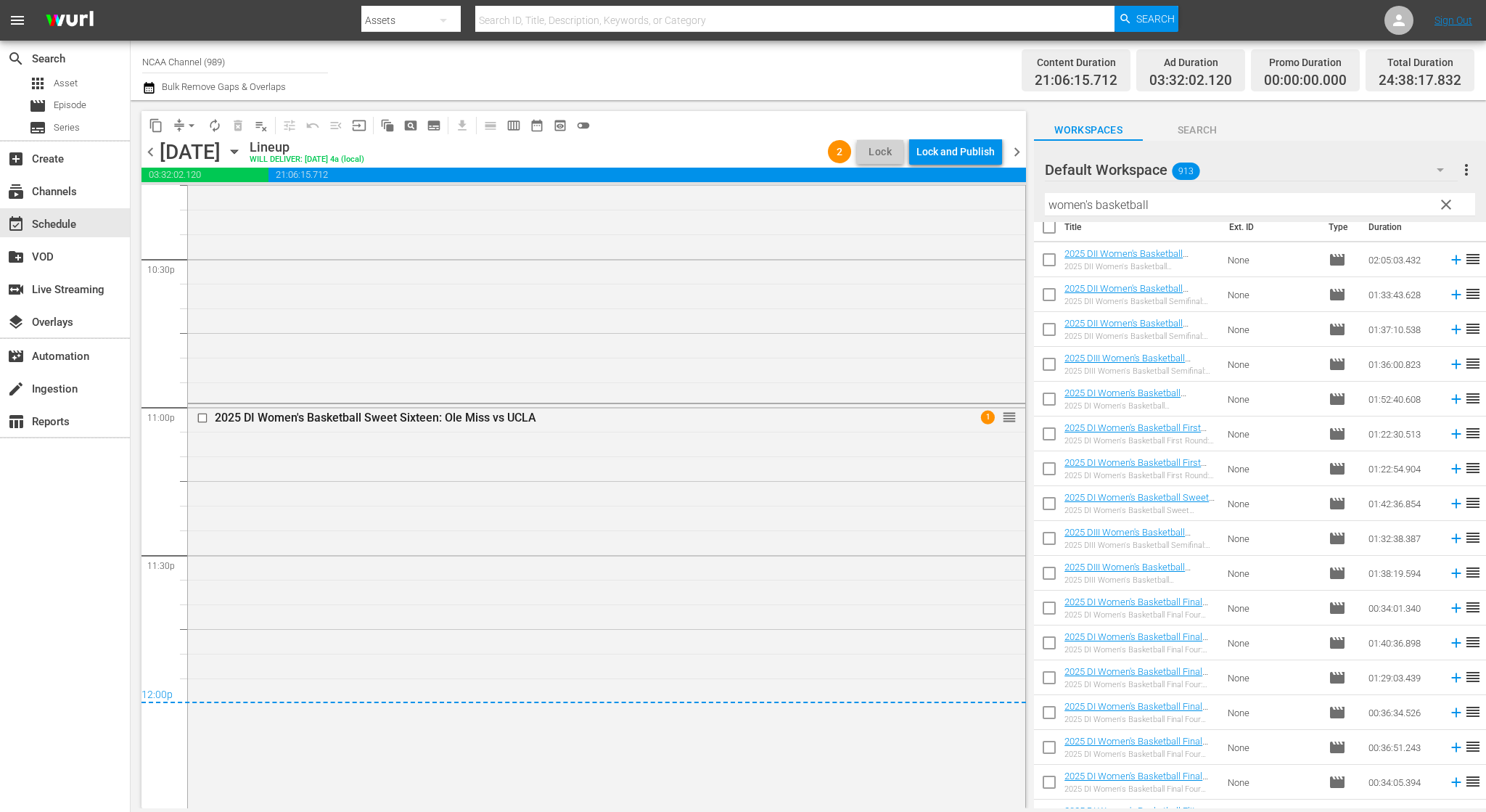
scroll to position [6705, 0]
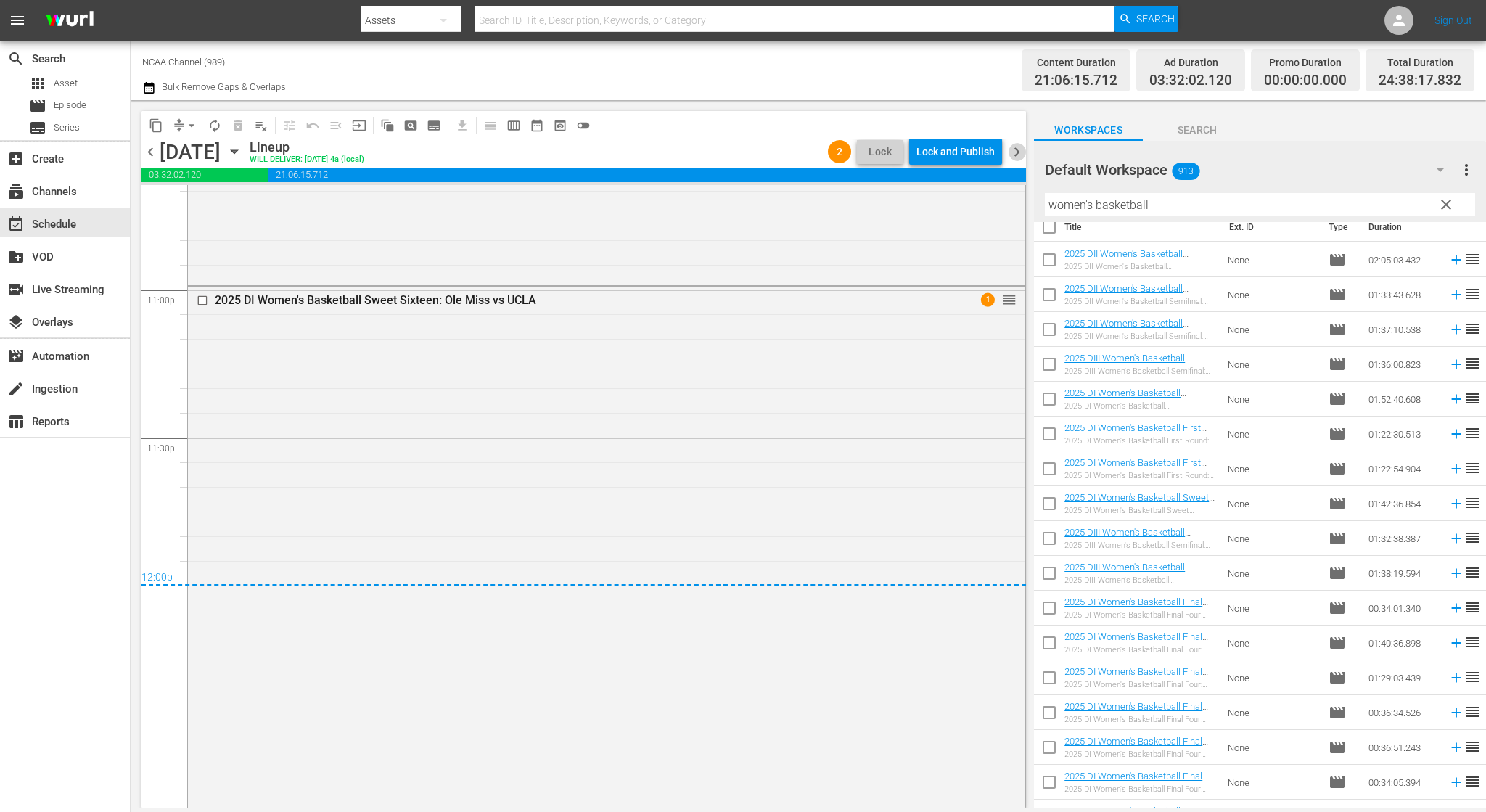
click at [1022, 153] on span "chevron_right" at bounding box center [1017, 152] width 19 height 19
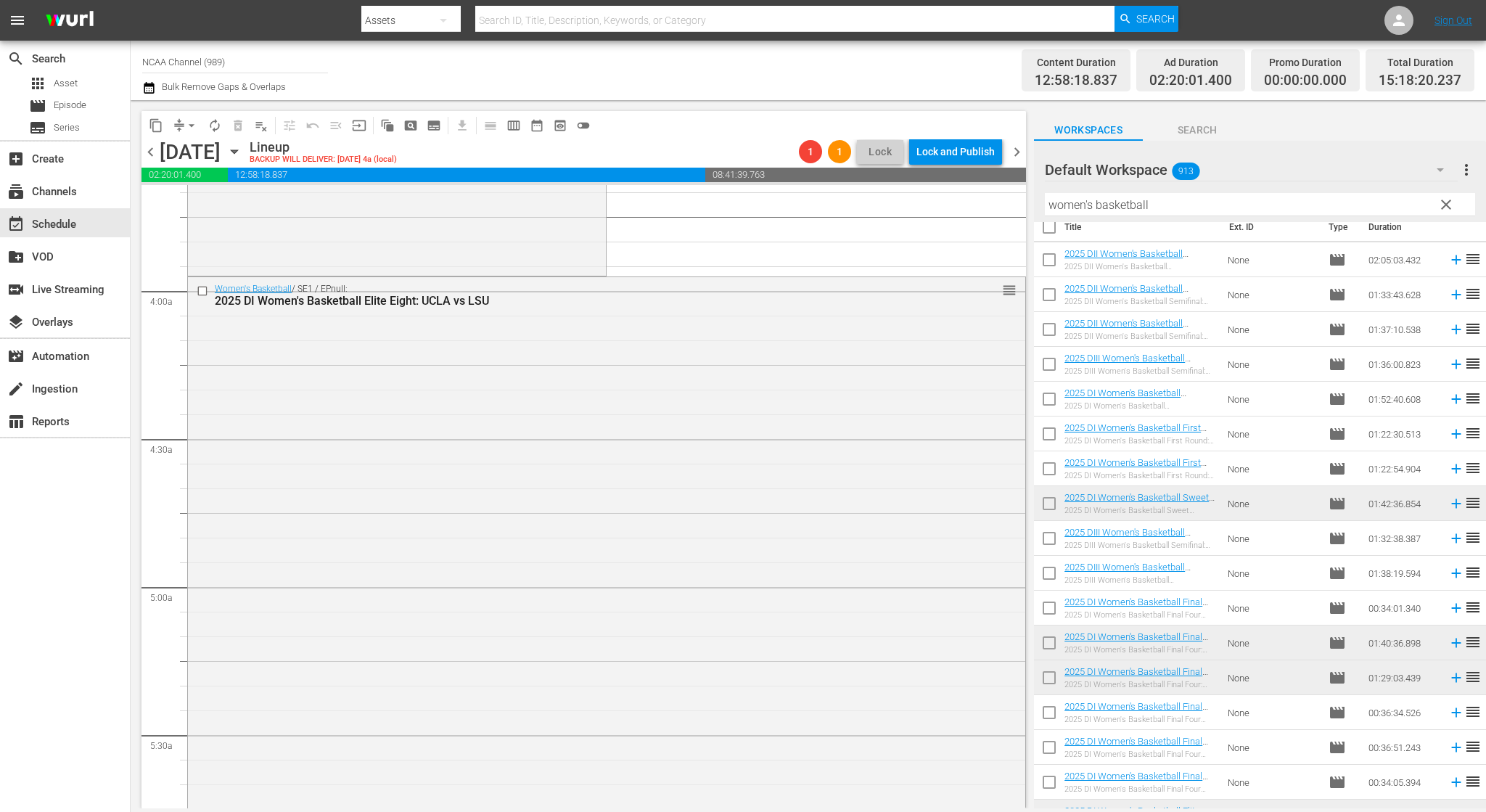
scroll to position [1088, 0]
click at [194, 123] on span "arrow_drop_down" at bounding box center [192, 126] width 15 height 15
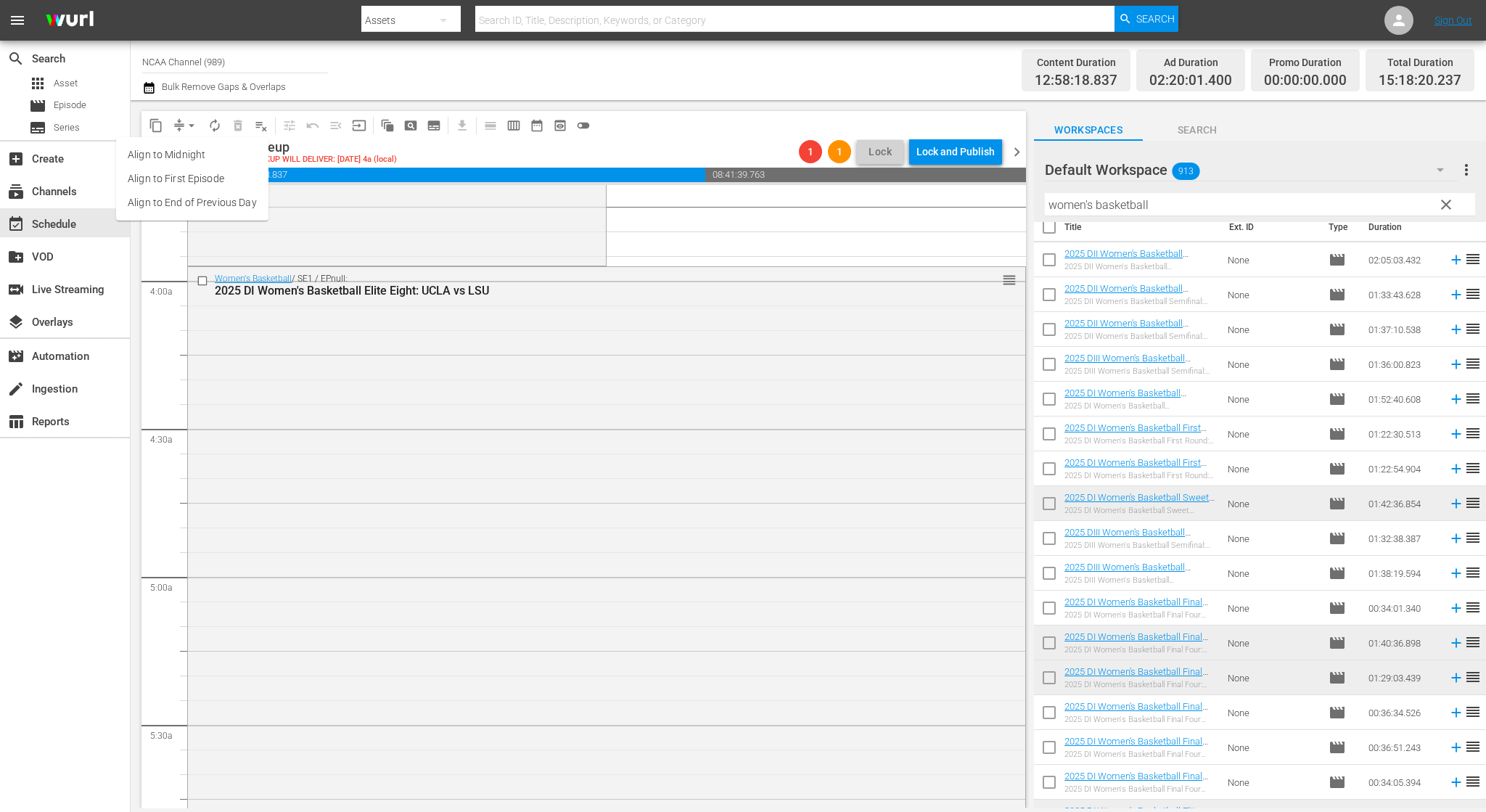
click at [236, 205] on li "Align to End of Previous Day" at bounding box center [192, 203] width 152 height 24
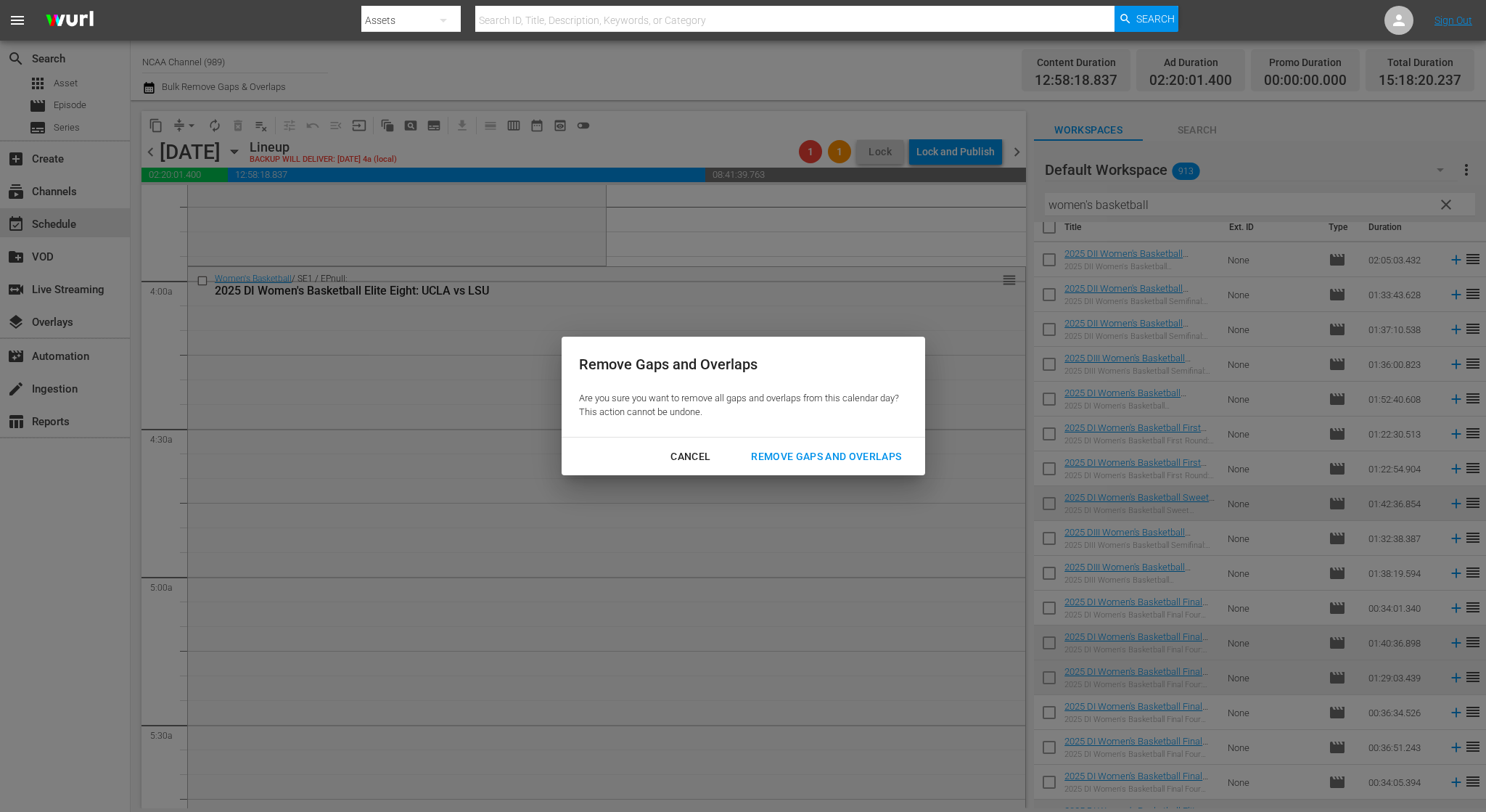
click at [779, 443] on button "Remove Gaps and Overlaps" at bounding box center [826, 456] width 185 height 27
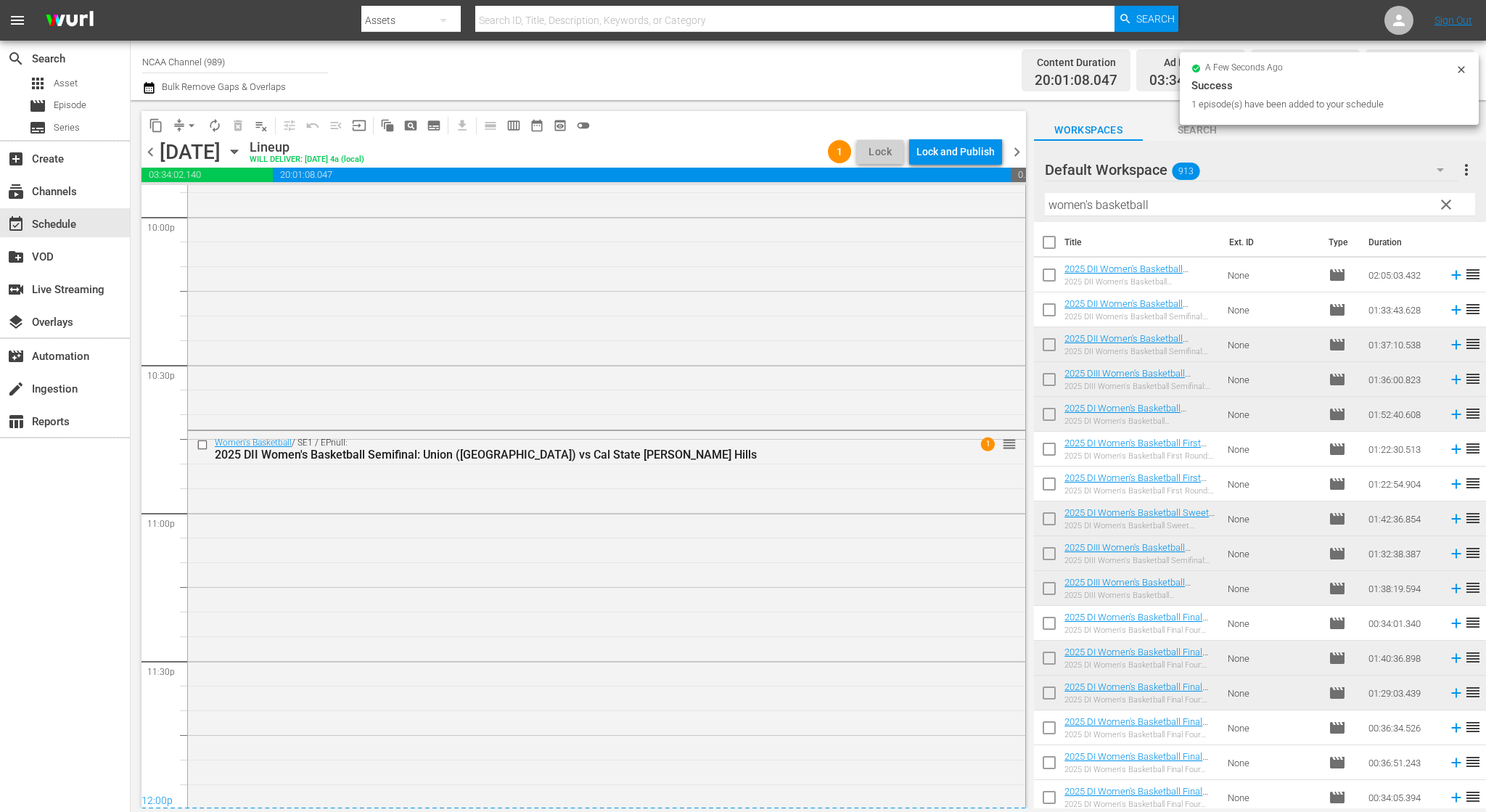
scroll to position [6582, 0]
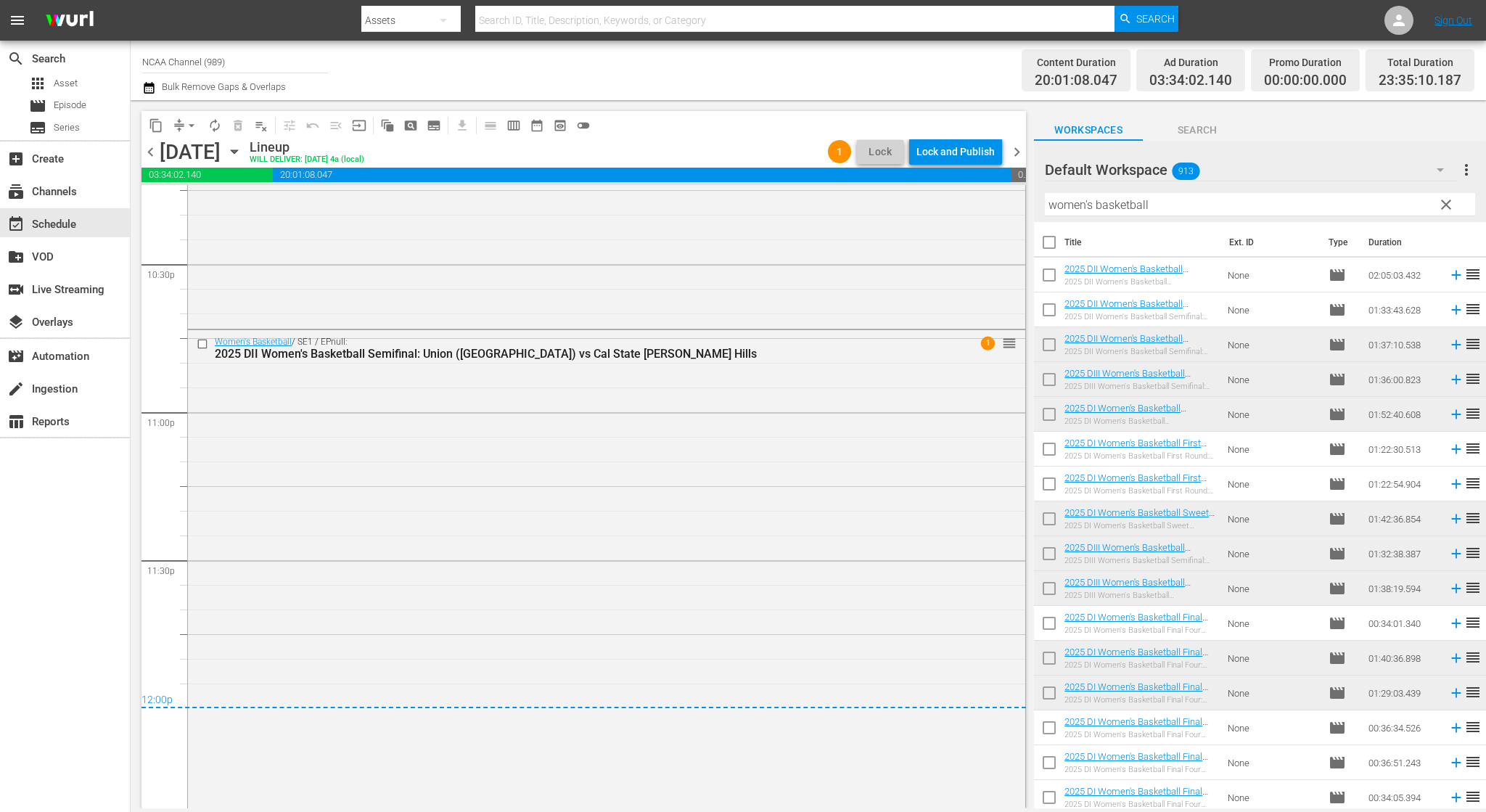
click at [1012, 147] on span "chevron_right" at bounding box center [1017, 152] width 19 height 19
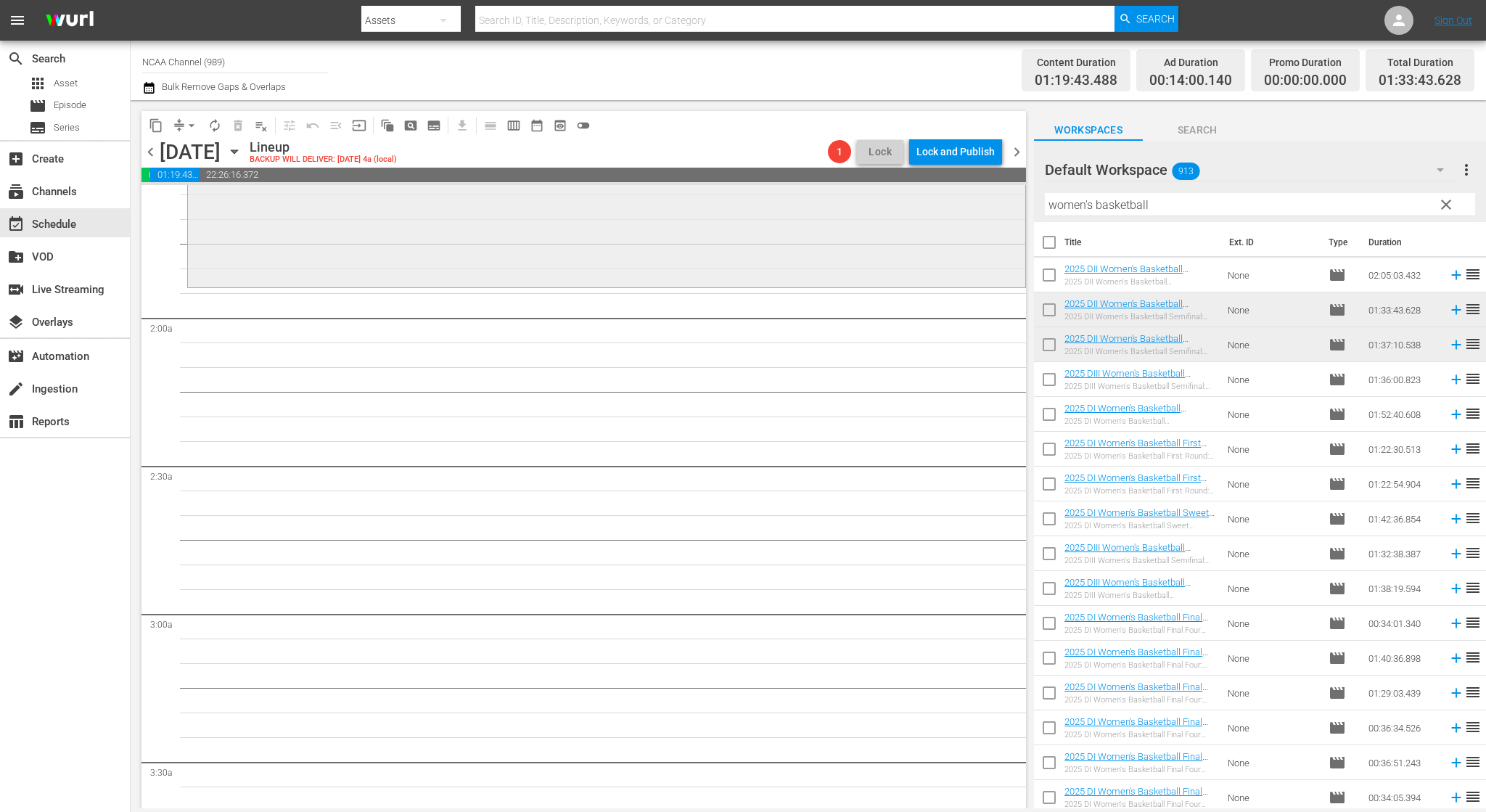
scroll to position [436, 0]
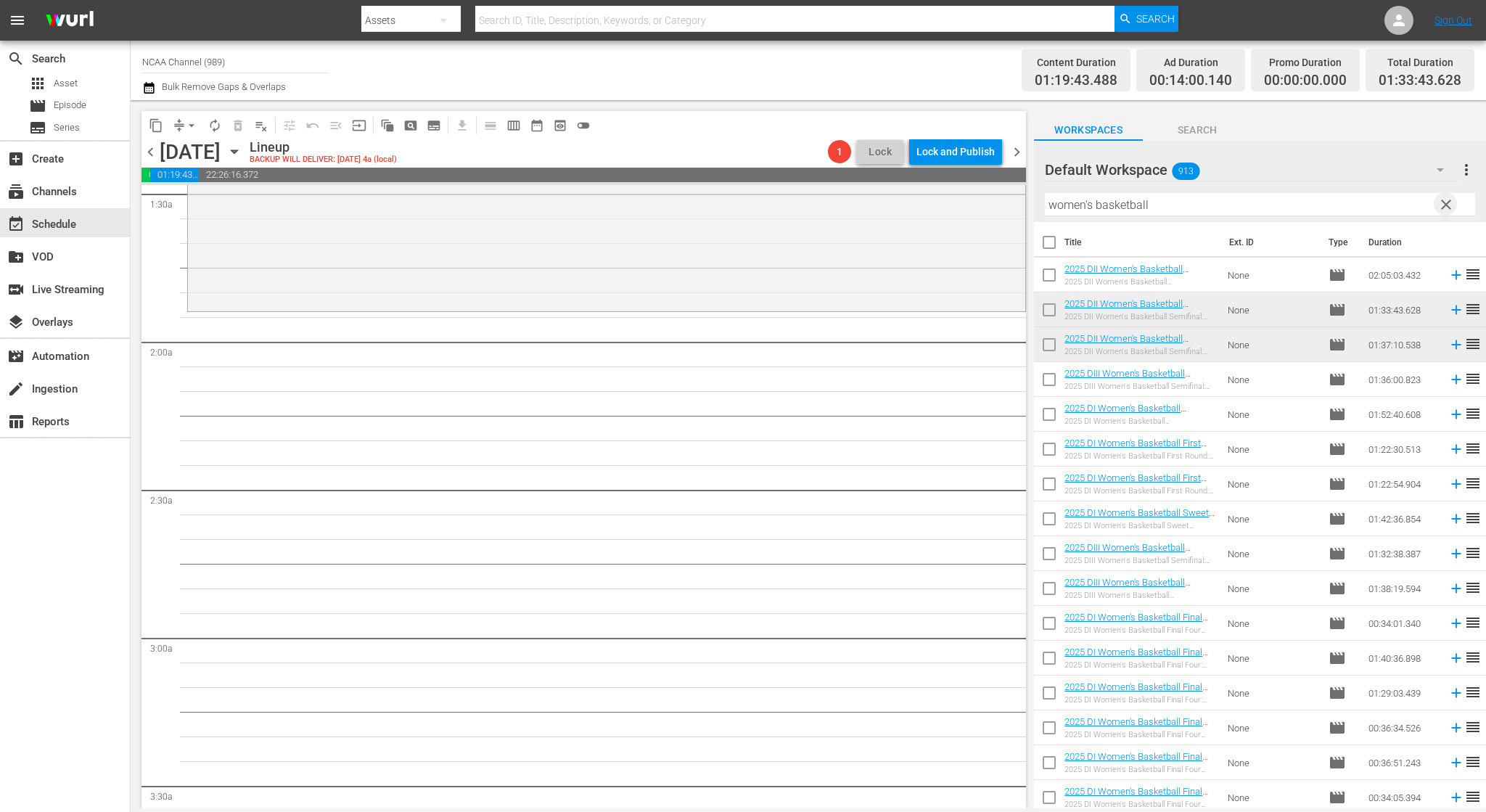
click at [1454, 206] on span "clear" at bounding box center [1446, 204] width 18 height 18
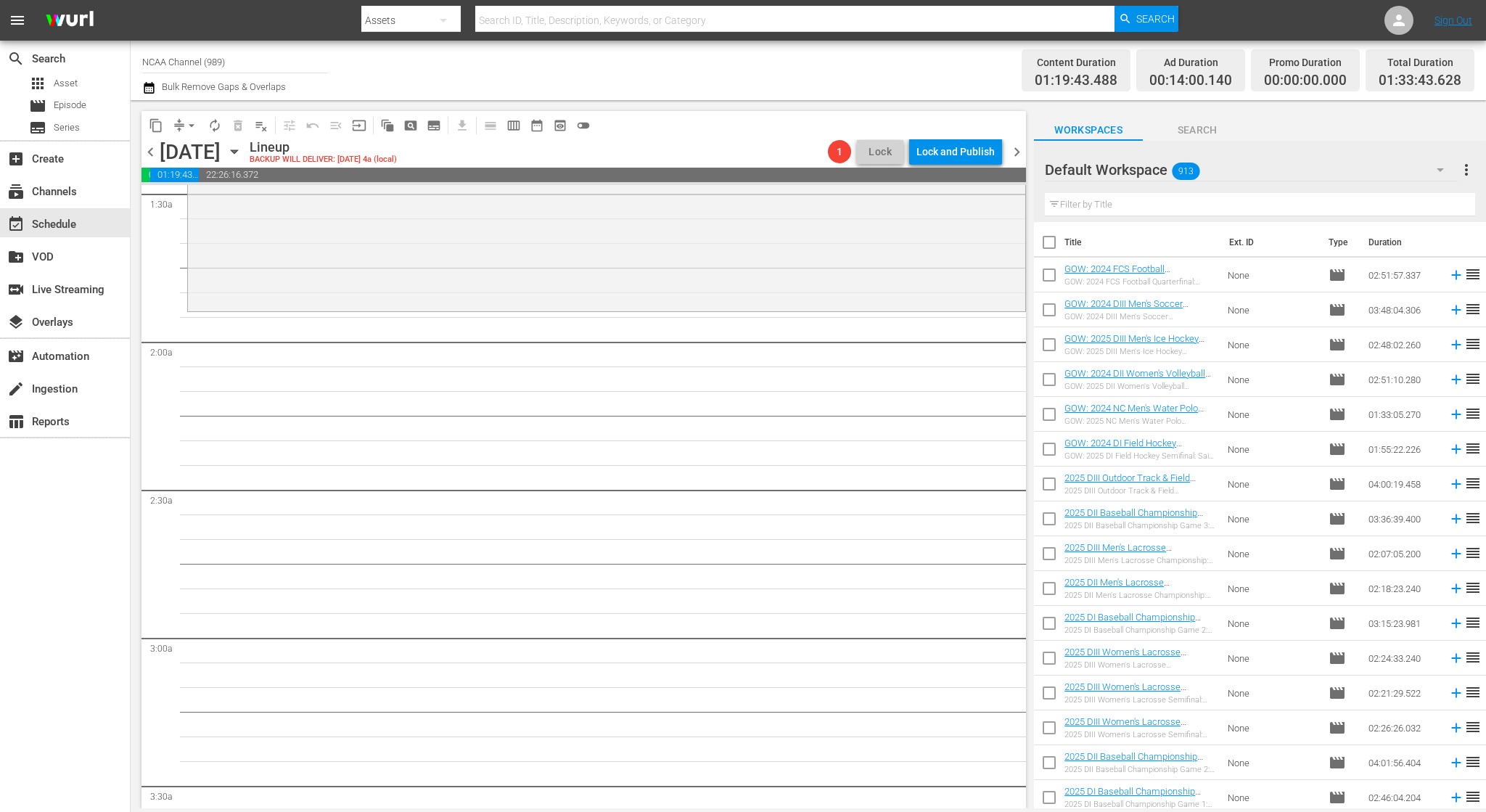
click at [1172, 209] on input "text" at bounding box center [1260, 204] width 430 height 23
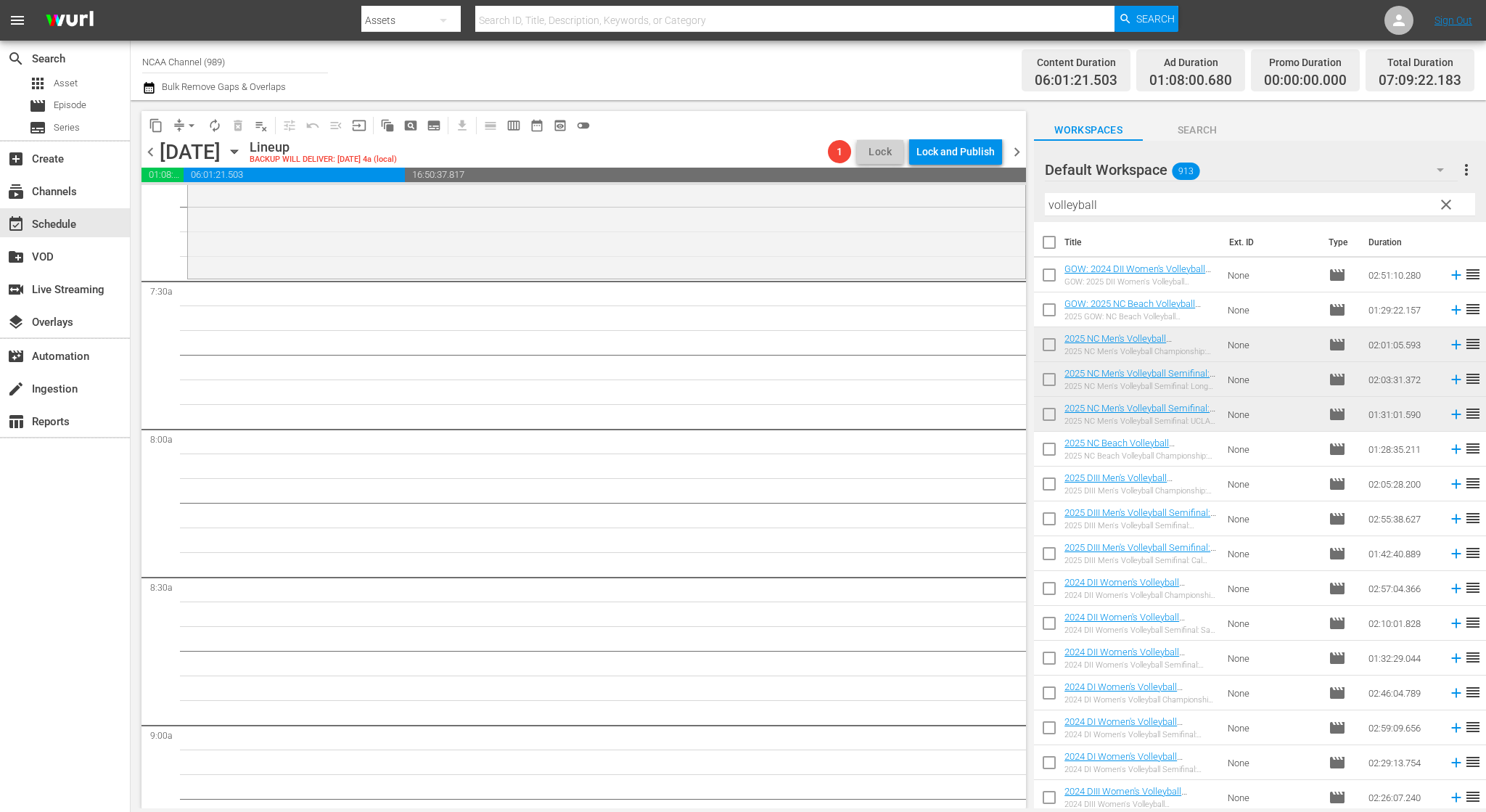
scroll to position [2104, 0]
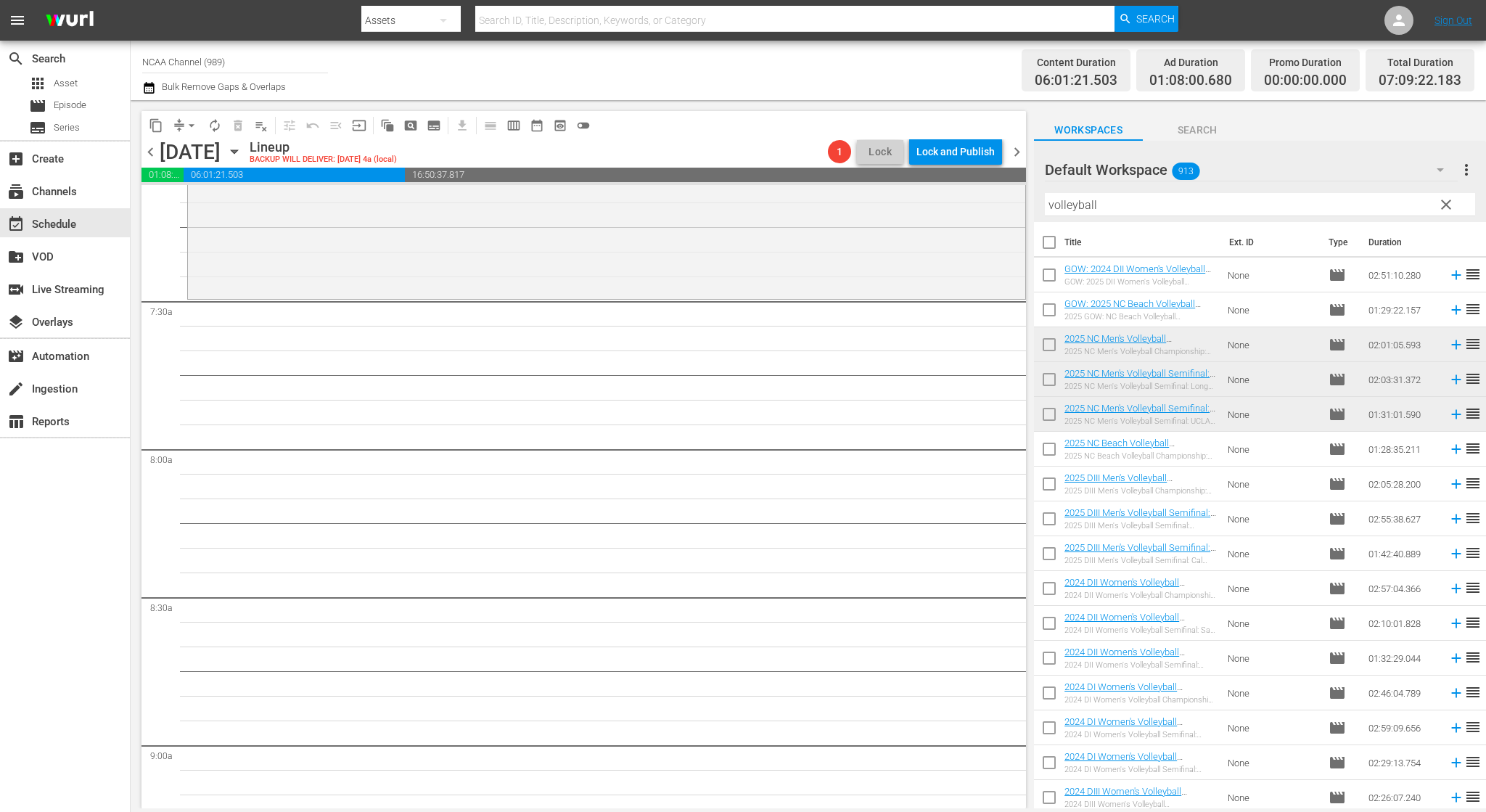
drag, startPoint x: 1206, startPoint y: 204, endPoint x: 679, endPoint y: 180, distance: 527.5
click at [896, 196] on div "content_copy compress arrow_drop_down autorenew_outlined delete_forever_outline…" at bounding box center [808, 454] width 1355 height 708
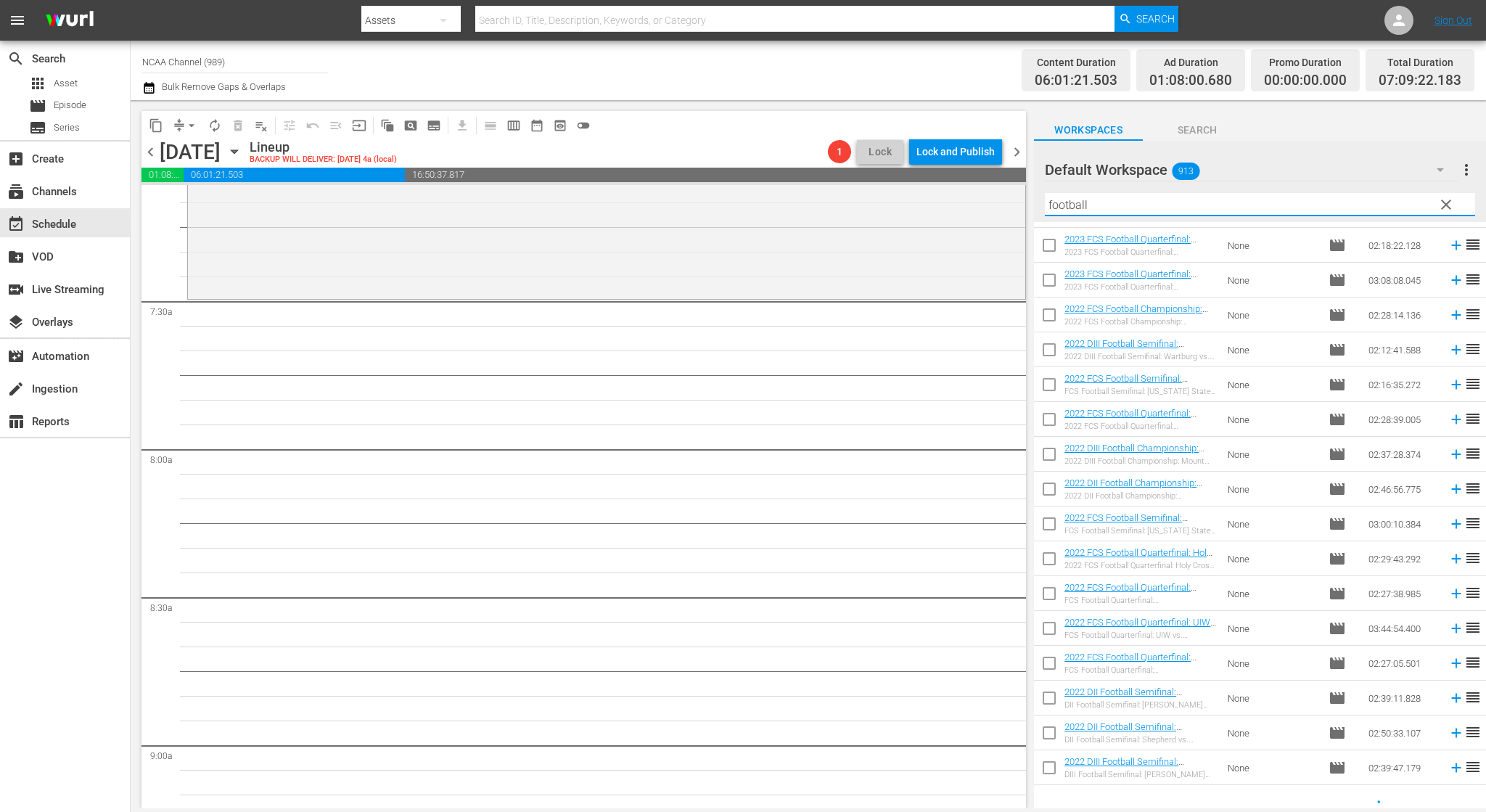
scroll to position [909, 0]
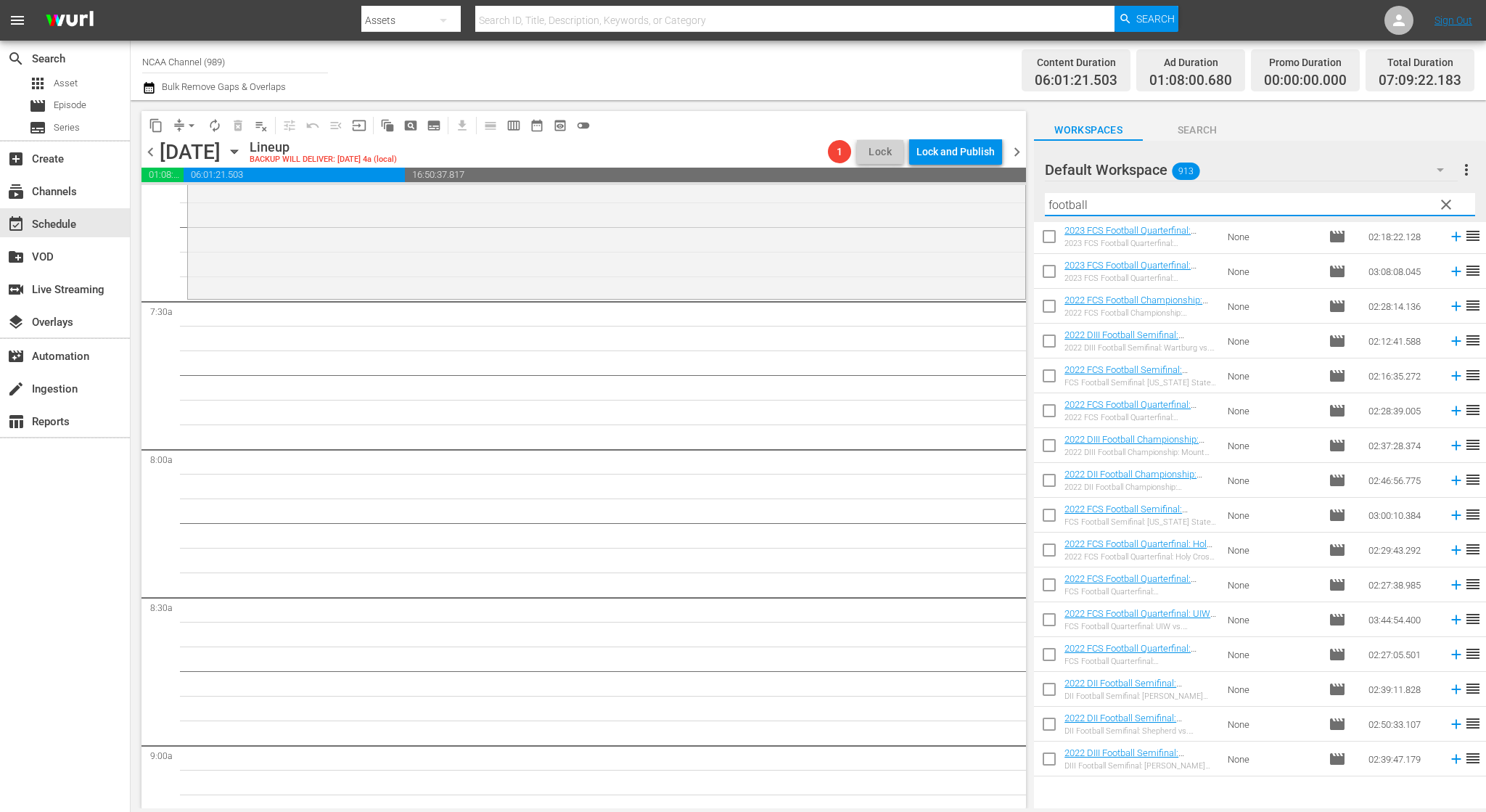
type input "football"
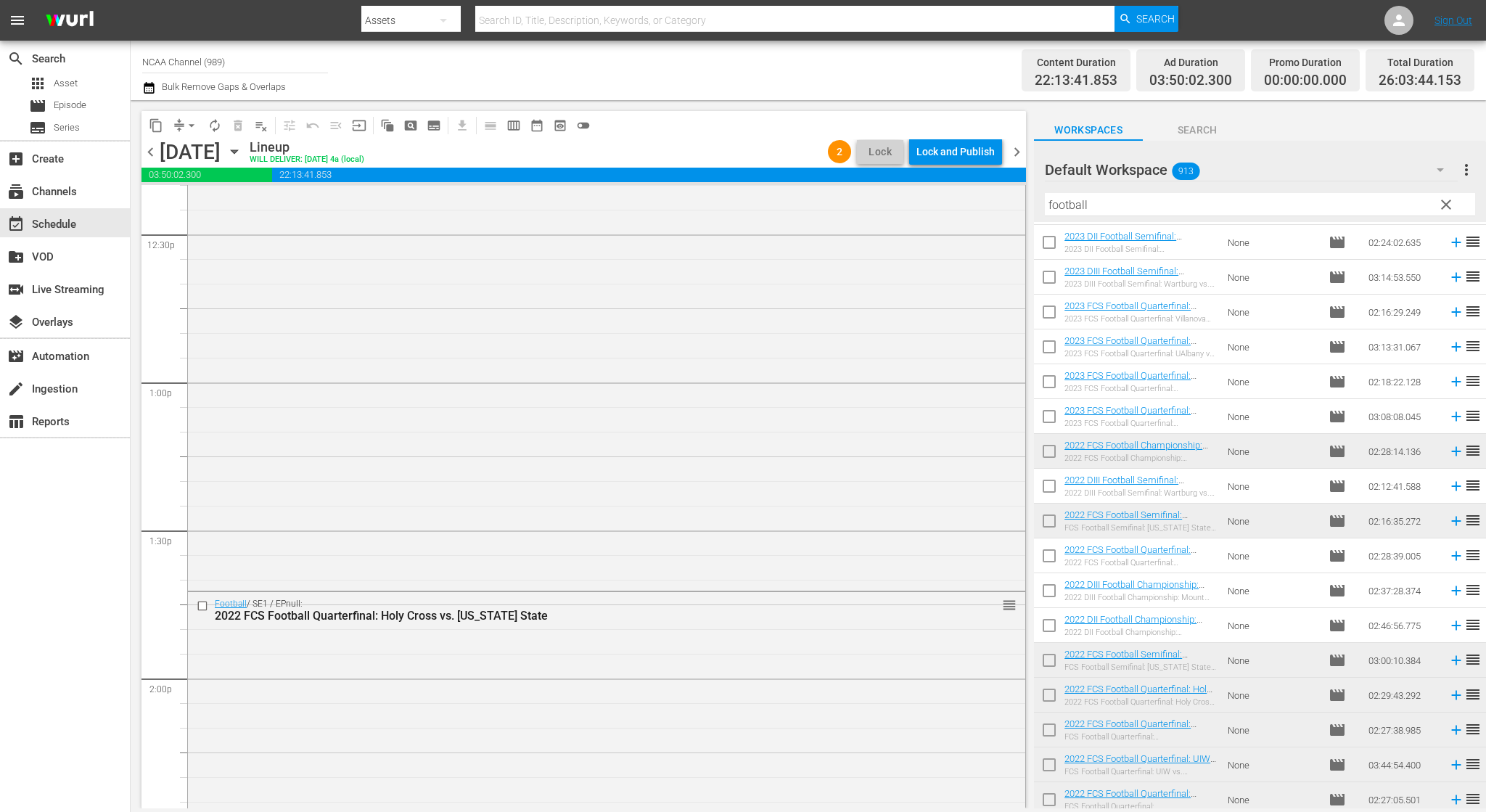
scroll to position [3361, 0]
click at [151, 147] on span "chevron_left" at bounding box center [151, 152] width 19 height 19
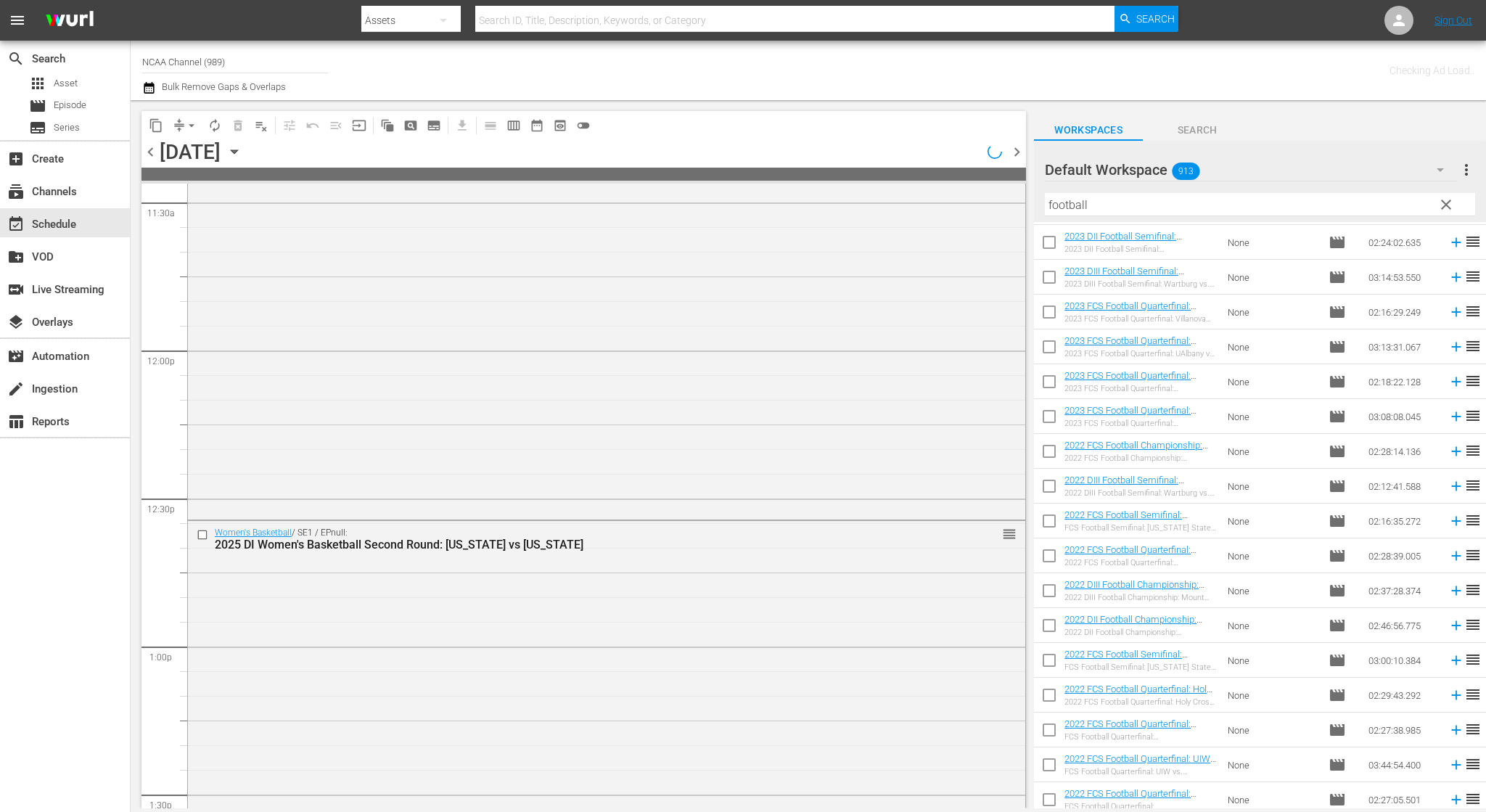
scroll to position [3312, 0]
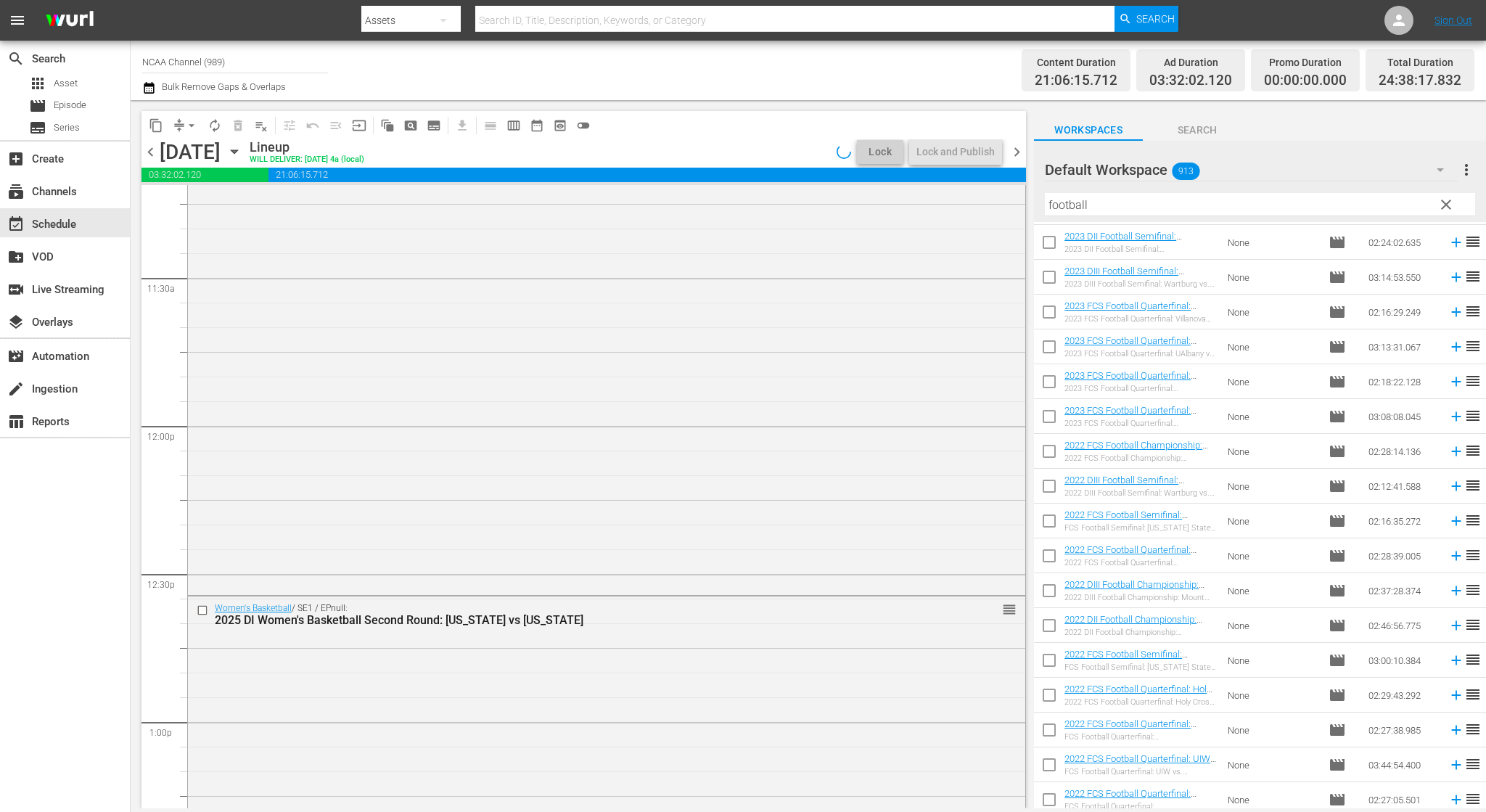
click at [151, 147] on span "chevron_left" at bounding box center [151, 152] width 19 height 19
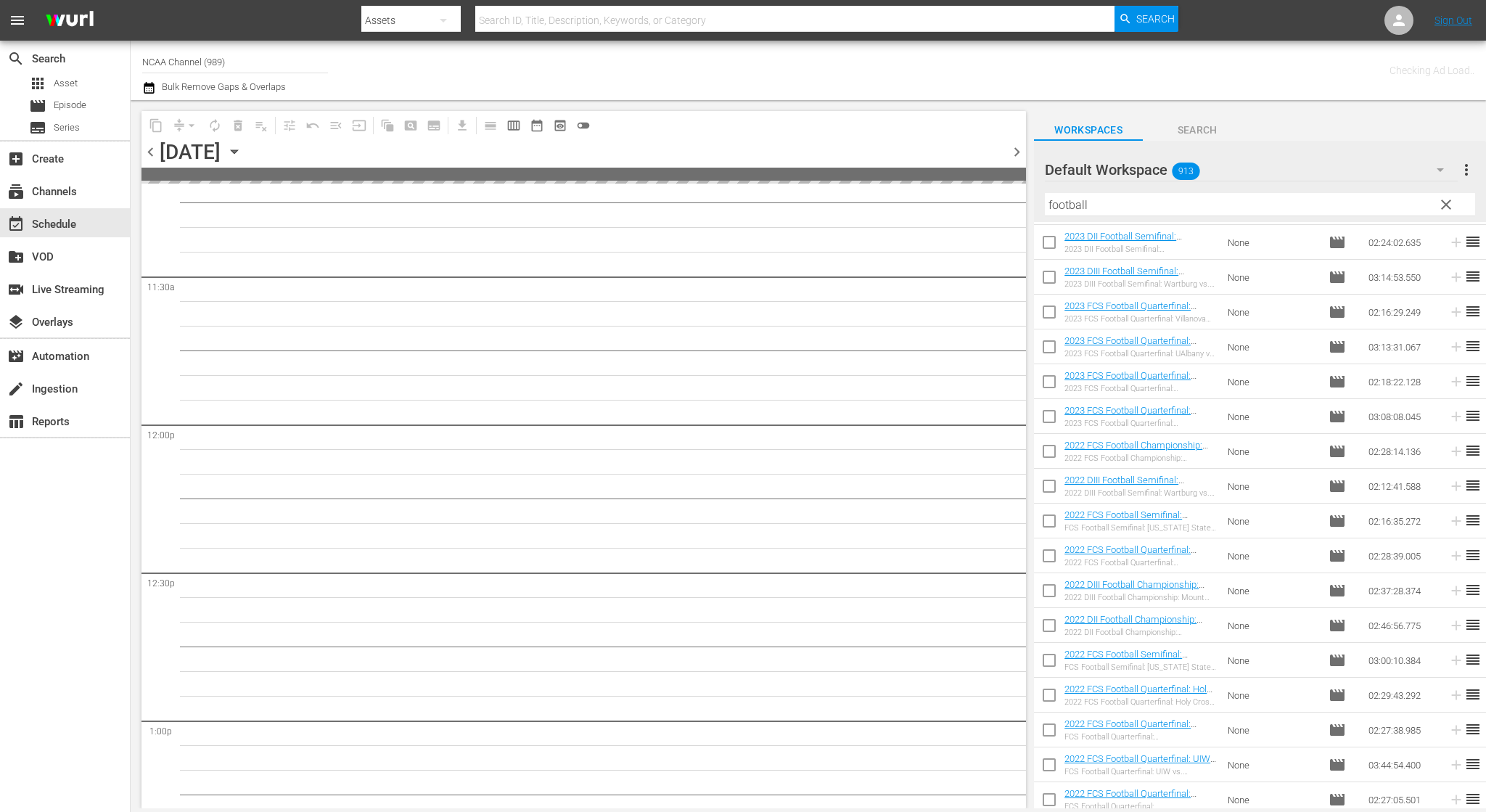
scroll to position [3386, 0]
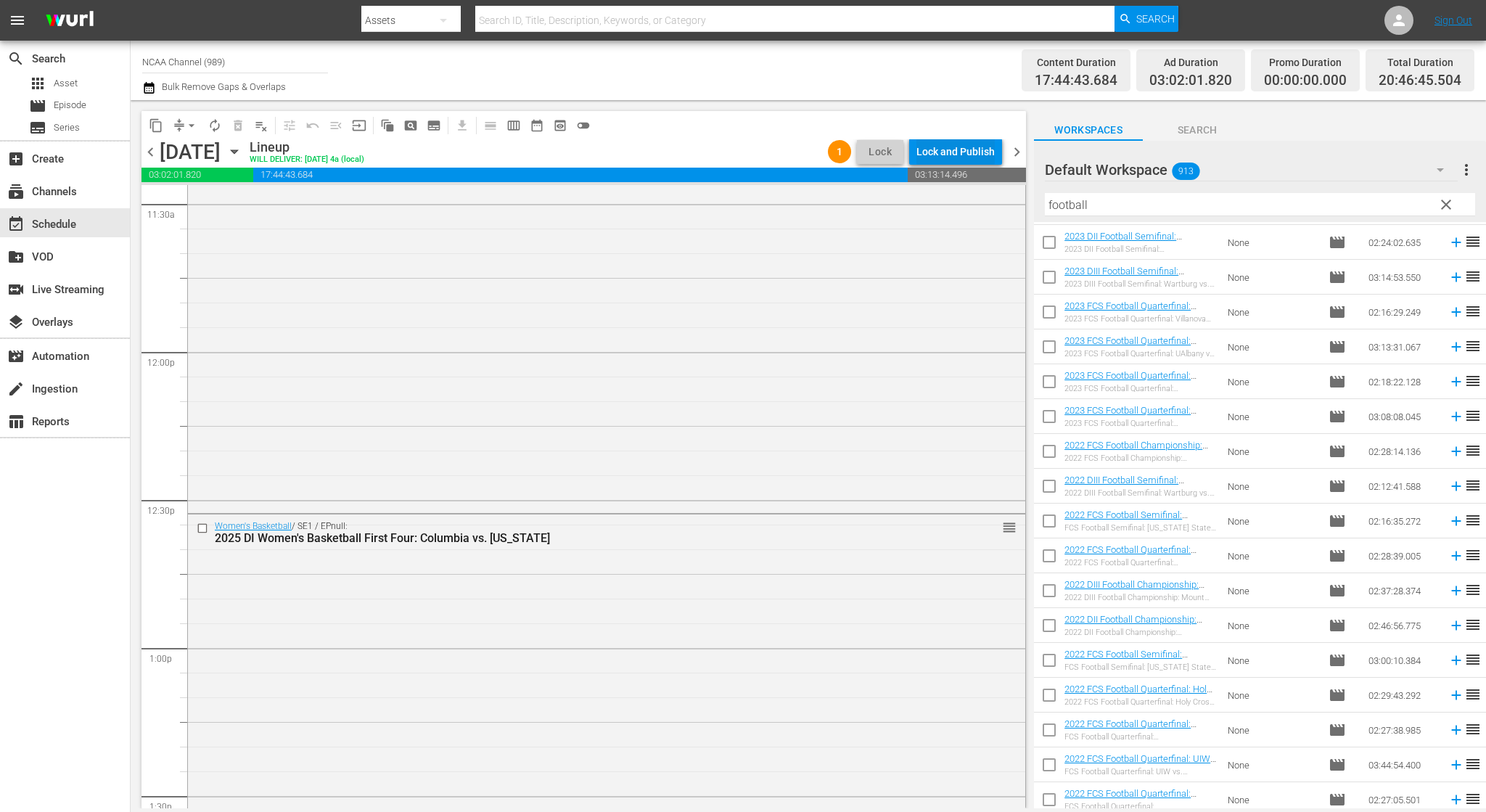
click at [937, 153] on div "Lock and Publish" at bounding box center [956, 152] width 79 height 26
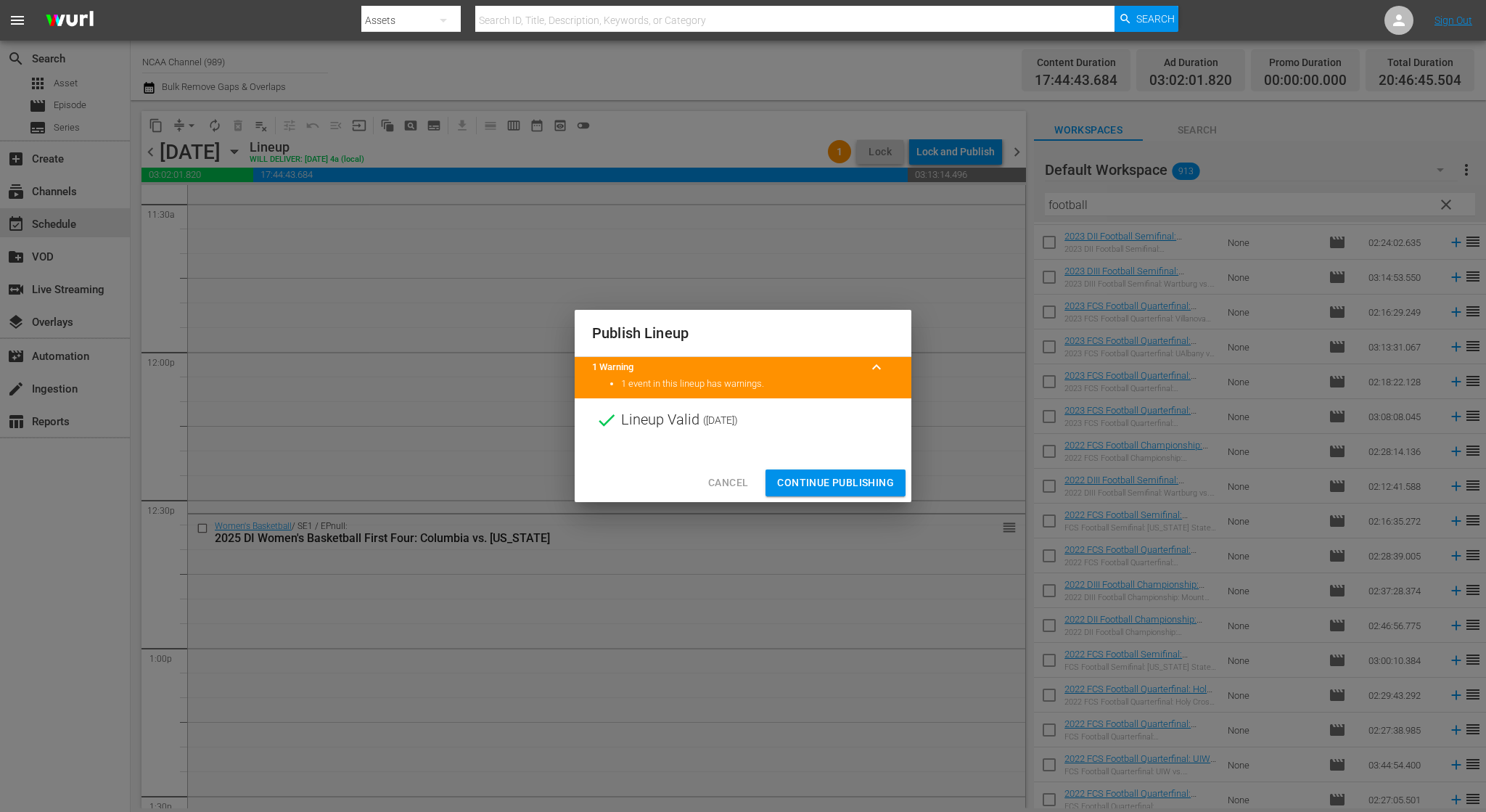
click at [807, 481] on span "Continue Publishing" at bounding box center [835, 483] width 117 height 19
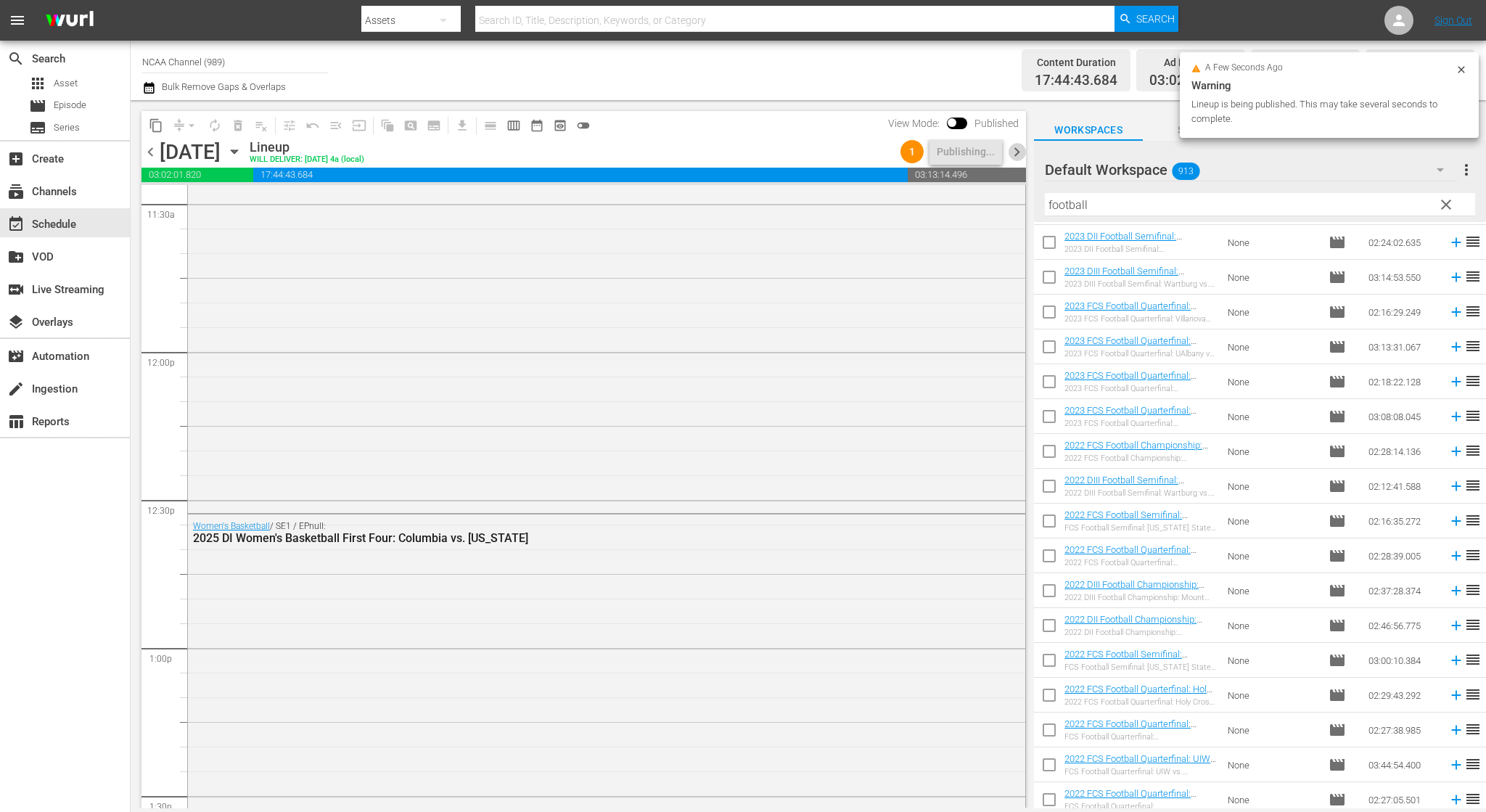
click at [1019, 158] on span "chevron_right" at bounding box center [1017, 152] width 19 height 19
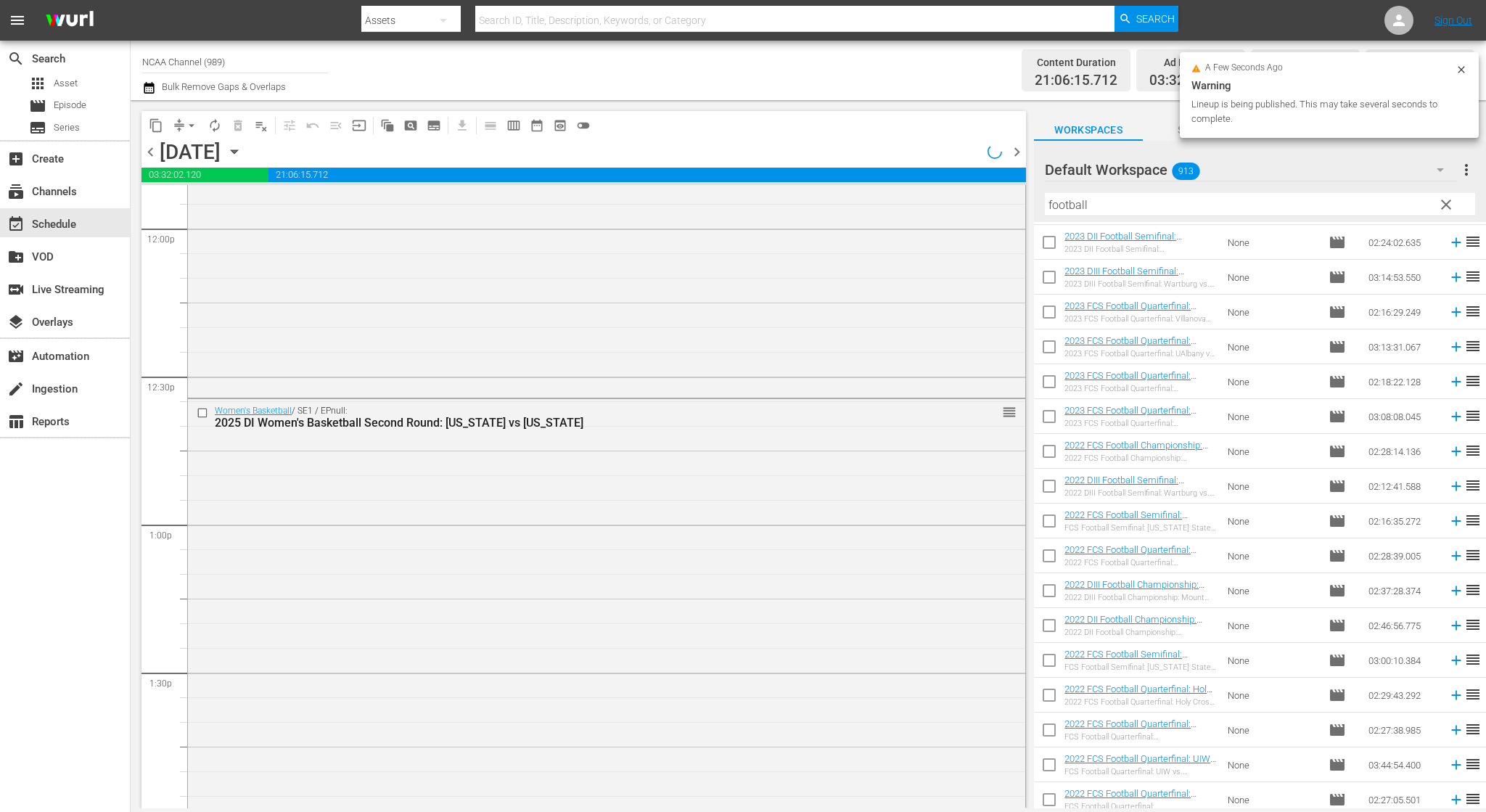
scroll to position [3435, 0]
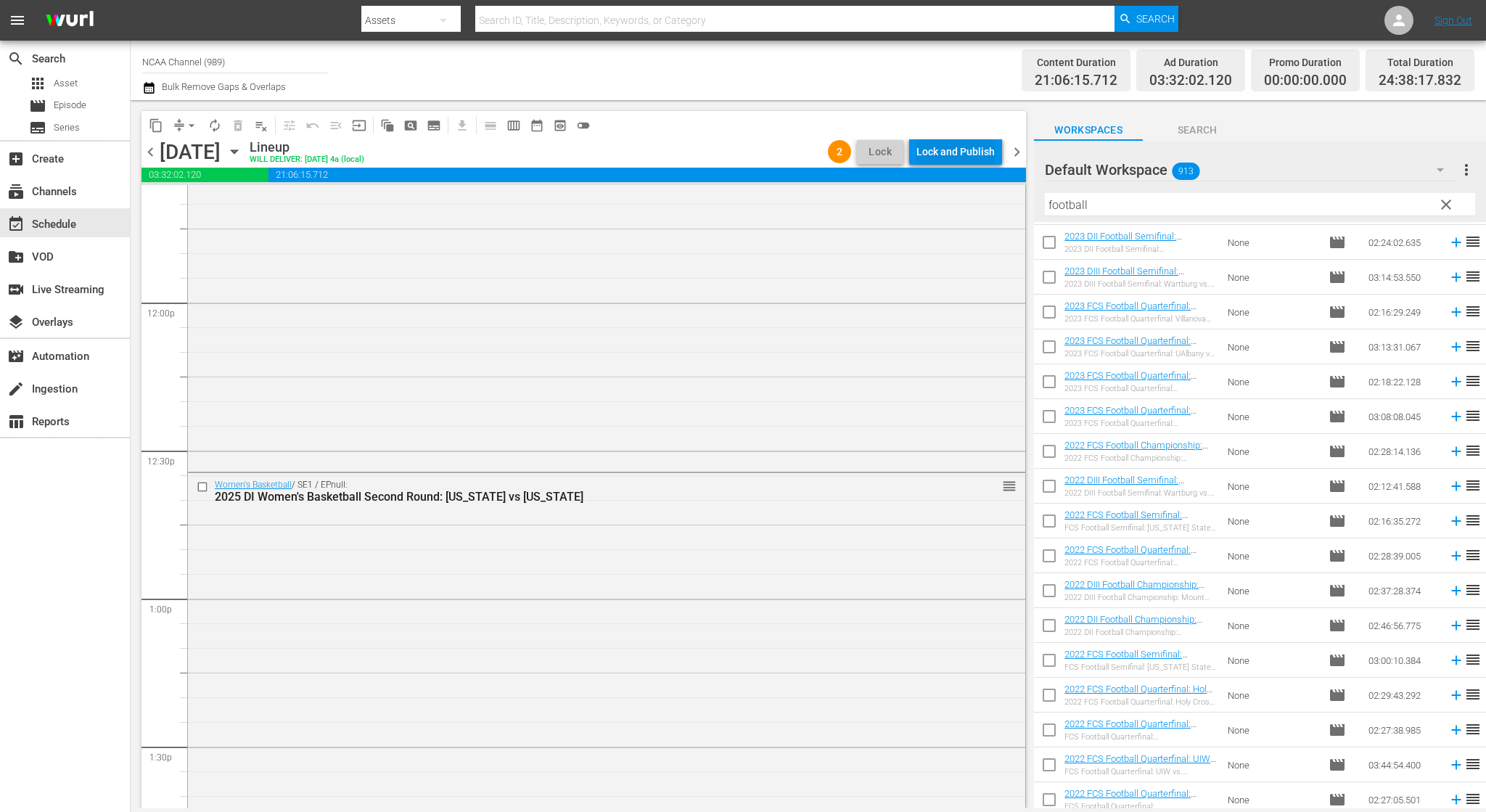
click at [954, 147] on div "Lock and Publish" at bounding box center [956, 152] width 79 height 26
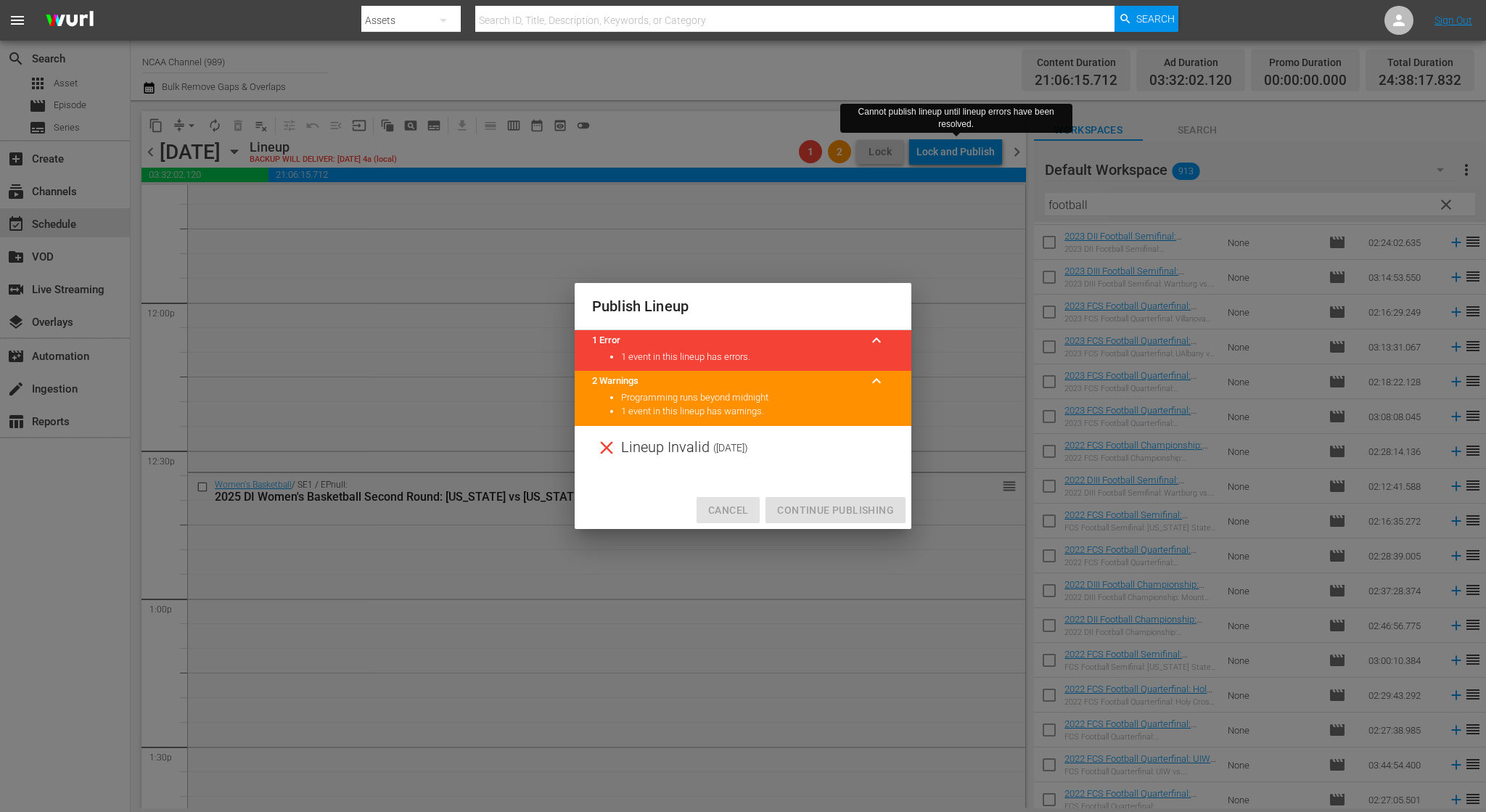
click at [741, 514] on span "Cancel" at bounding box center [728, 511] width 40 height 19
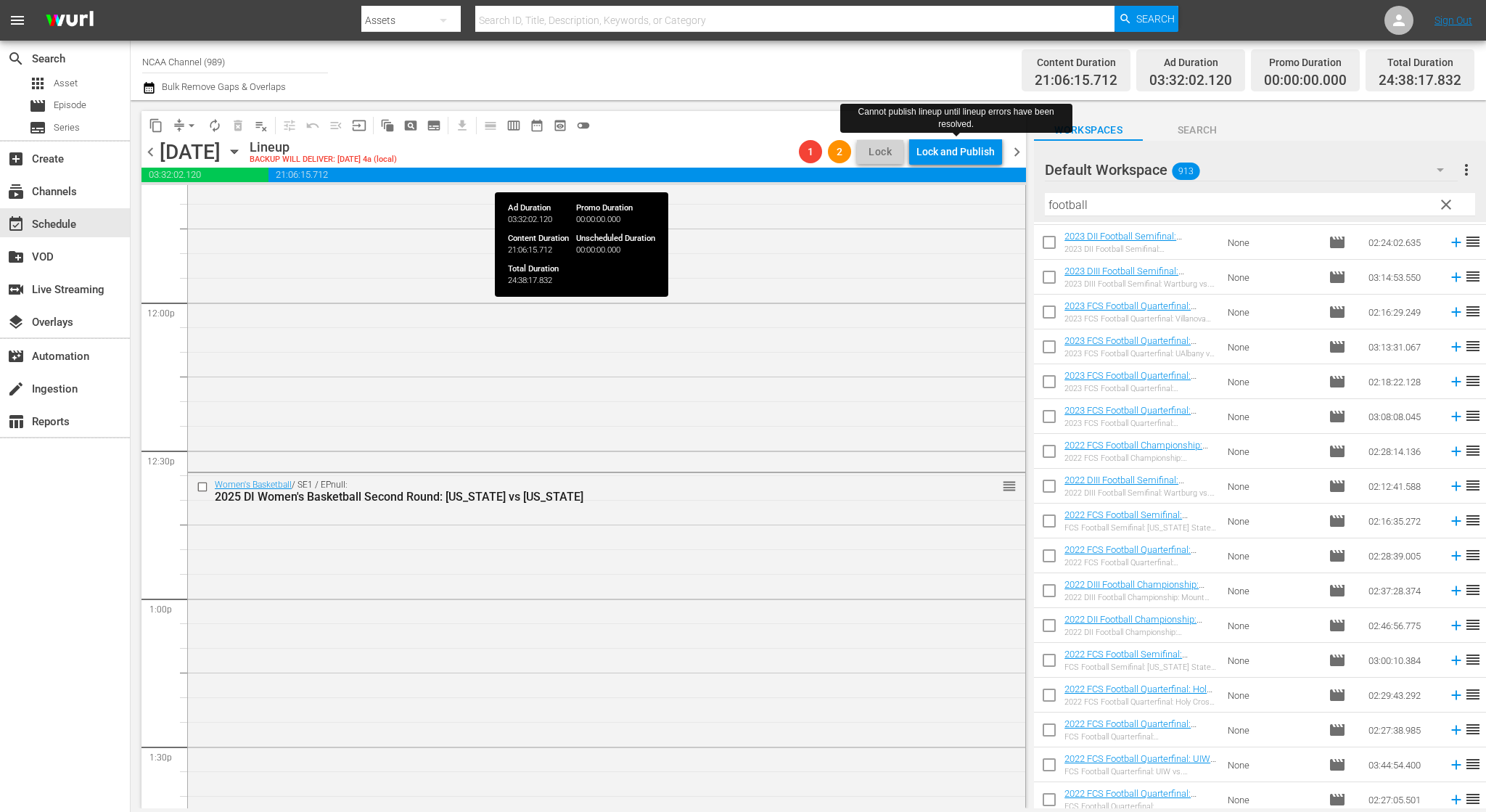
click at [942, 168] on span "21:06:15.712" at bounding box center [647, 175] width 757 height 15
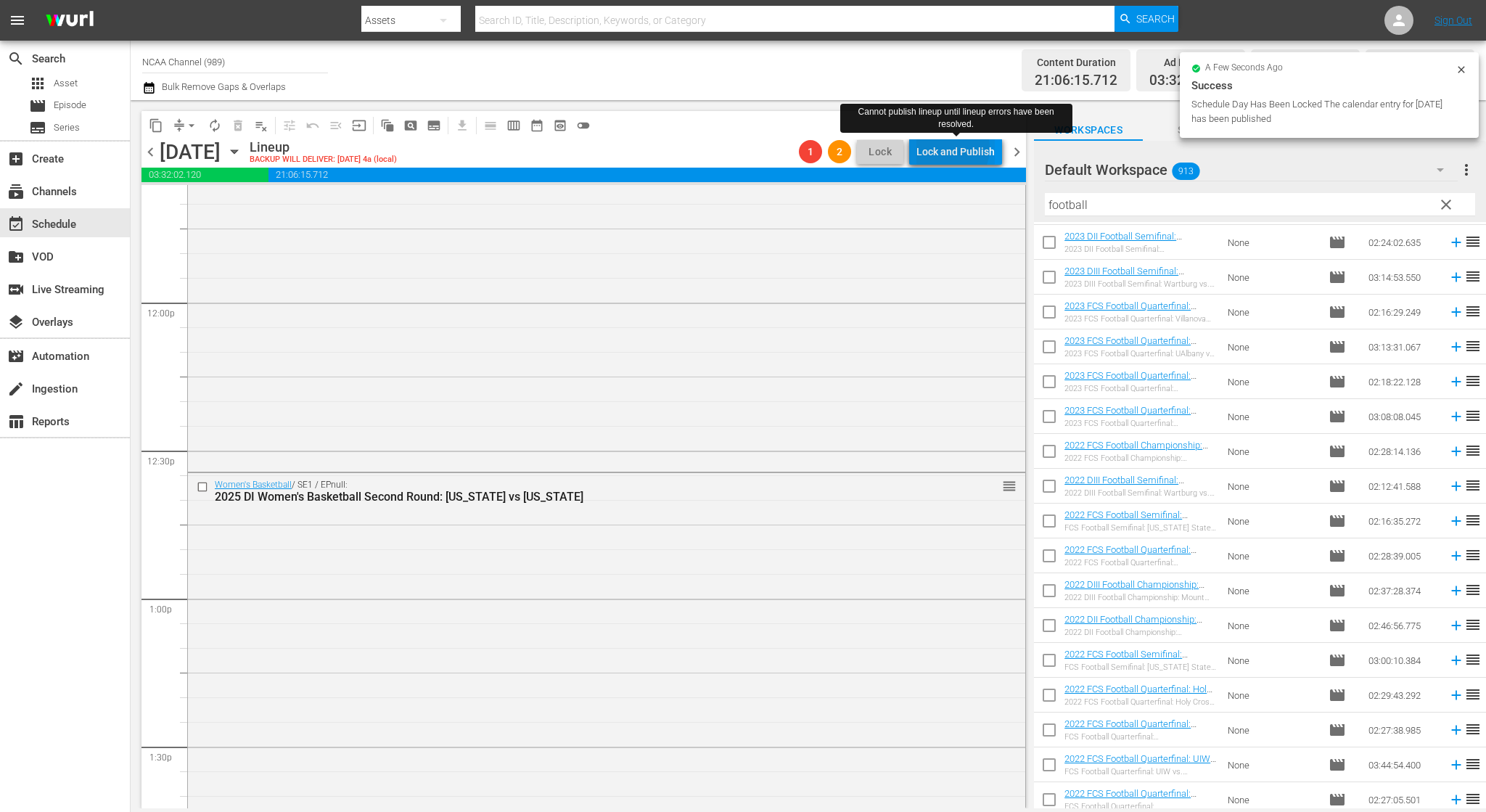
click at [946, 150] on div "Lock and Publish" at bounding box center [956, 152] width 79 height 26
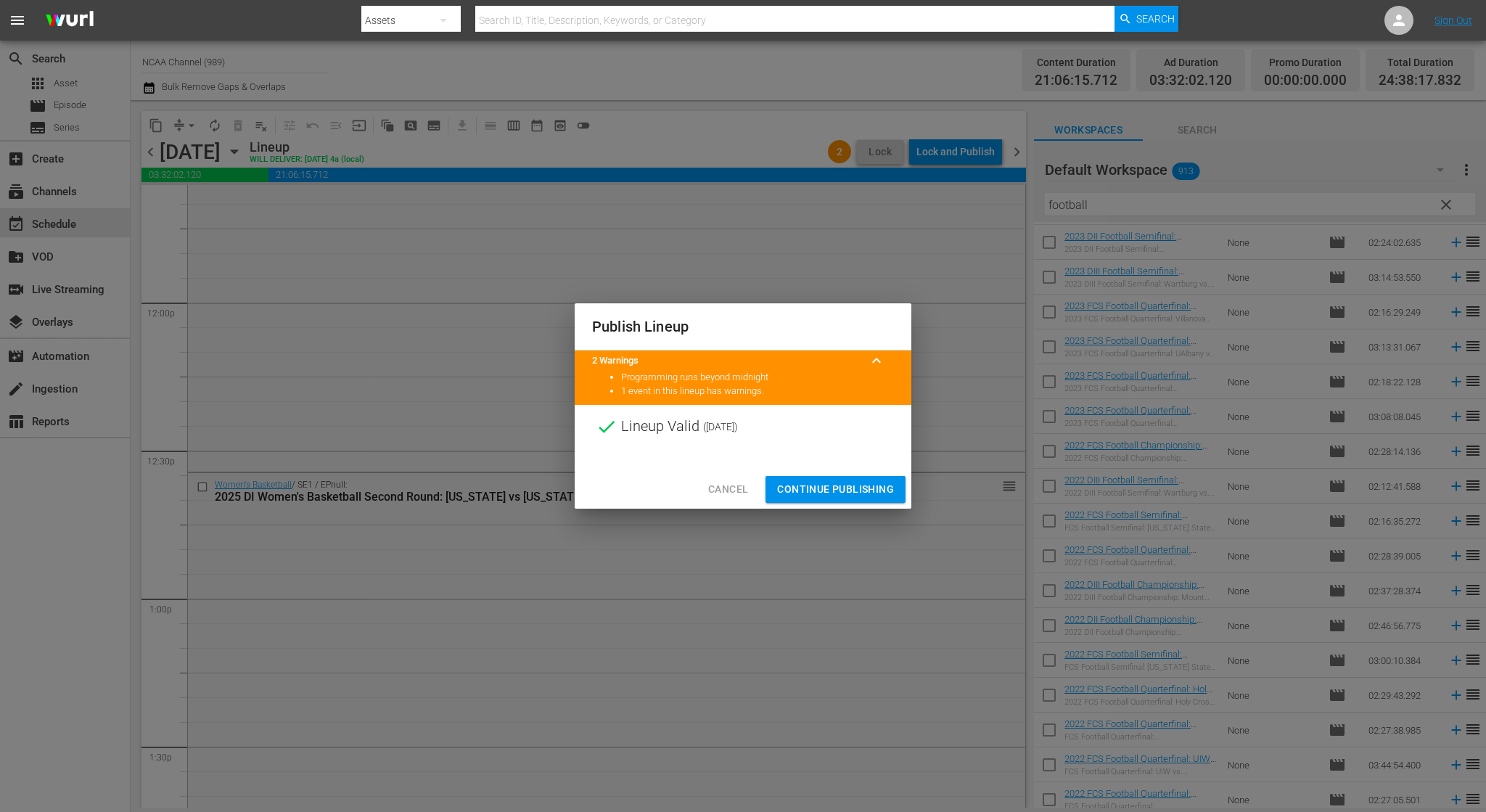
click at [783, 478] on button "Continue Publishing" at bounding box center [835, 489] width 140 height 27
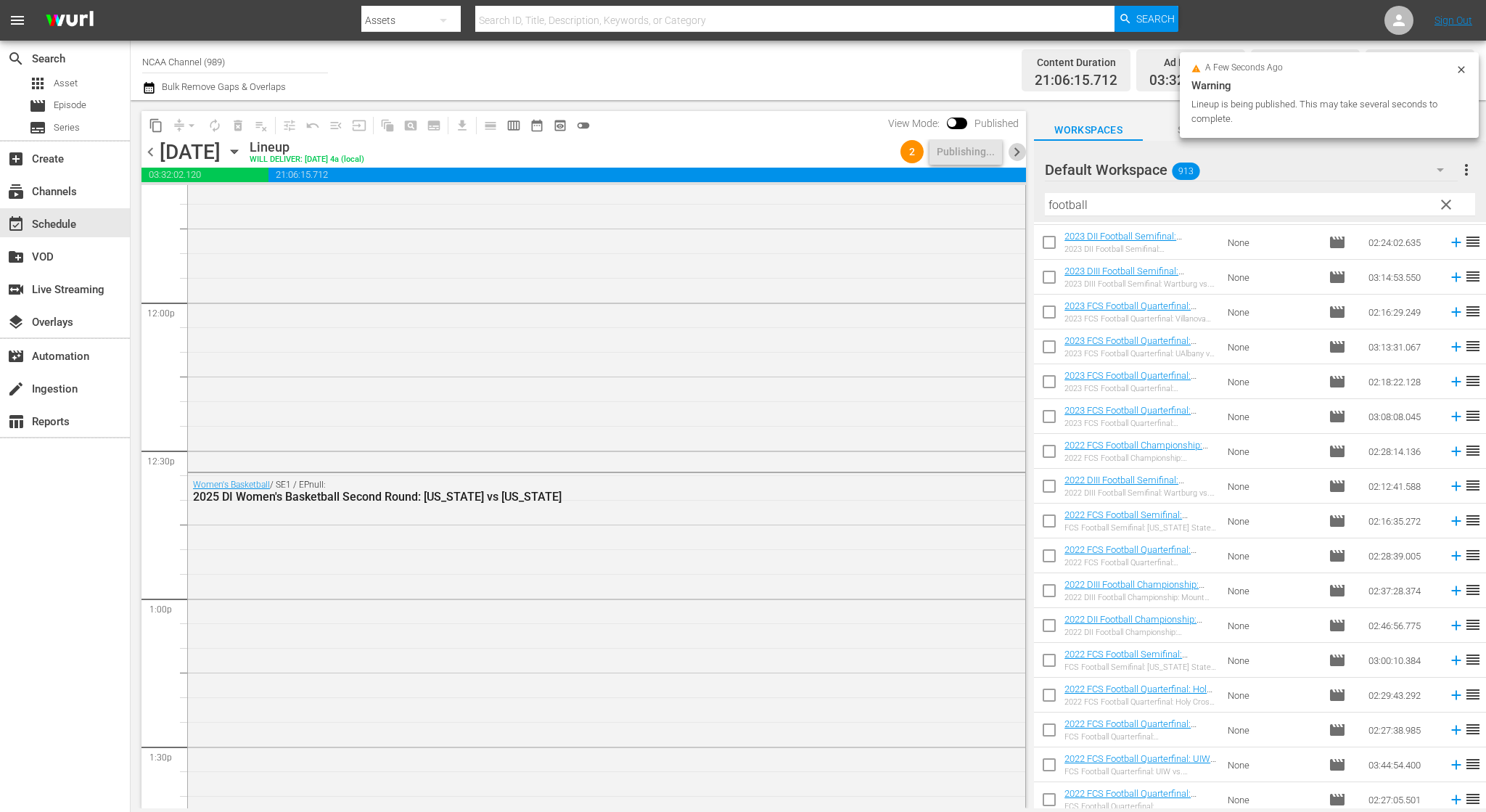
click at [1016, 156] on span "chevron_right" at bounding box center [1017, 152] width 19 height 19
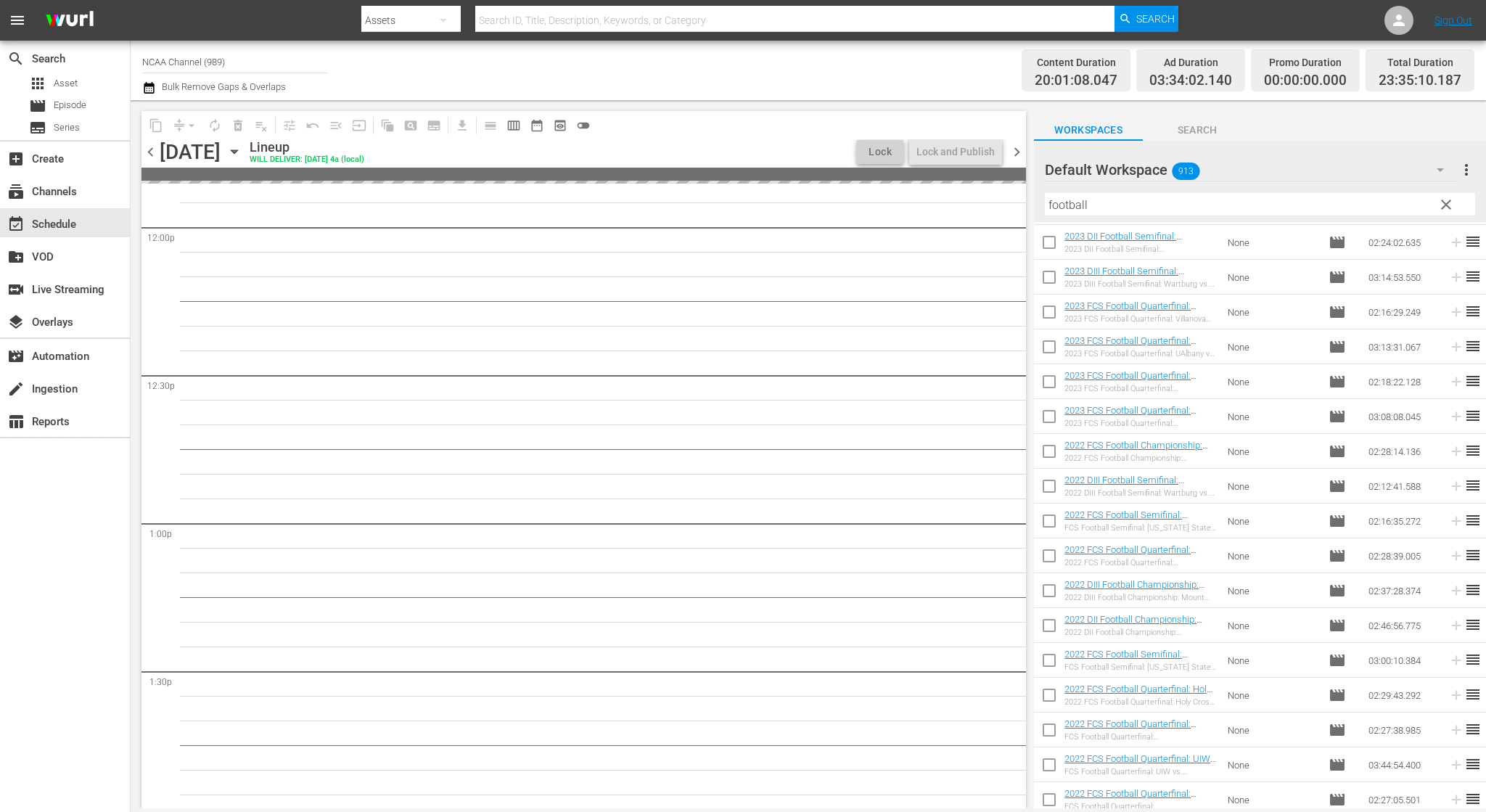
scroll to position [3410, 0]
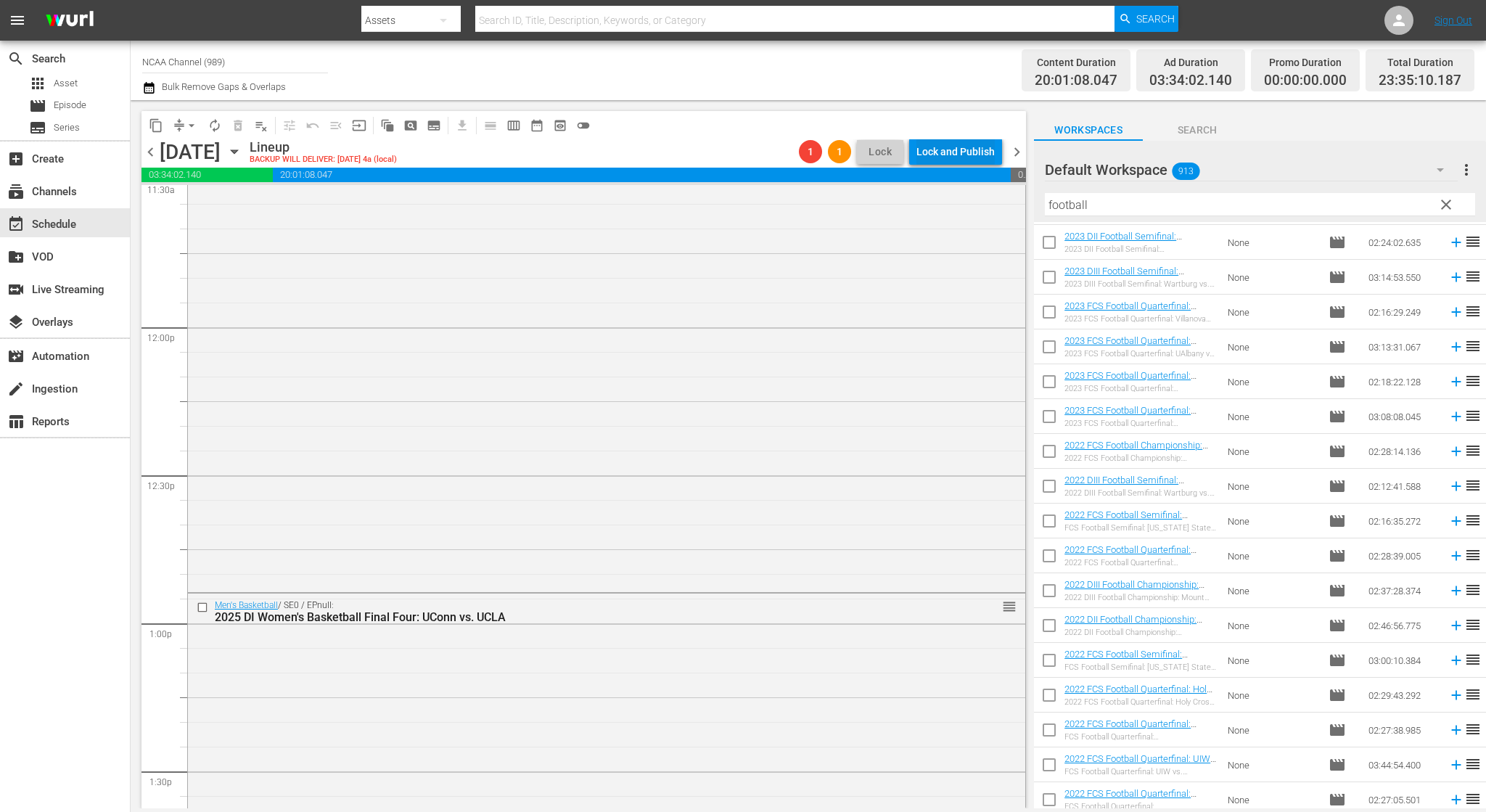
click at [947, 152] on div "Lock and Publish" at bounding box center [956, 152] width 79 height 26
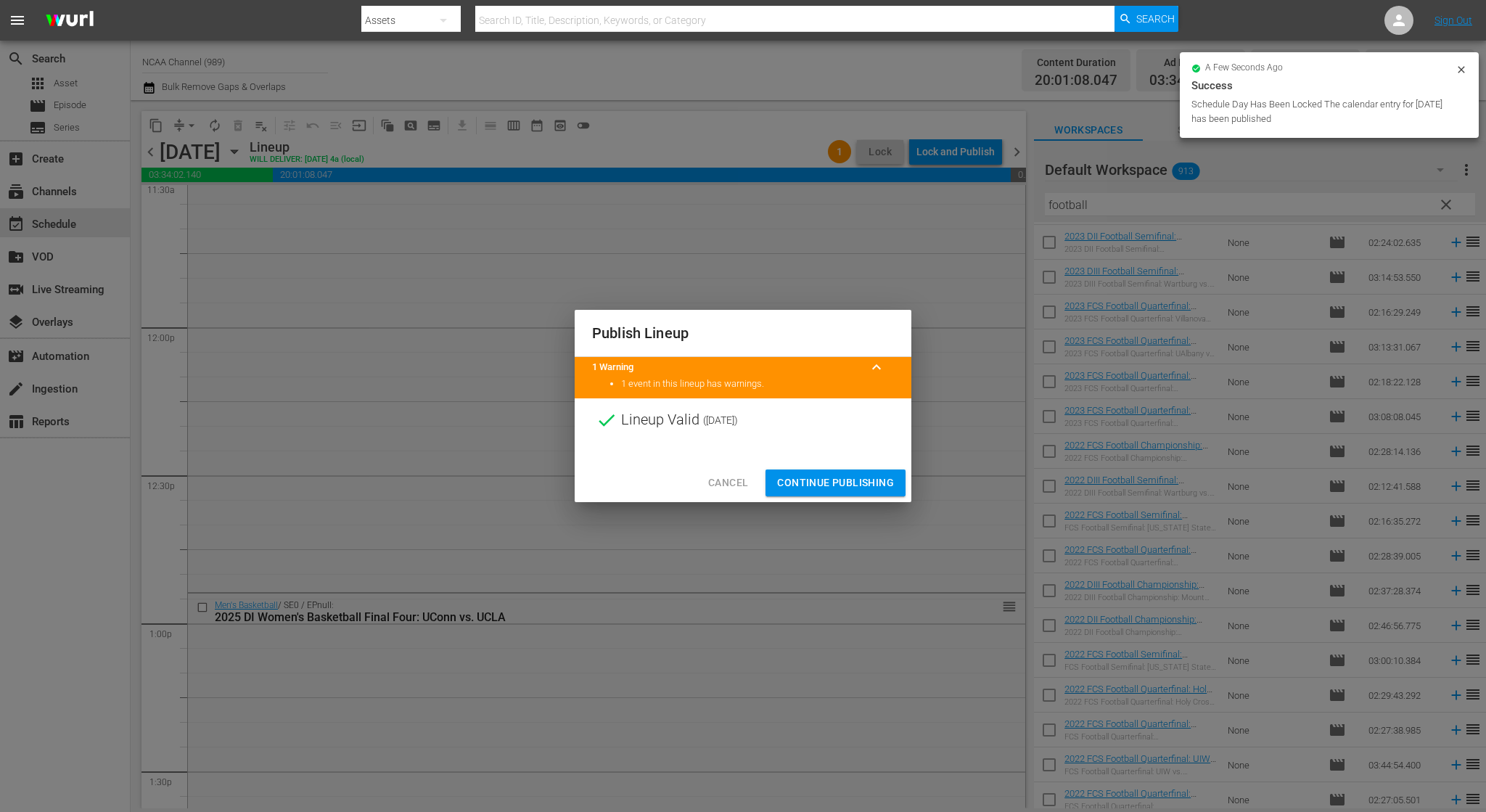
click at [845, 485] on span "Continue Publishing" at bounding box center [835, 483] width 117 height 19
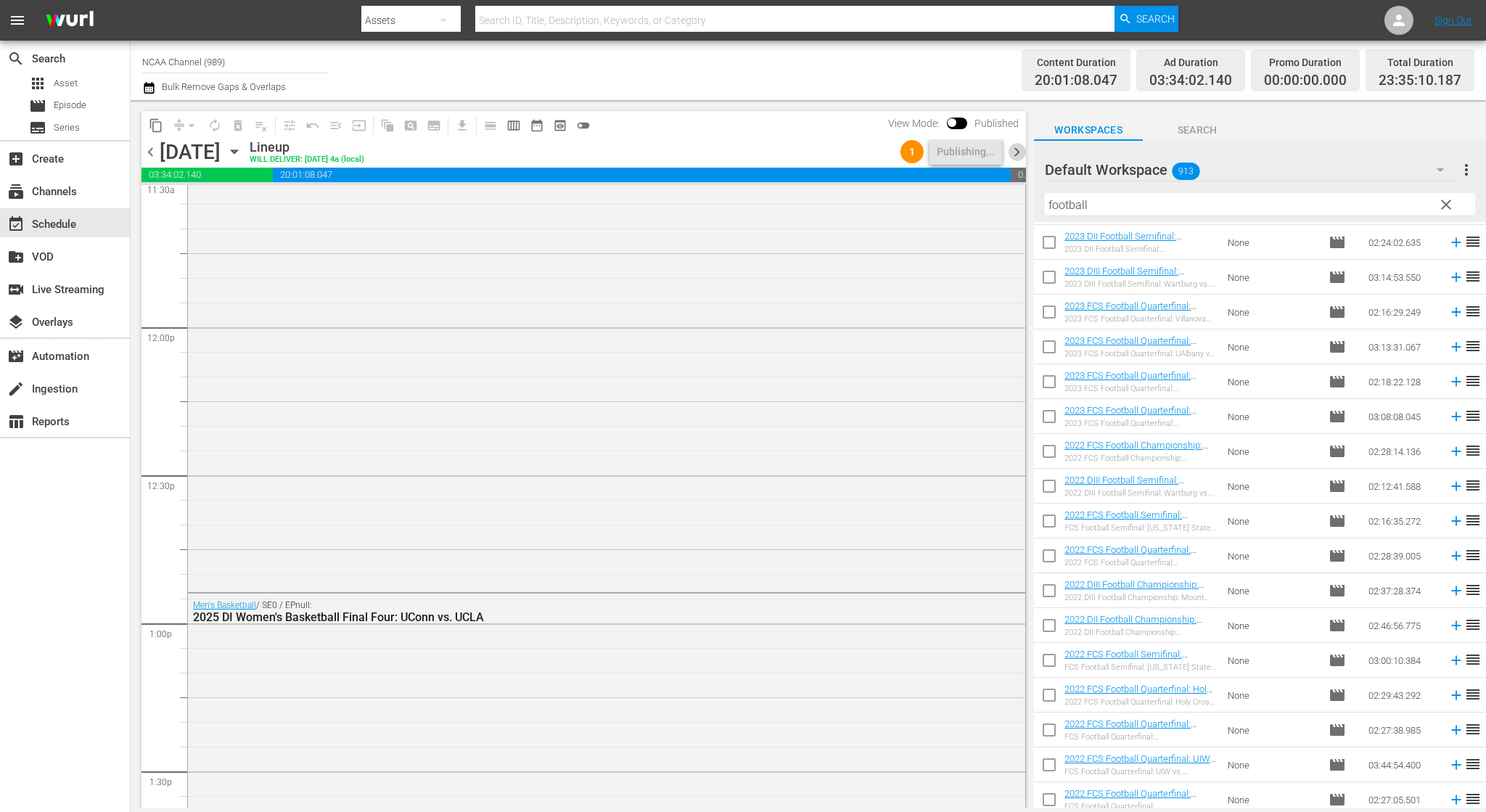
click at [1014, 154] on span "chevron_right" at bounding box center [1017, 152] width 19 height 19
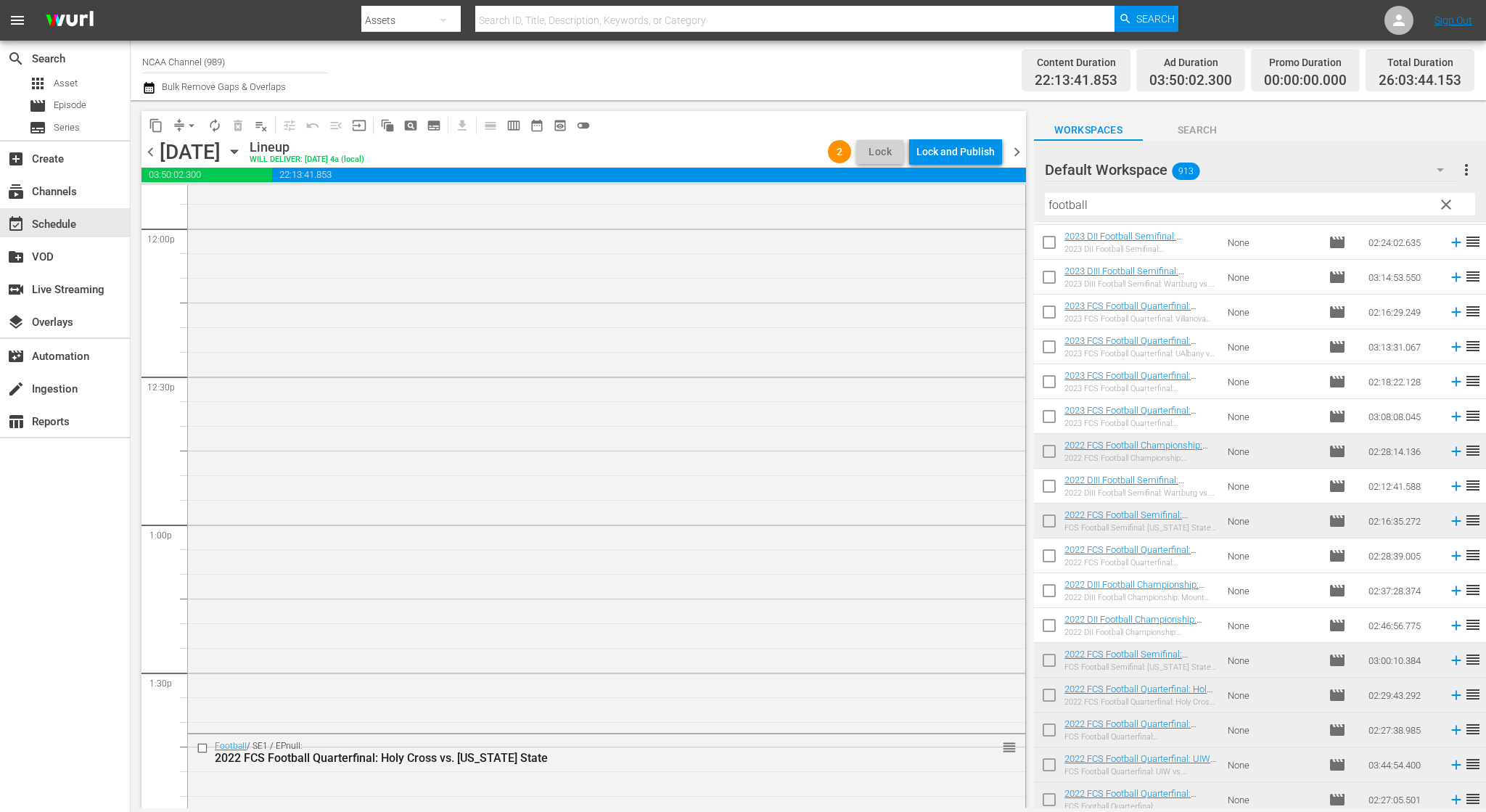
scroll to position [3484, 0]
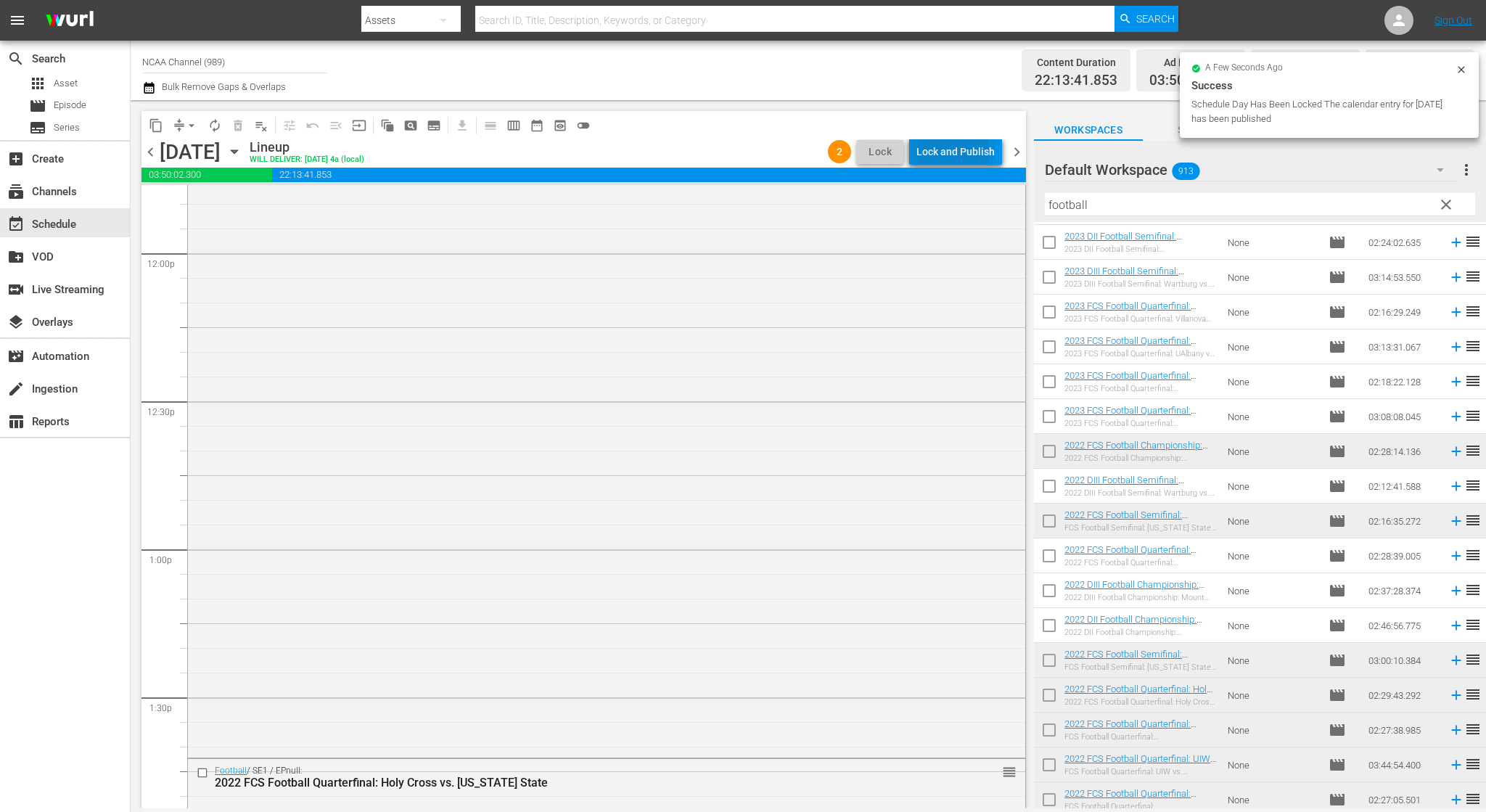
click at [945, 153] on div "Lock and Publish" at bounding box center [956, 152] width 79 height 26
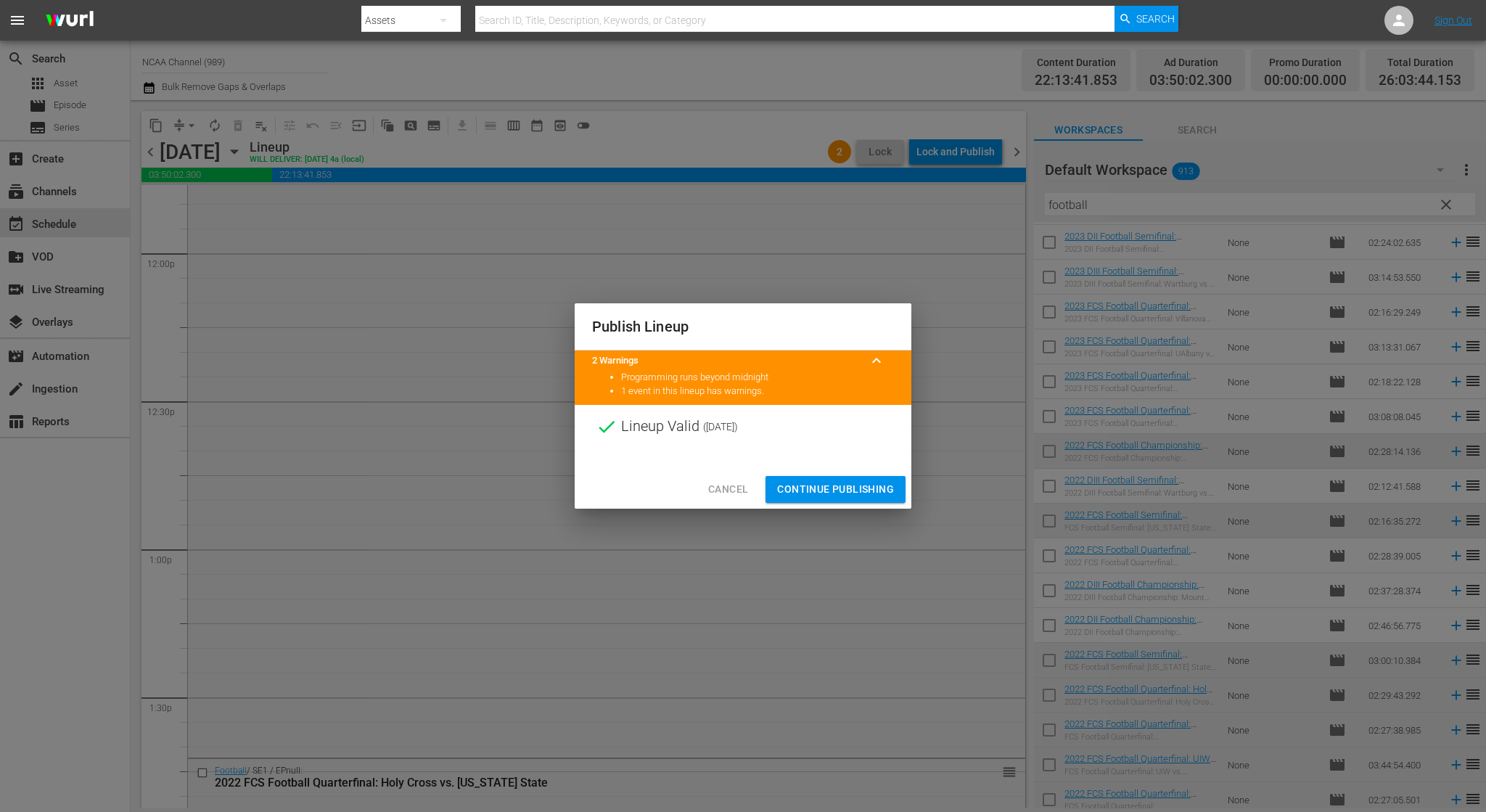
drag, startPoint x: 804, startPoint y: 487, endPoint x: 809, endPoint y: 480, distance: 8.6
click at [804, 487] on span "Continue Publishing" at bounding box center [835, 489] width 117 height 19
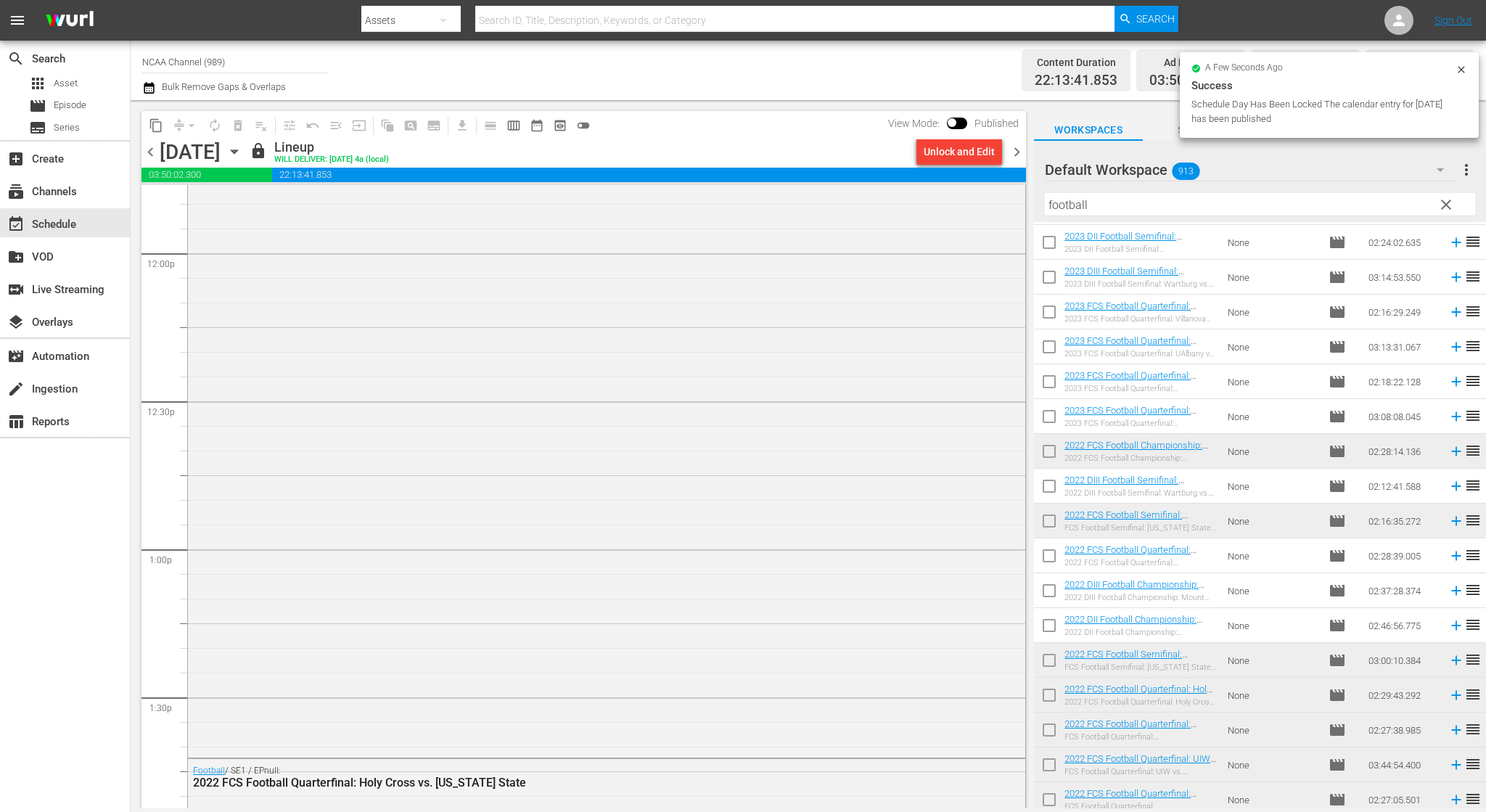
click at [1014, 148] on span "chevron_right" at bounding box center [1017, 152] width 19 height 19
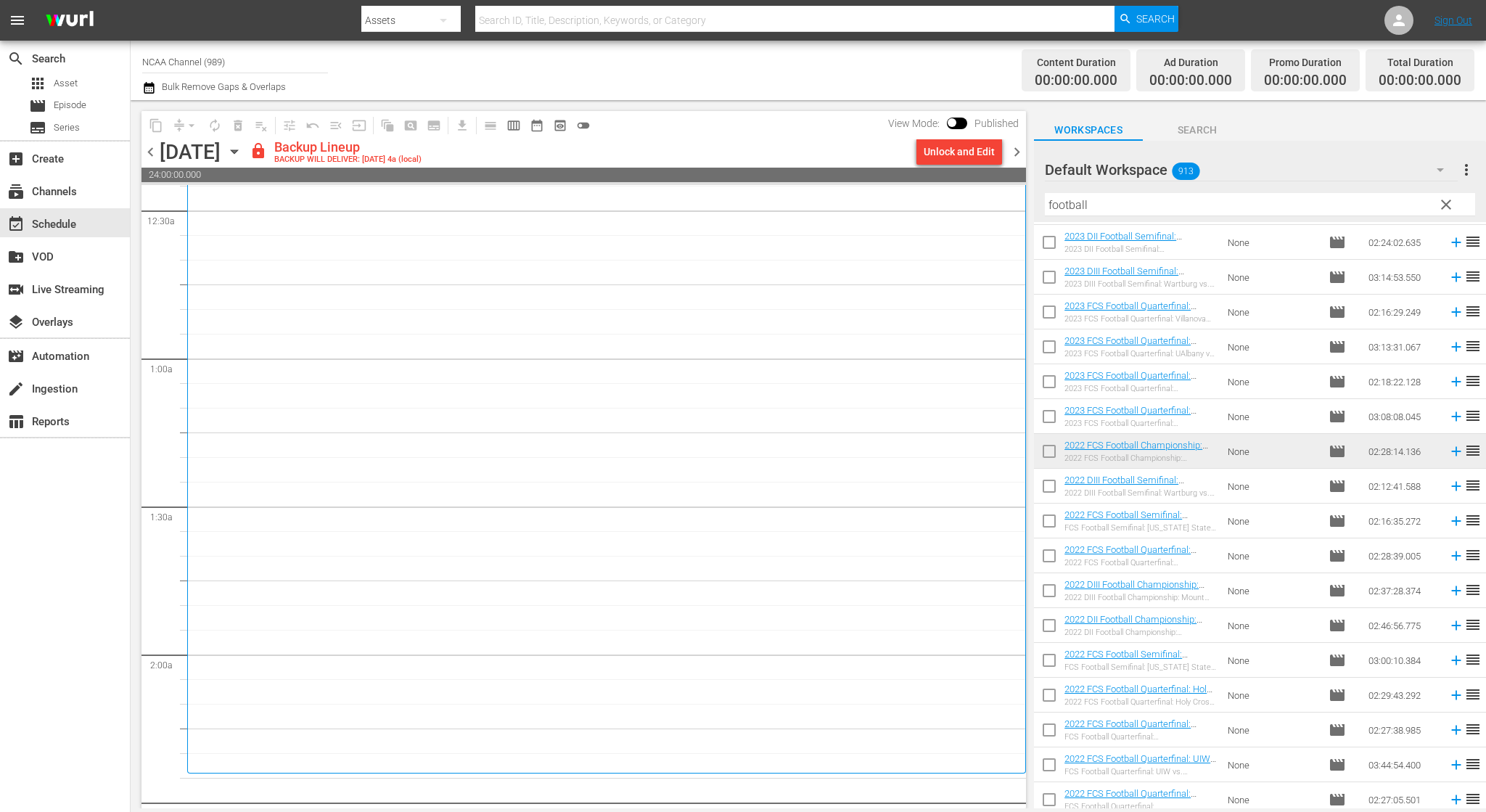
scroll to position [146, 0]
